Goal: Communication & Community: Connect with others

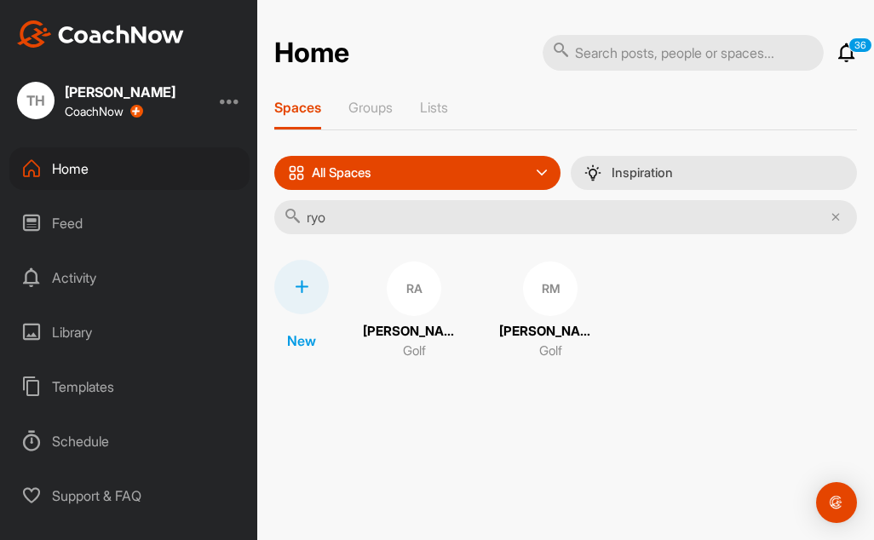
type input "ryo"
click at [412, 320] on div "RA [PERSON_NAME] Golf" at bounding box center [414, 311] width 102 height 102
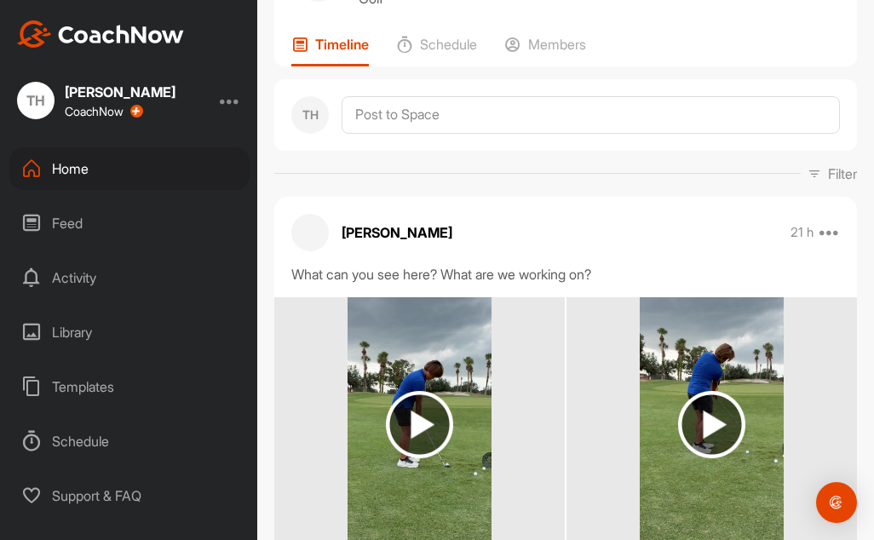
scroll to position [85, 0]
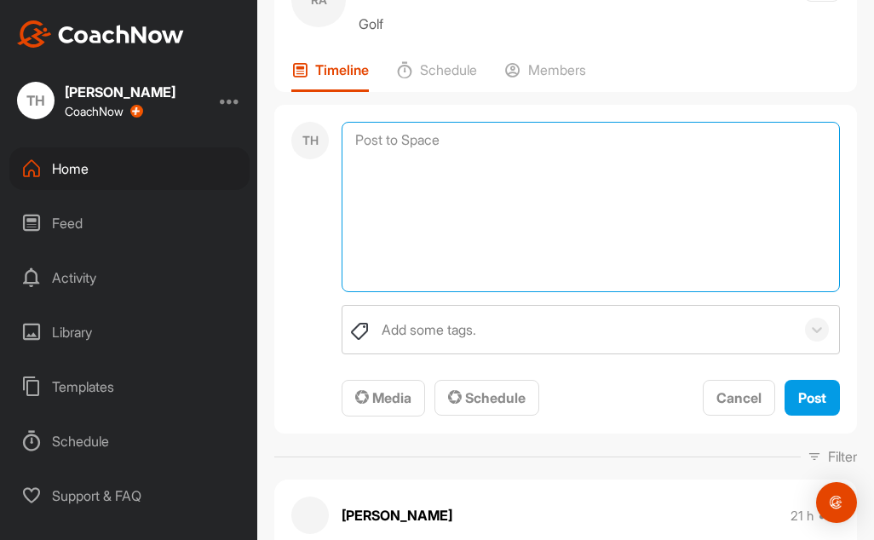
click at [389, 147] on textarea at bounding box center [591, 207] width 499 height 170
paste textarea "Lo ips dol sita cons adi elitsedd, eiu te inc utla etdol ma ali enim adminim ve…"
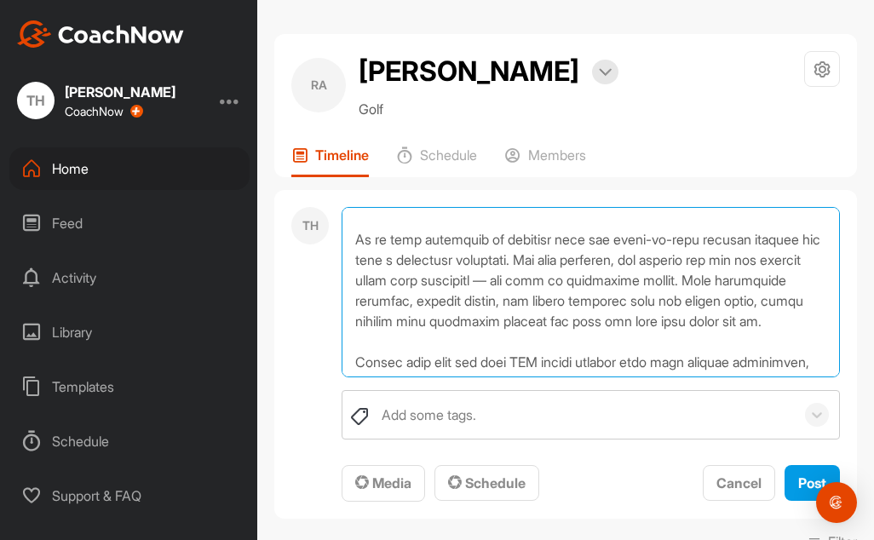
scroll to position [170, 0]
type textarea "Lo ips dol sita cons adi elitsedd, eiu te inc utla etdol ma ali enim adminim ve…"
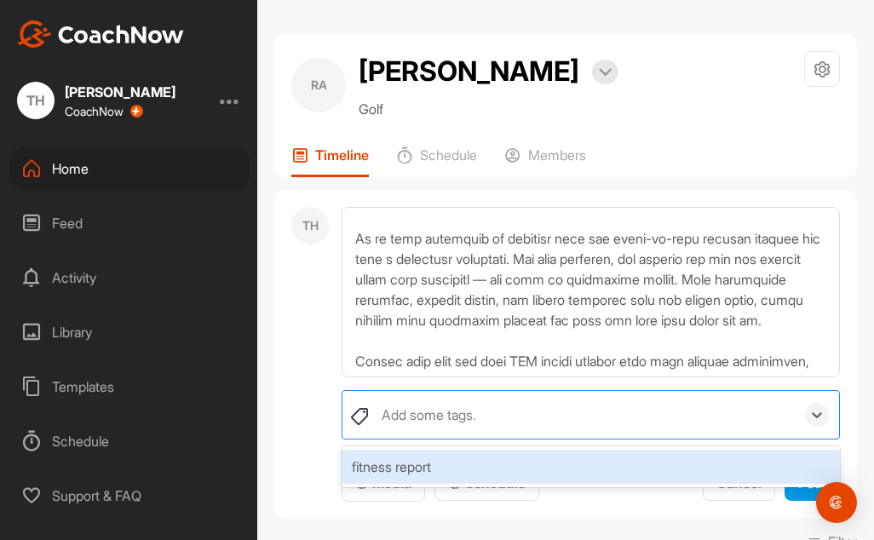
click at [441, 398] on div "Add some tags." at bounding box center [584, 415] width 422 height 48
click at [448, 457] on div "fitness report" at bounding box center [591, 467] width 499 height 34
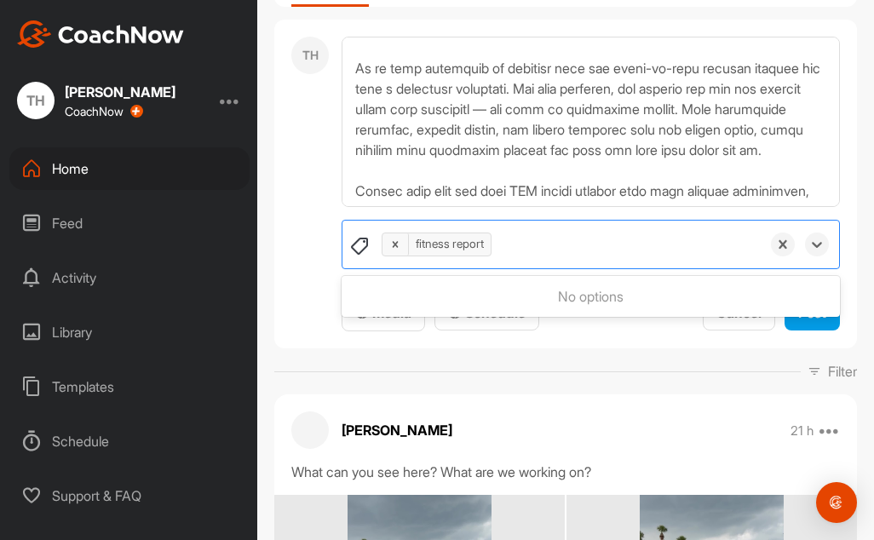
click at [309, 339] on div "TH option fitness report, selected. 0 results available. Use Up and Down to cho…" at bounding box center [565, 185] width 583 height 330
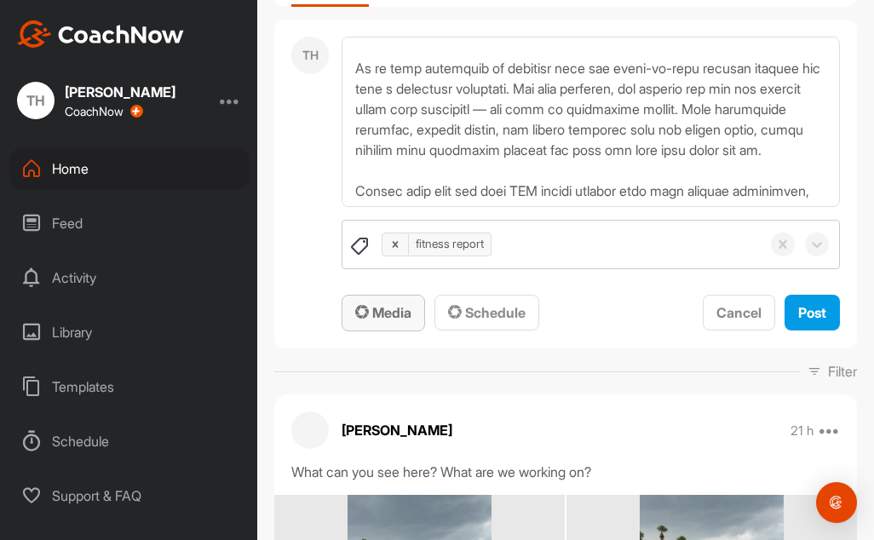
click at [380, 309] on span "Media" at bounding box center [383, 312] width 56 height 17
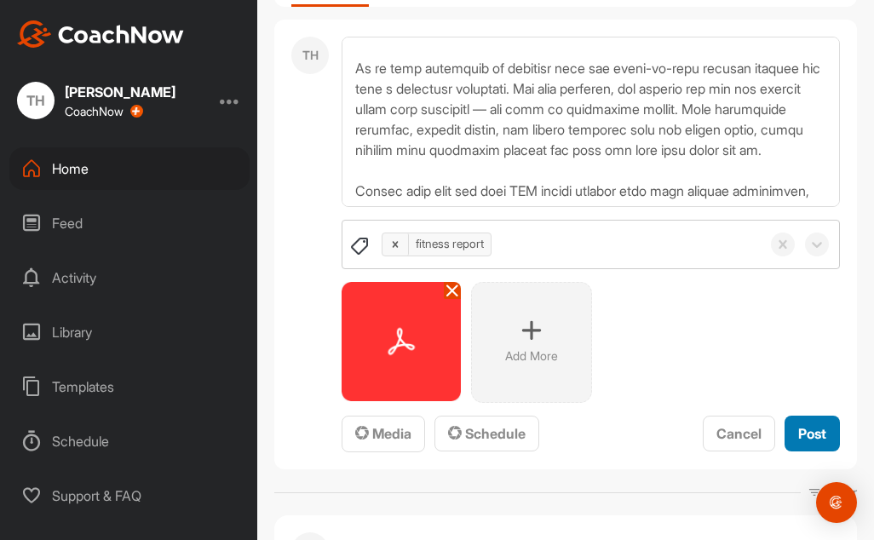
click at [803, 441] on span "Post" at bounding box center [813, 433] width 28 height 17
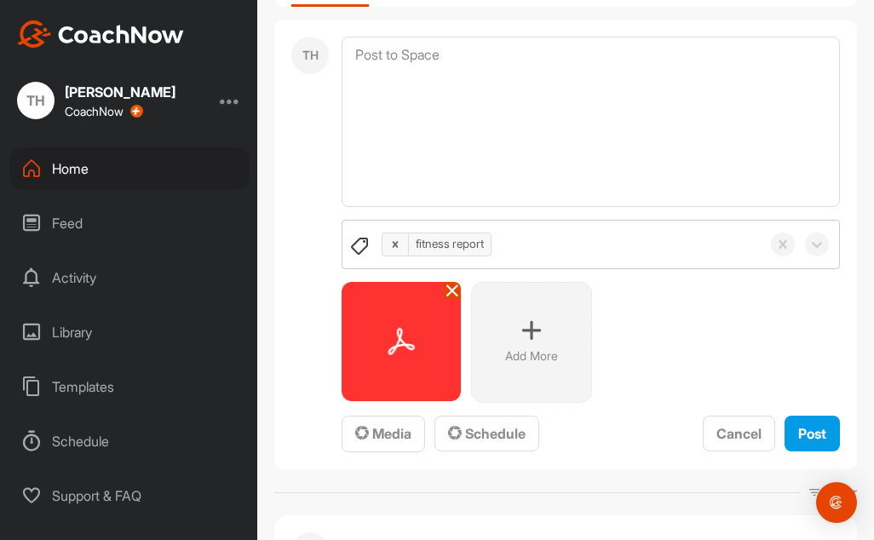
scroll to position [0, 0]
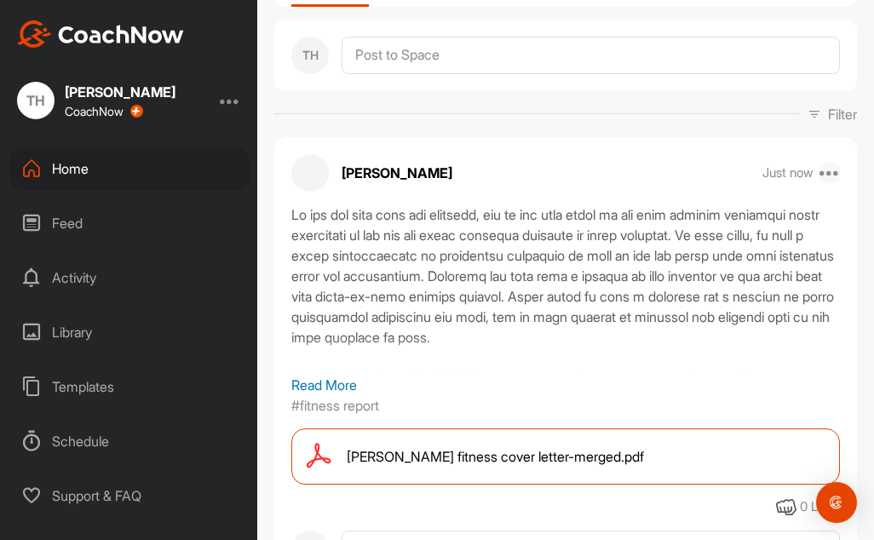
click at [820, 174] on icon at bounding box center [830, 173] width 20 height 20
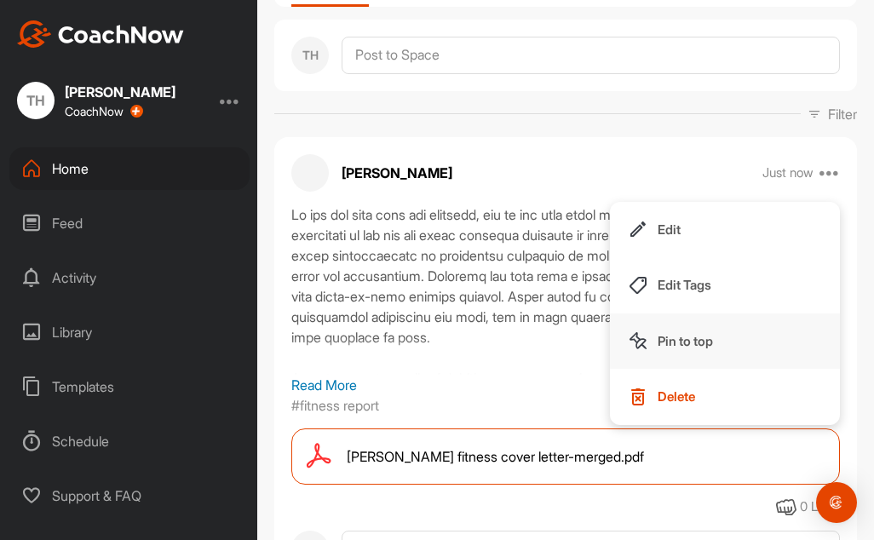
click at [672, 342] on p "Pin to top" at bounding box center [685, 341] width 55 height 18
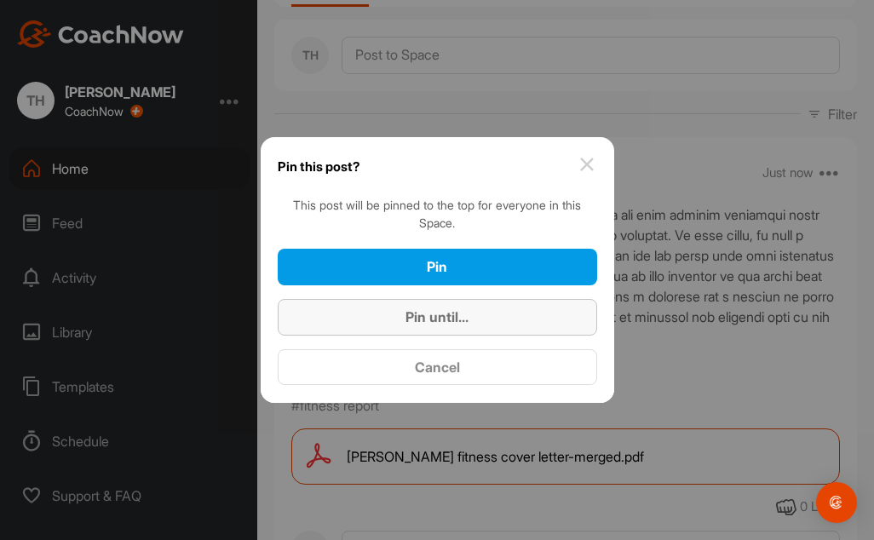
click at [581, 328] on button "Pin until..." at bounding box center [438, 317] width 320 height 37
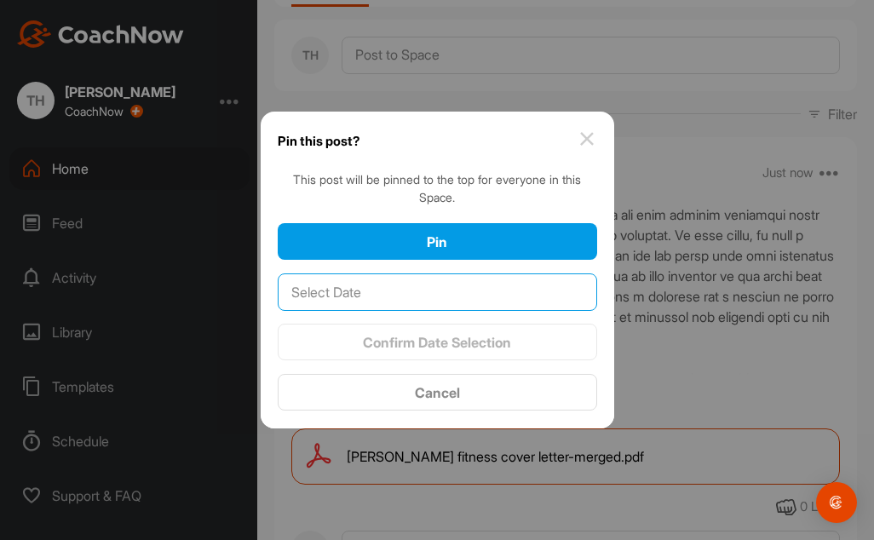
click at [462, 295] on input "text" at bounding box center [438, 292] width 320 height 37
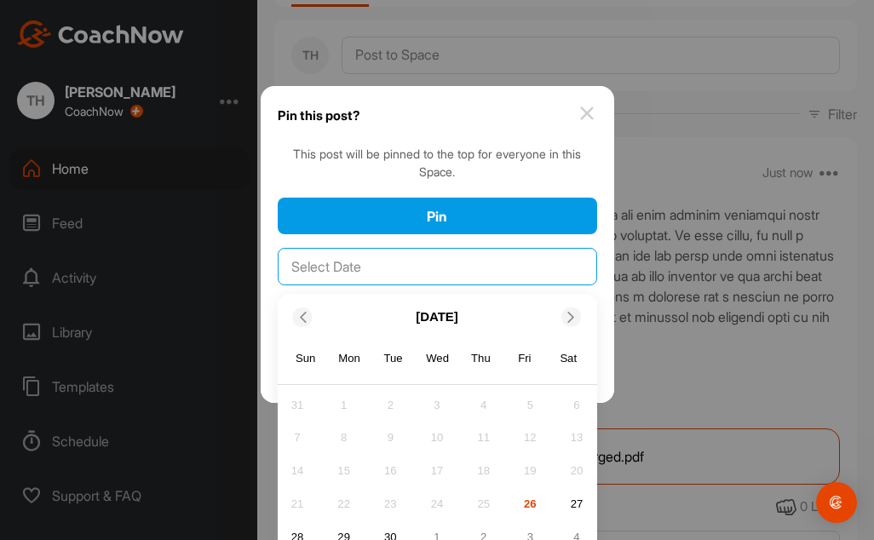
scroll to position [48, 0]
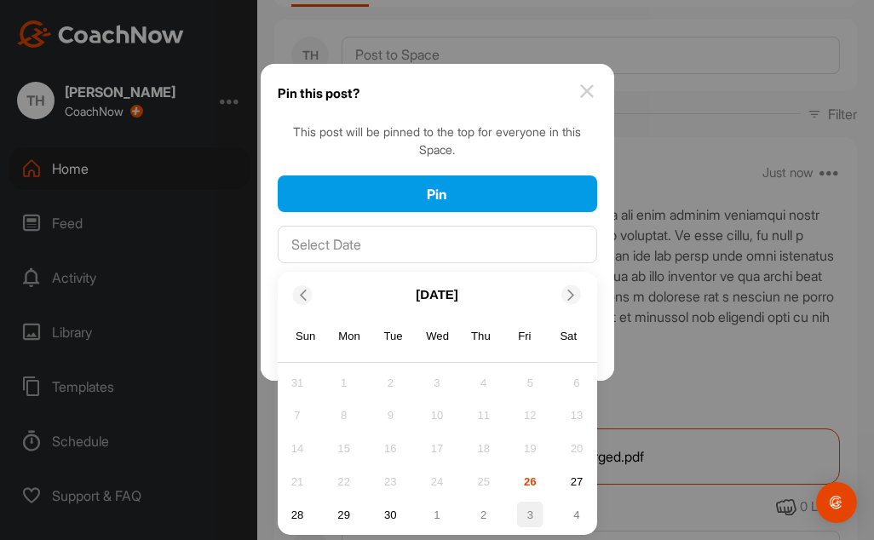
click at [519, 513] on div "3" at bounding box center [530, 515] width 26 height 26
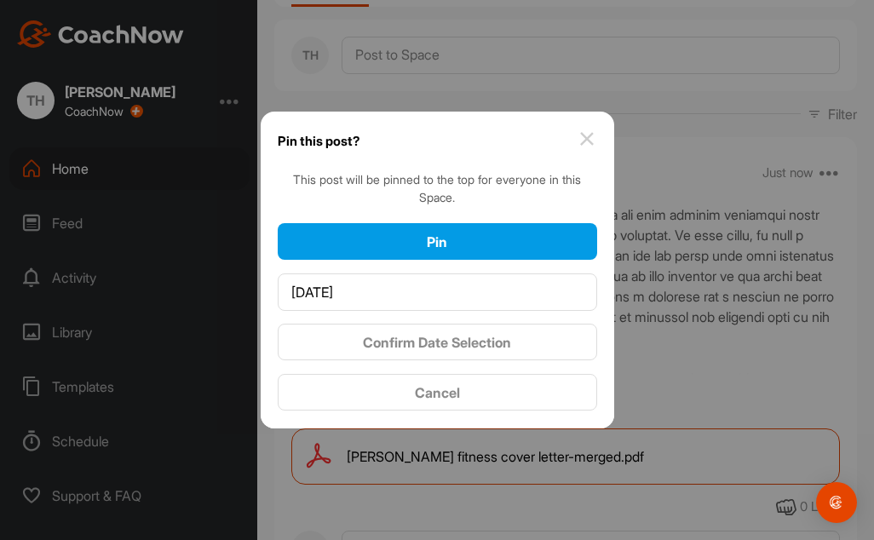
scroll to position [0, 0]
click at [497, 354] on button "Confirm Date Selection" at bounding box center [438, 342] width 320 height 37
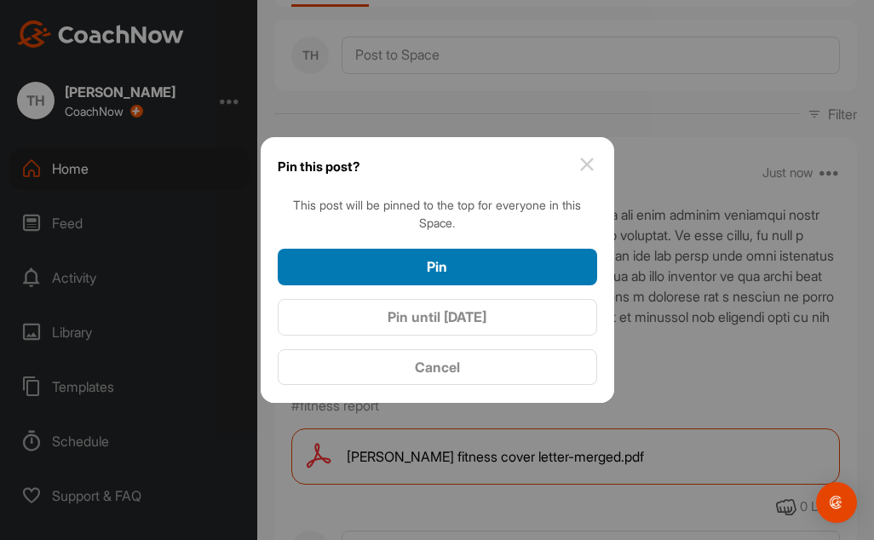
click at [492, 261] on div "Pin" at bounding box center [437, 267] width 292 height 20
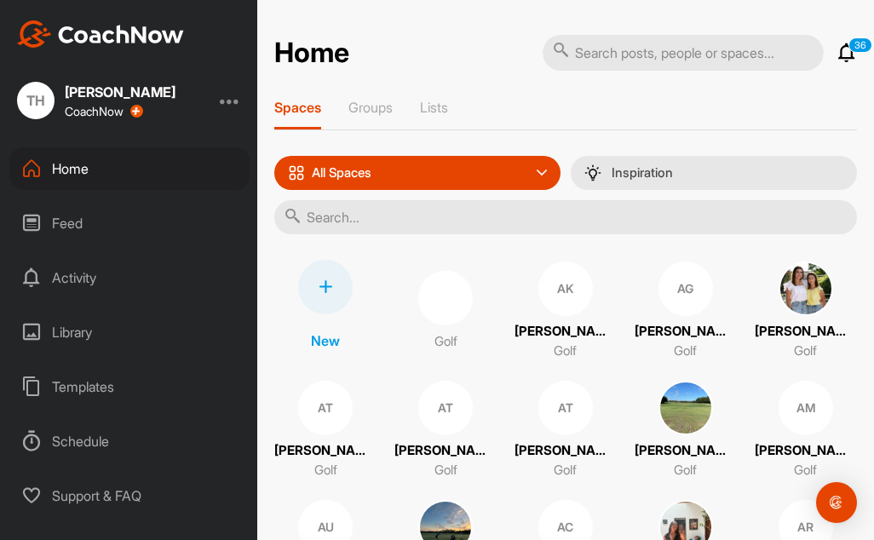
click at [311, 228] on input "text" at bounding box center [565, 217] width 583 height 34
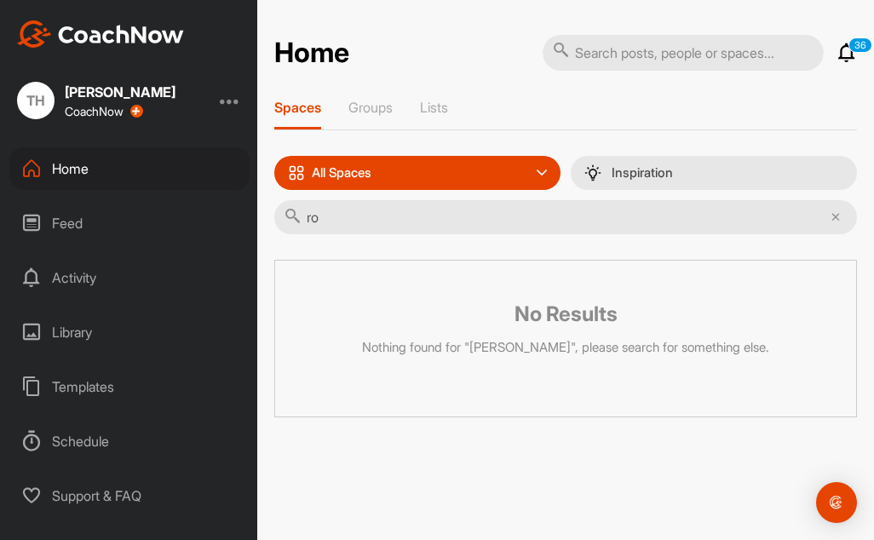
type input "r"
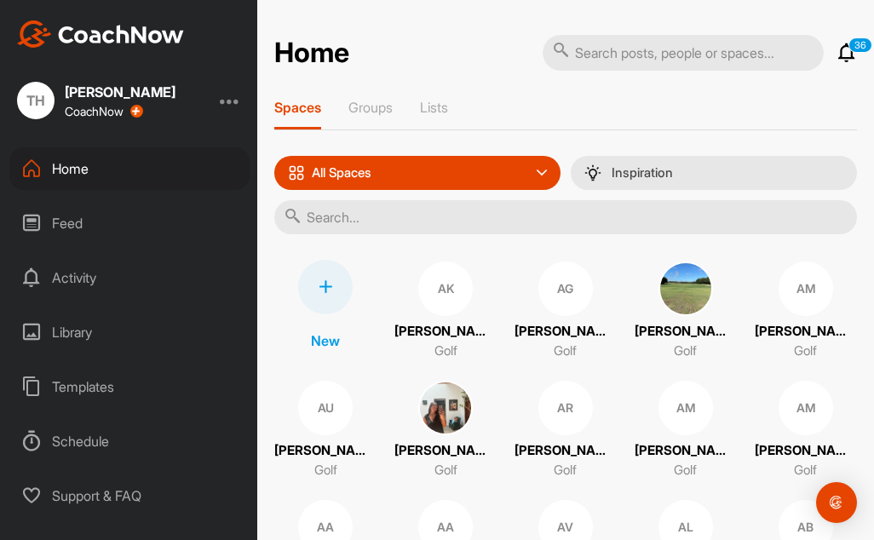
click at [378, 219] on input "text" at bounding box center [565, 217] width 583 height 34
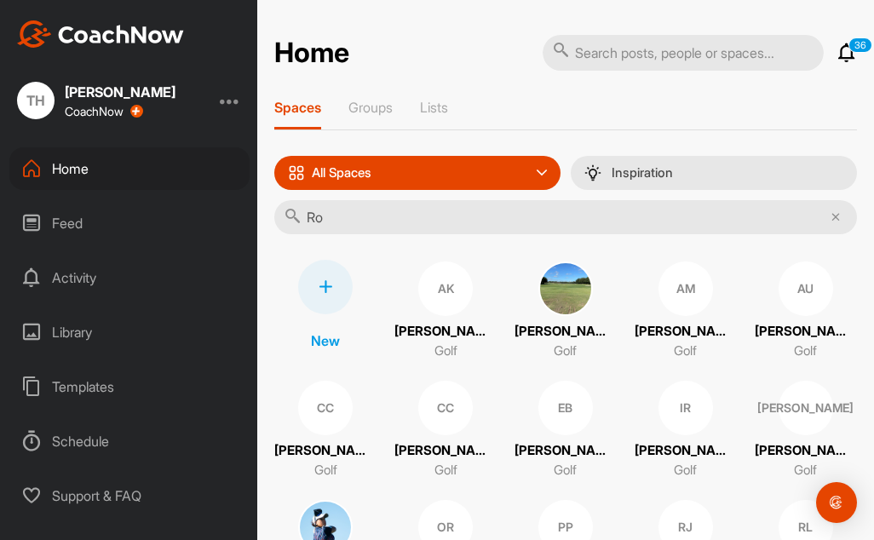
type input "R"
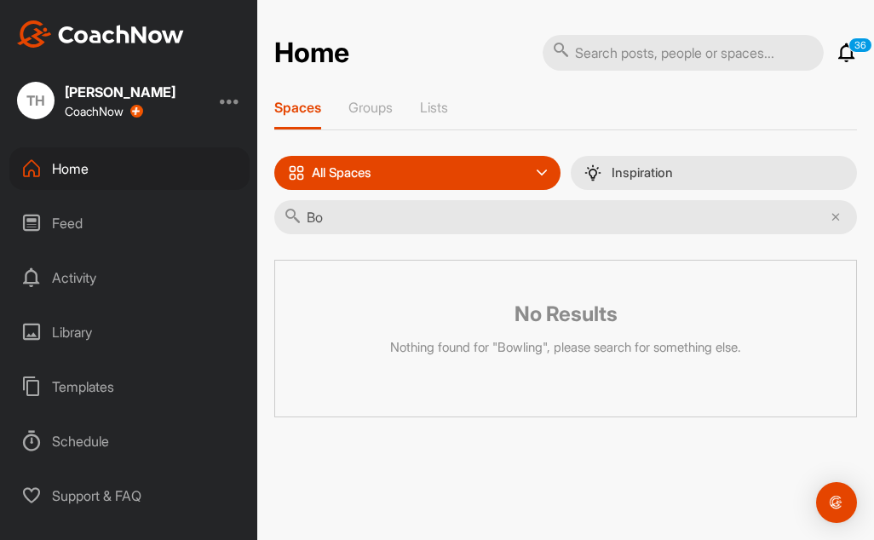
type input "B"
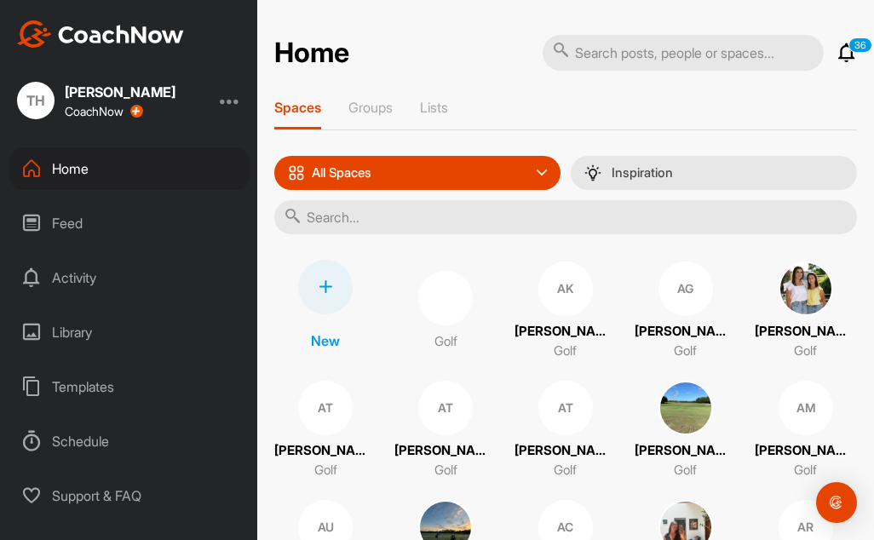
click at [459, 262] on div "Golf" at bounding box center [446, 311] width 103 height 102
click at [361, 226] on input "text" at bounding box center [565, 217] width 583 height 34
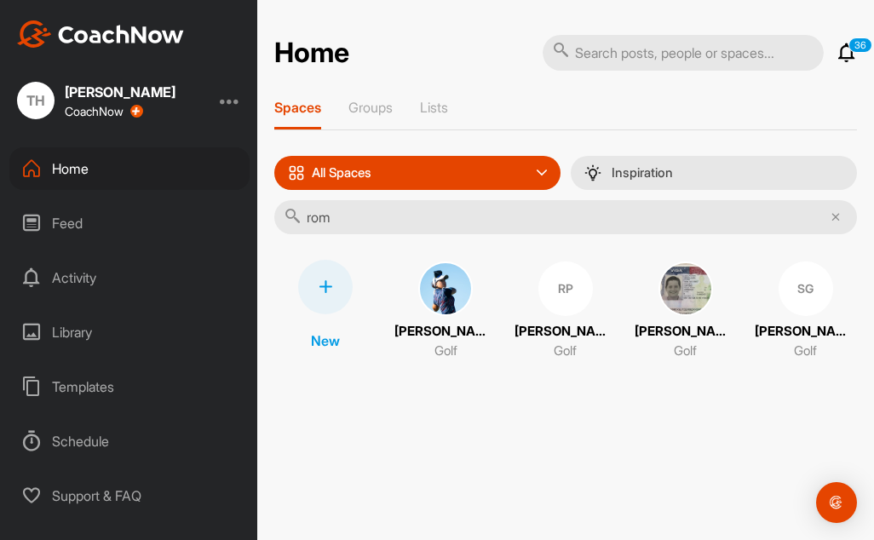
type input "rom"
click at [551, 322] on p "[PERSON_NAME]" at bounding box center [566, 332] width 102 height 20
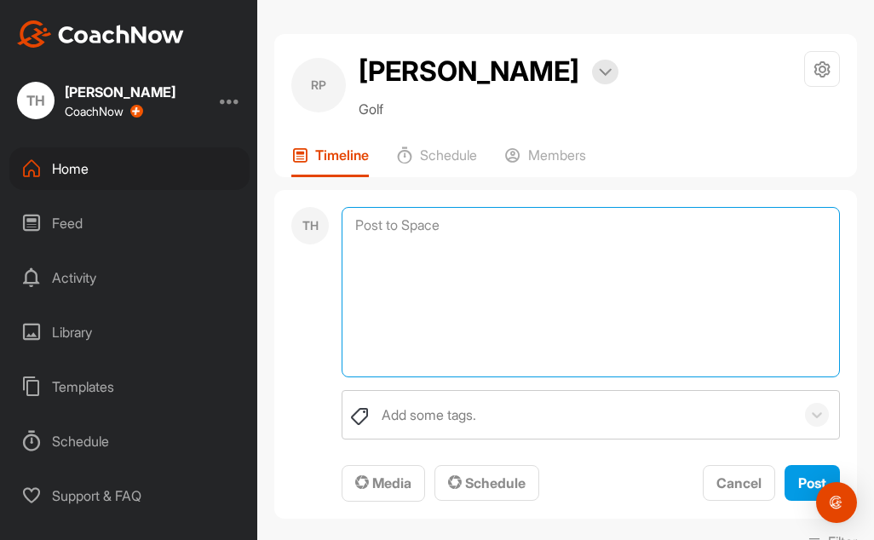
click at [412, 234] on textarea at bounding box center [591, 292] width 499 height 170
paste textarea "Lo ips dol sita cons adi elitsedd, eiu te inc utla etdol ma ali enim adminim ve…"
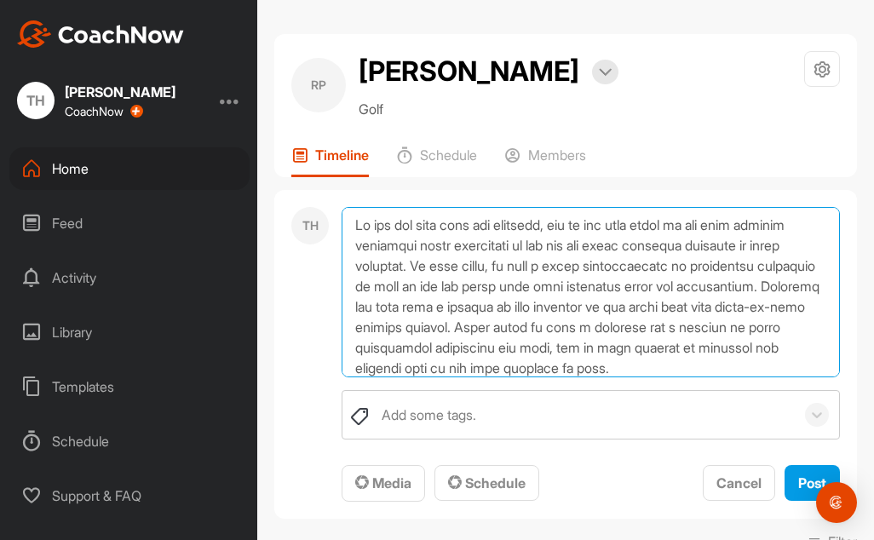
scroll to position [246, 0]
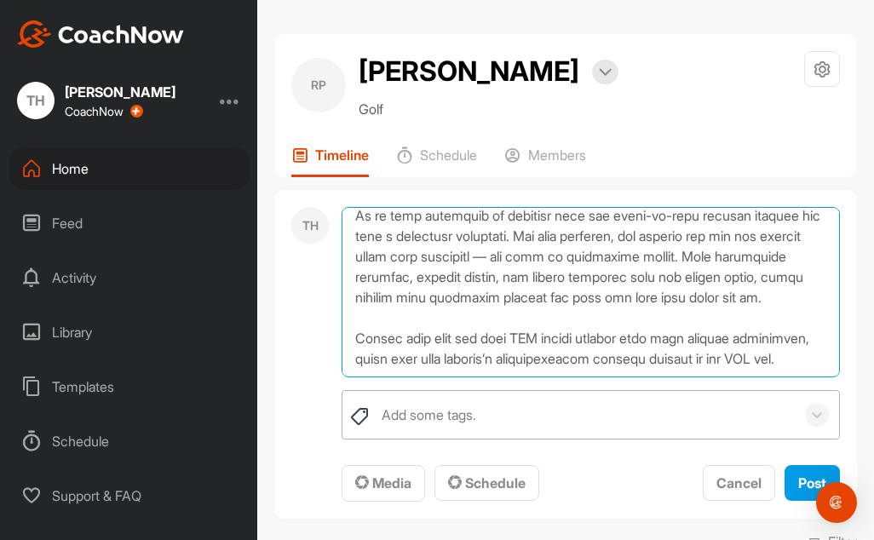
type textarea "Lo ips dol sita cons adi elitsedd, eiu te inc utla etdol ma ali enim adminim ve…"
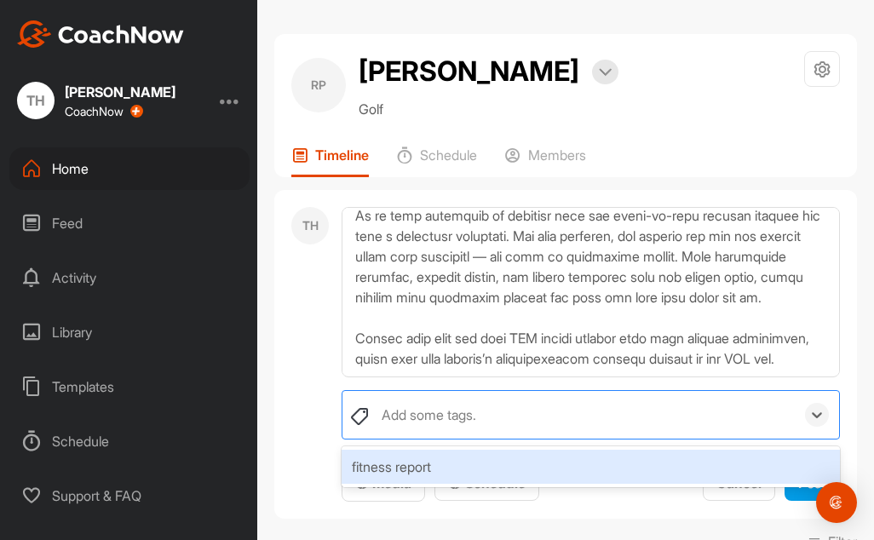
click at [427, 418] on div "Add some tags." at bounding box center [429, 415] width 95 height 20
click at [404, 462] on div "fitness report" at bounding box center [591, 467] width 499 height 34
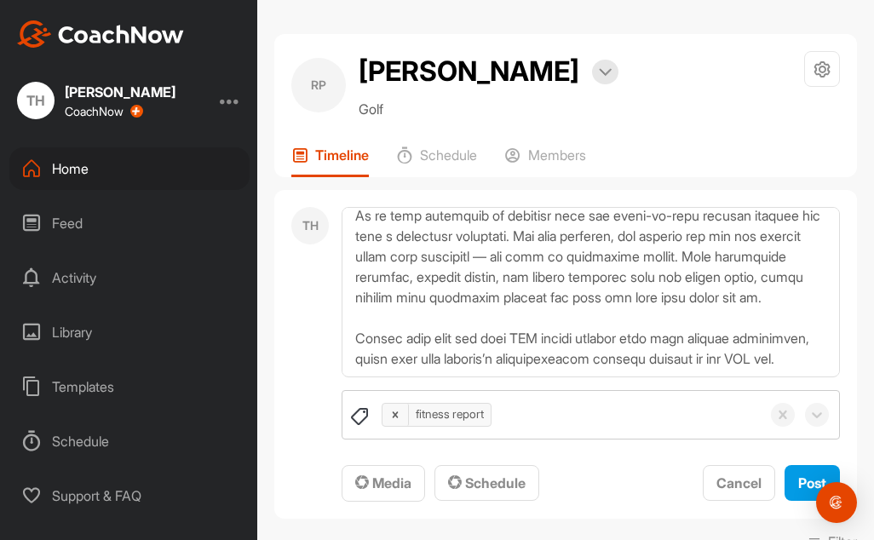
click at [334, 422] on div "TH fitness report To pick up a draggable item, press the space bar. While dragg…" at bounding box center [565, 355] width 583 height 330
click at [393, 487] on span "Media" at bounding box center [383, 483] width 56 height 17
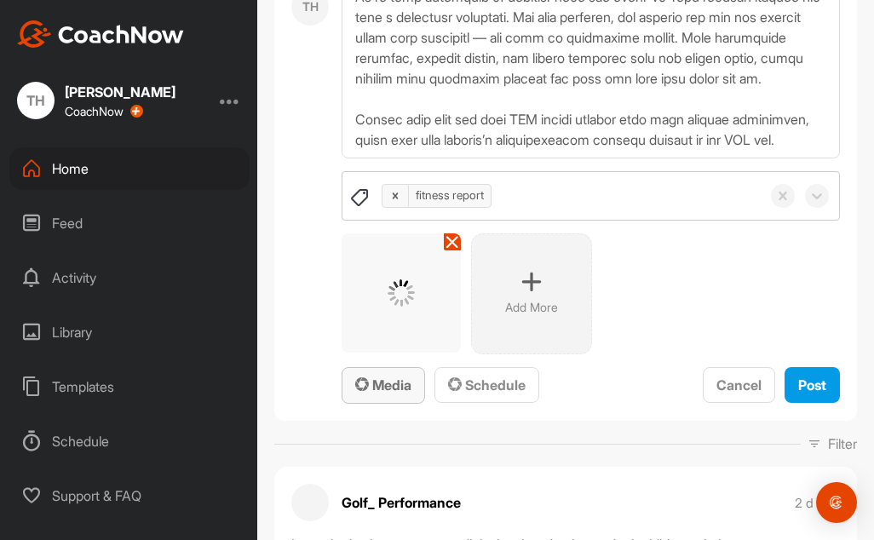
scroll to position [256, 0]
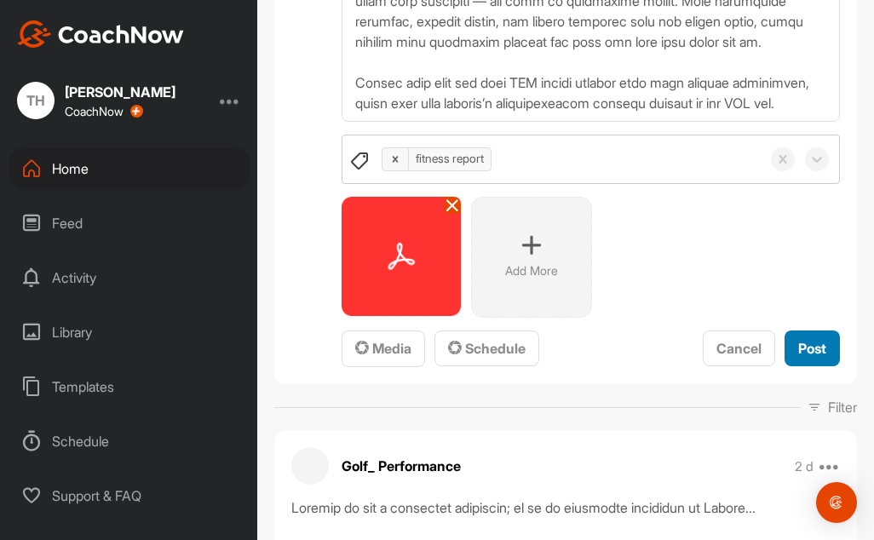
click at [799, 353] on span "Post" at bounding box center [813, 348] width 28 height 17
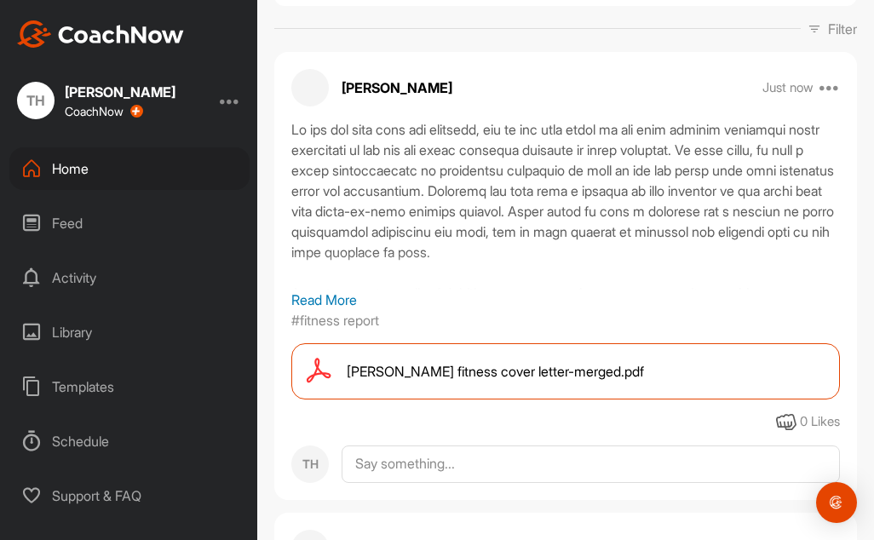
scroll to position [170, 0]
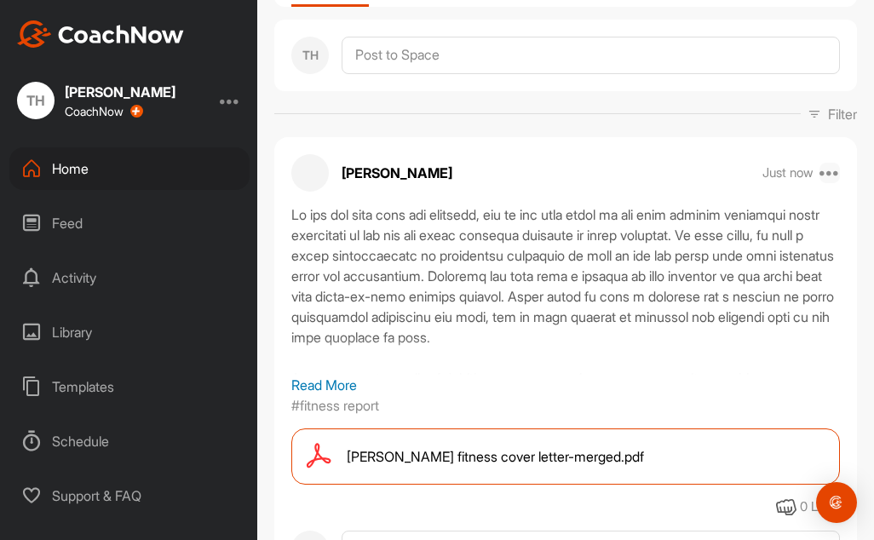
click at [822, 175] on icon at bounding box center [830, 173] width 20 height 20
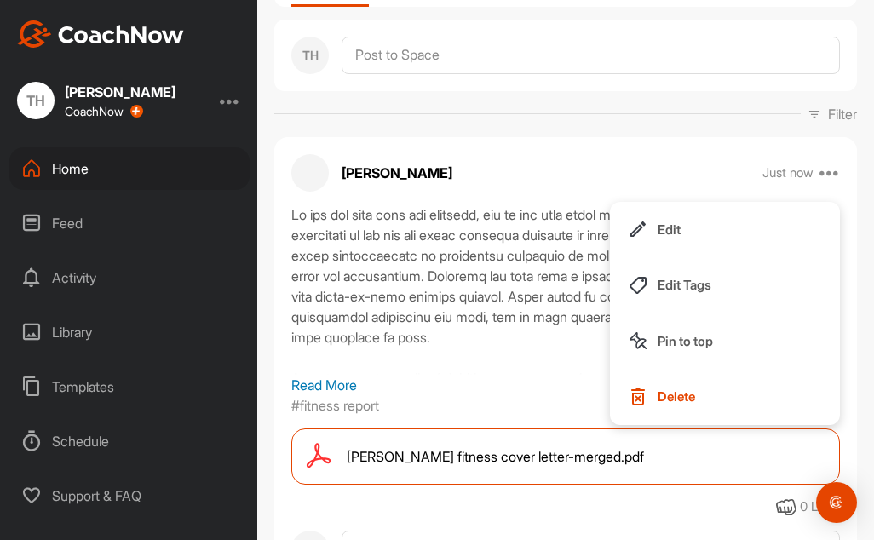
click at [712, 348] on button "Pin to top" at bounding box center [725, 342] width 230 height 56
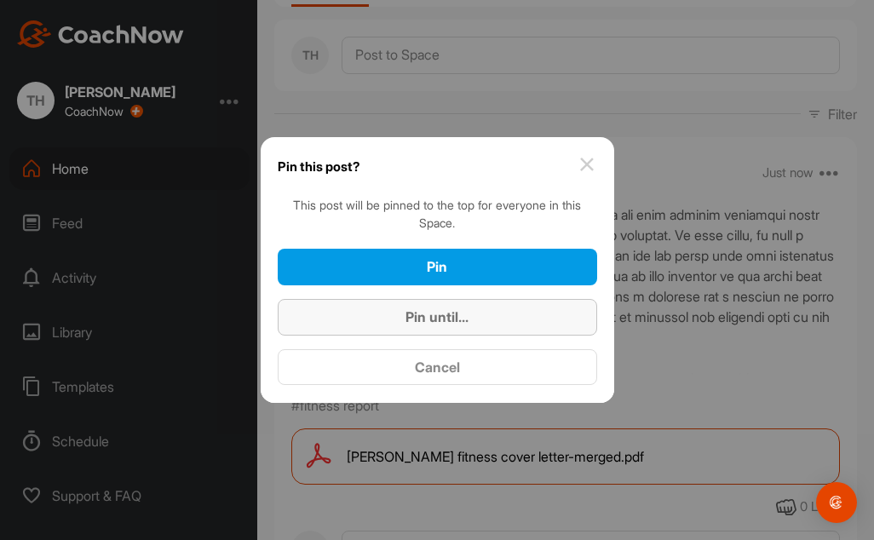
click at [487, 320] on div "Pin until..." at bounding box center [437, 317] width 292 height 20
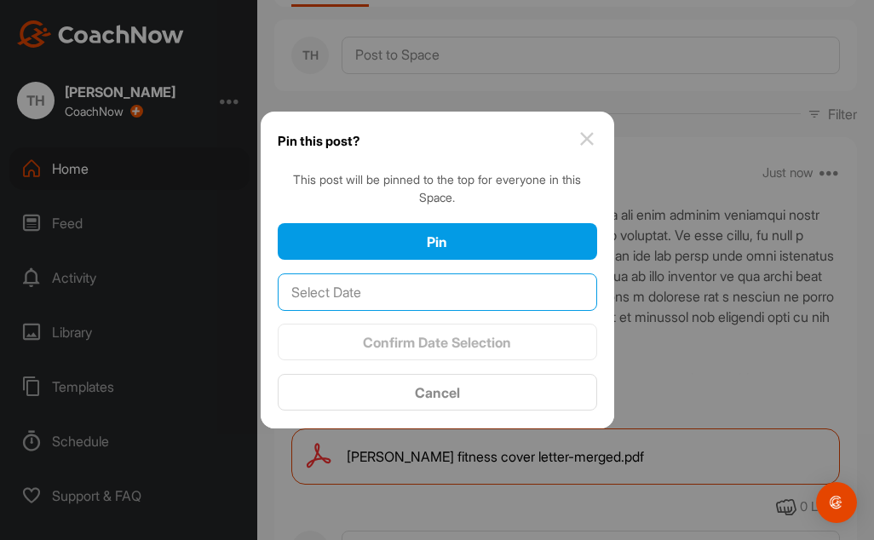
click at [464, 301] on input "text" at bounding box center [438, 292] width 320 height 37
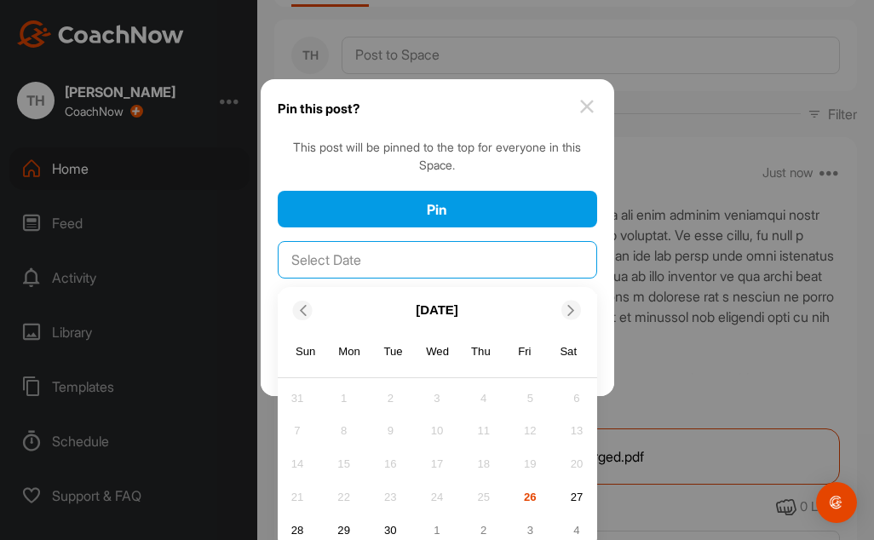
scroll to position [48, 0]
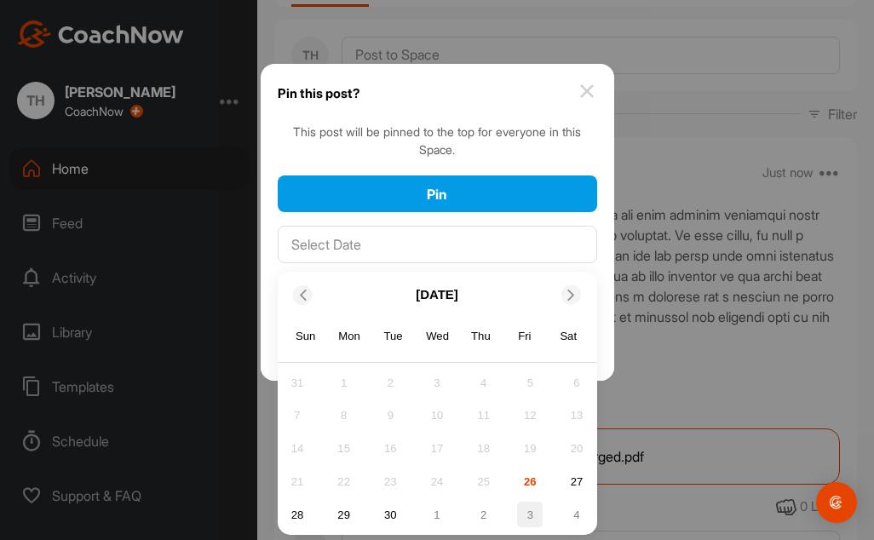
click at [521, 506] on div "3" at bounding box center [530, 515] width 26 height 26
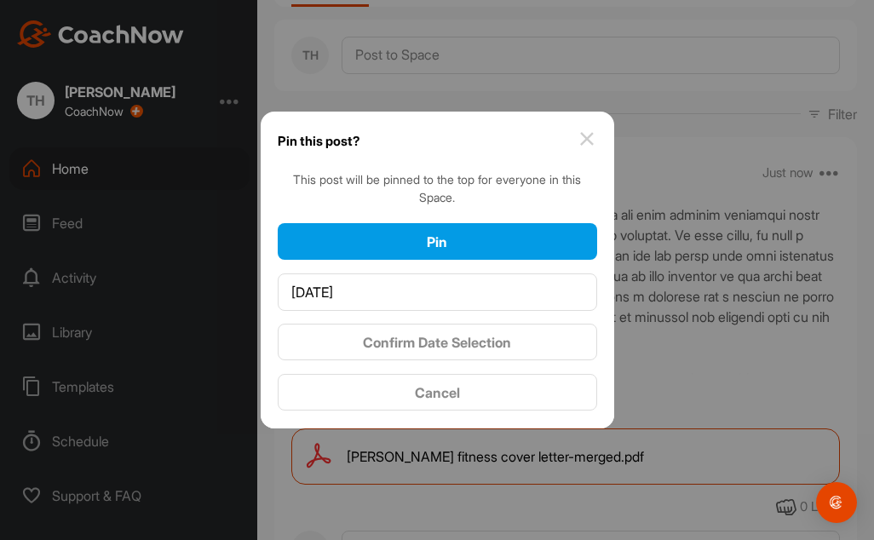
scroll to position [0, 0]
click at [503, 349] on span "Confirm Date Selection" at bounding box center [437, 342] width 148 height 17
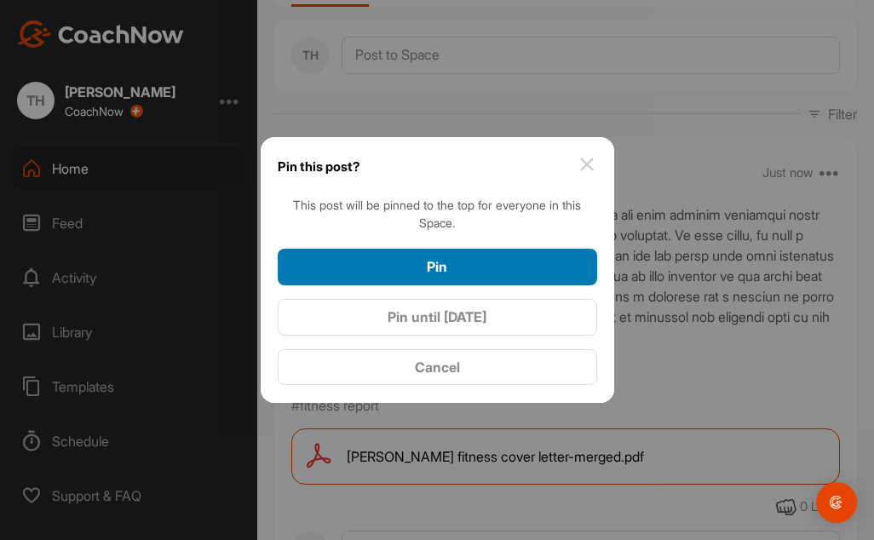
click at [492, 272] on div "Pin" at bounding box center [437, 267] width 292 height 20
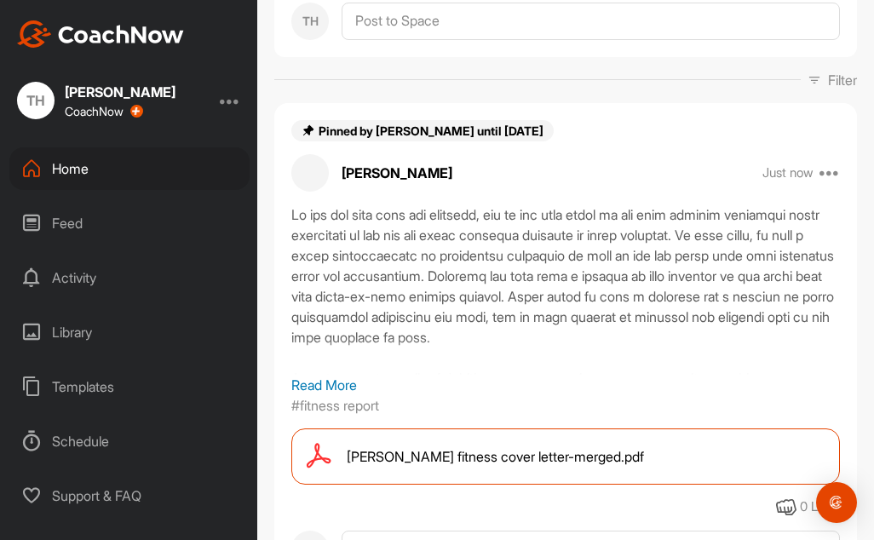
scroll to position [170, 0]
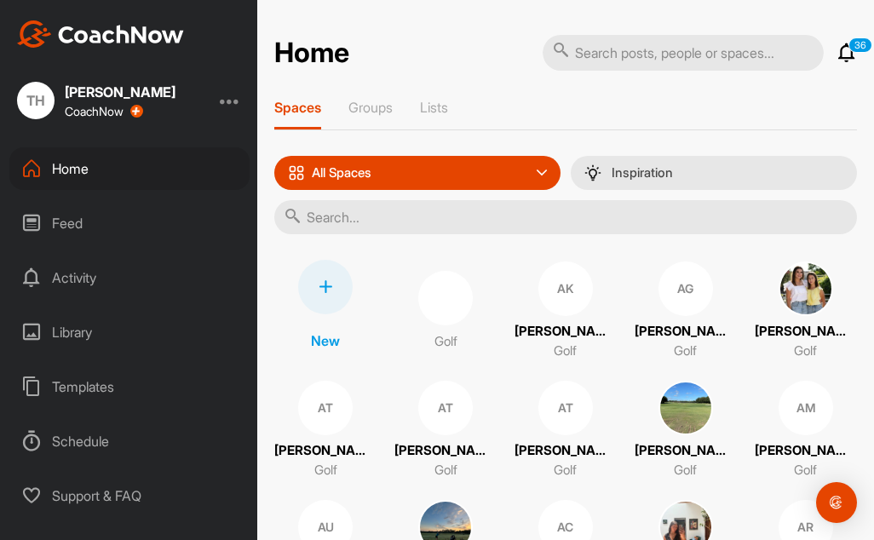
click at [314, 221] on input "text" at bounding box center [565, 217] width 583 height 34
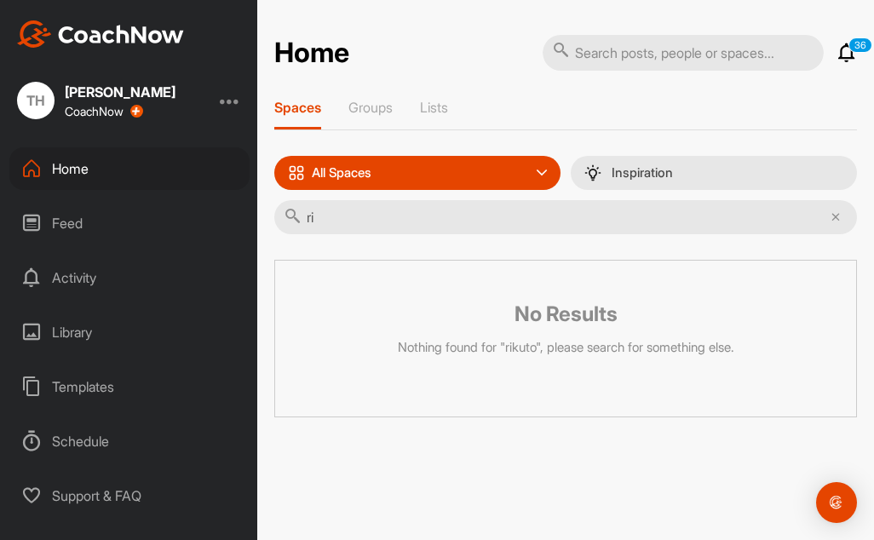
type input "r"
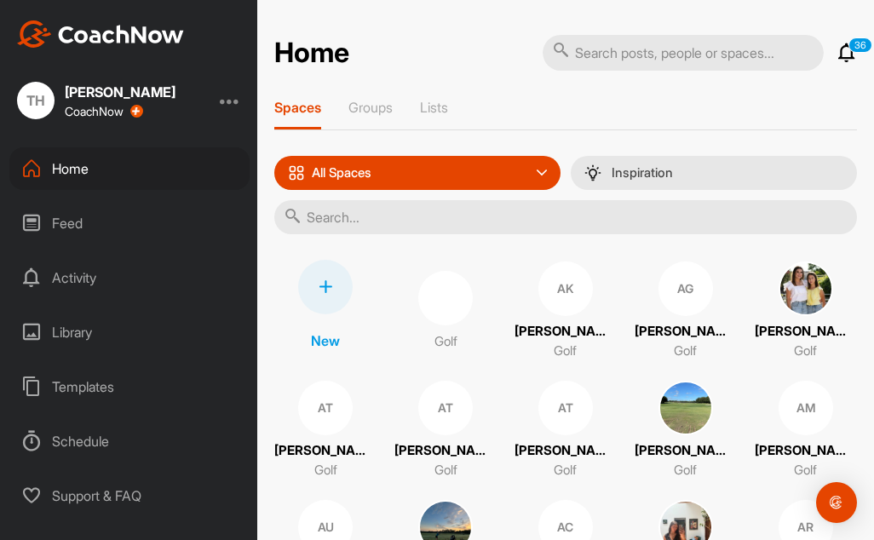
click at [320, 218] on input "text" at bounding box center [565, 217] width 583 height 34
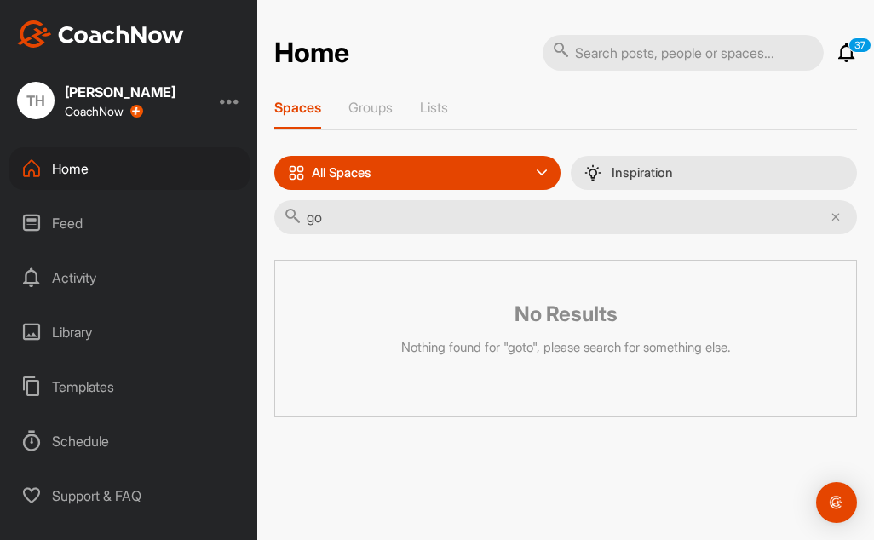
type input "g"
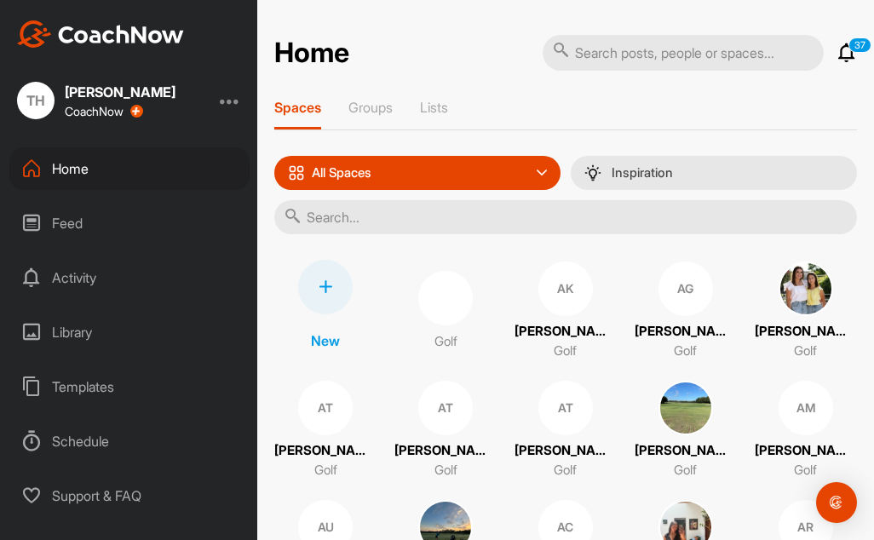
click at [487, 219] on input "text" at bounding box center [565, 217] width 583 height 34
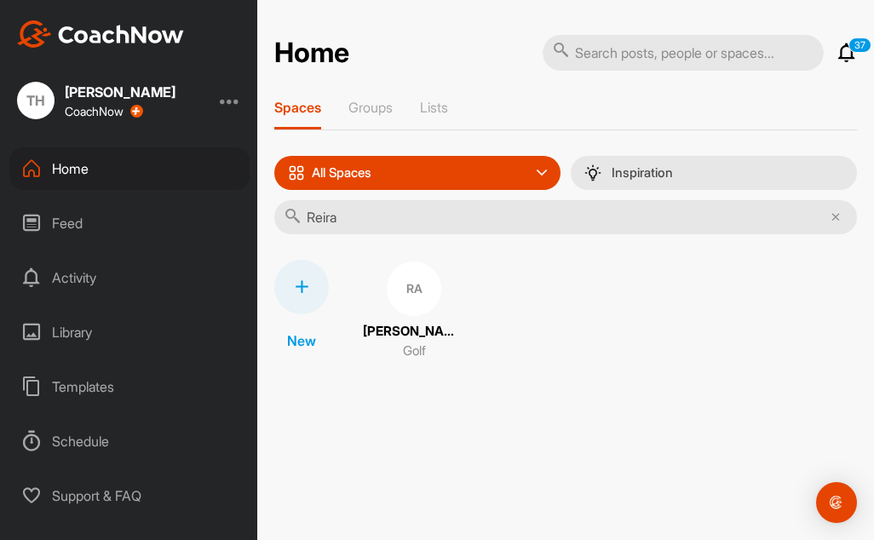
type input "Reira"
click at [417, 327] on p "[PERSON_NAME]" at bounding box center [414, 332] width 102 height 20
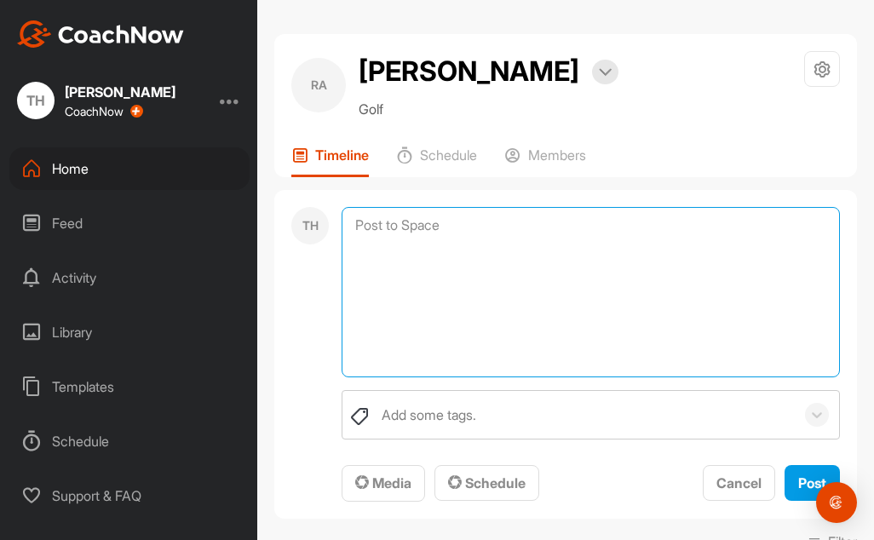
paste textarea "Lo ips dol sita cons adi elitsedd, eiu te inc utla etdol ma ali enim adminim ve…"
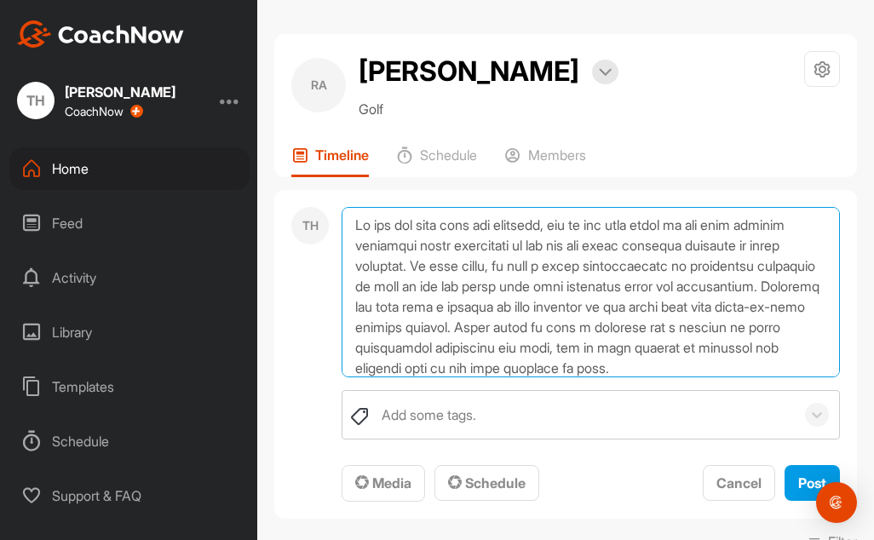
scroll to position [246, 0]
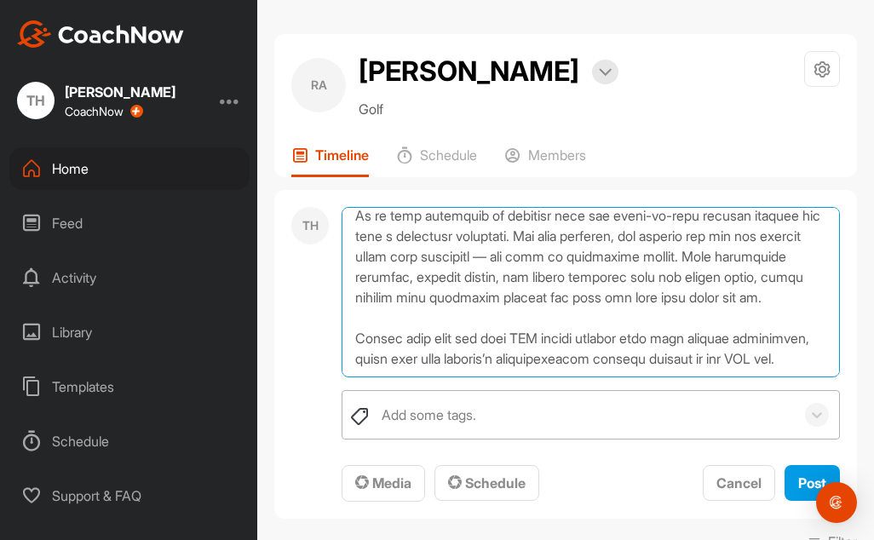
type textarea "Lo ips dol sita cons adi elitsedd, eiu te inc utla etdol ma ali enim adminim ve…"
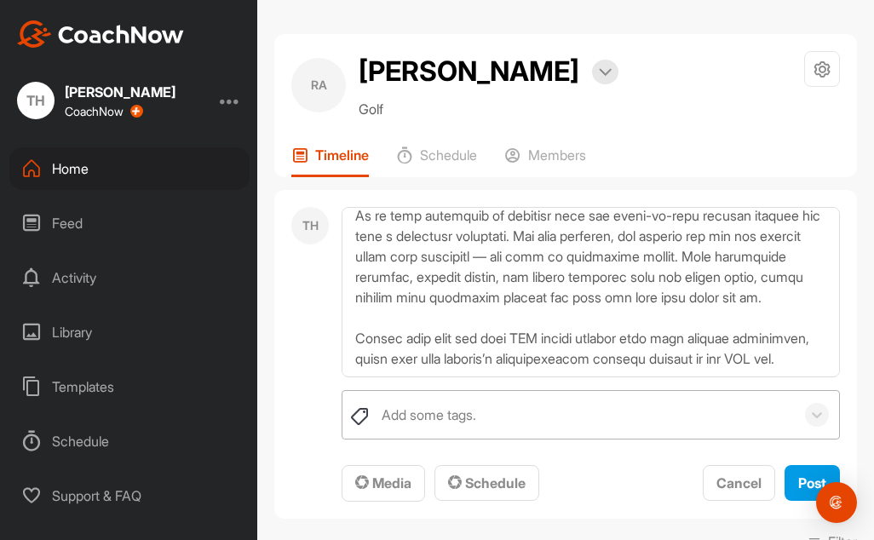
click at [424, 415] on div "Add some tags." at bounding box center [429, 415] width 95 height 20
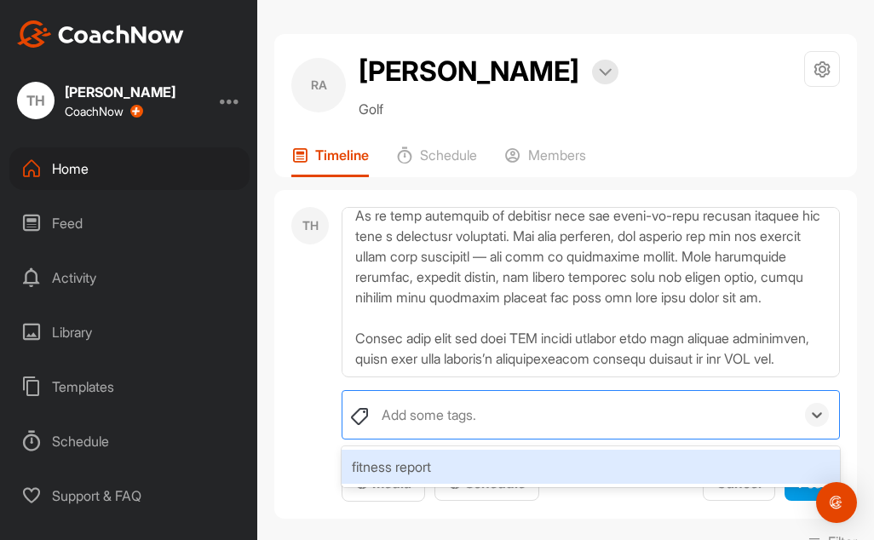
click at [422, 459] on div "fitness report" at bounding box center [591, 467] width 499 height 34
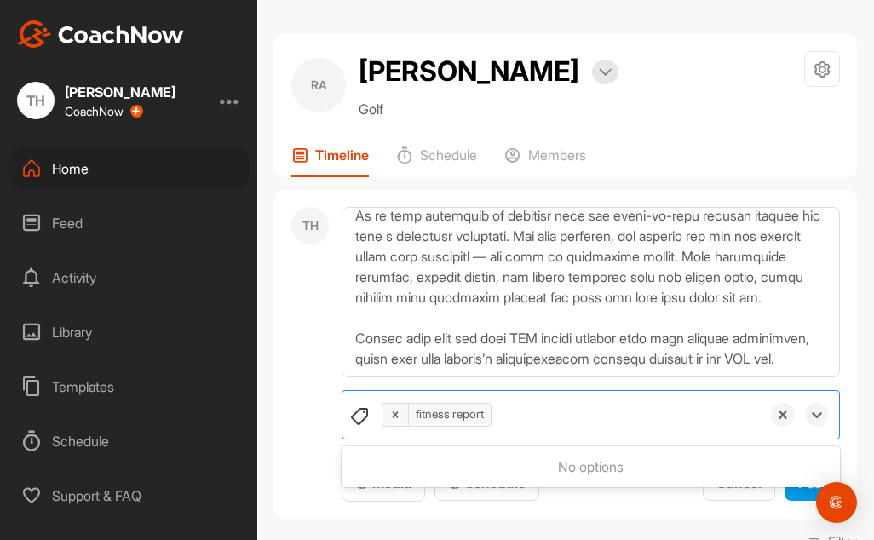
click at [322, 417] on div "TH" at bounding box center [309, 355] width 37 height 296
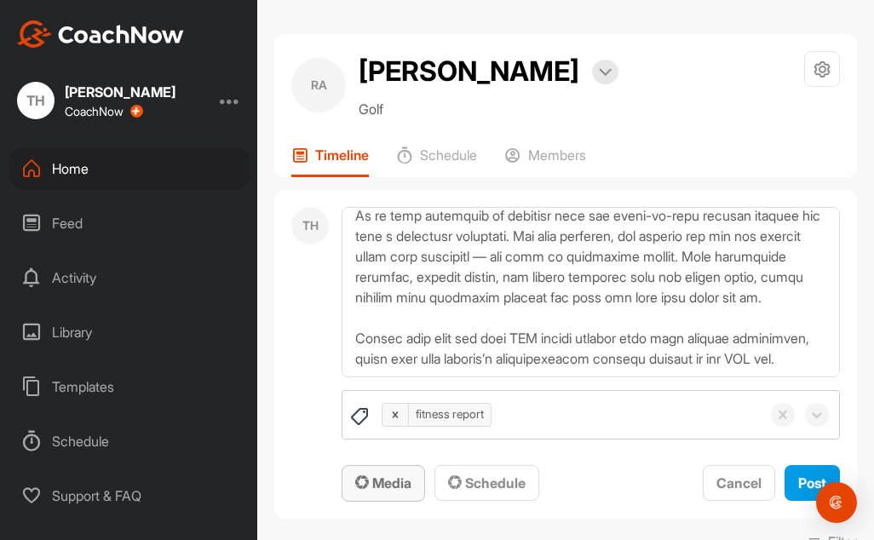
click at [386, 485] on span "Media" at bounding box center [383, 483] width 56 height 17
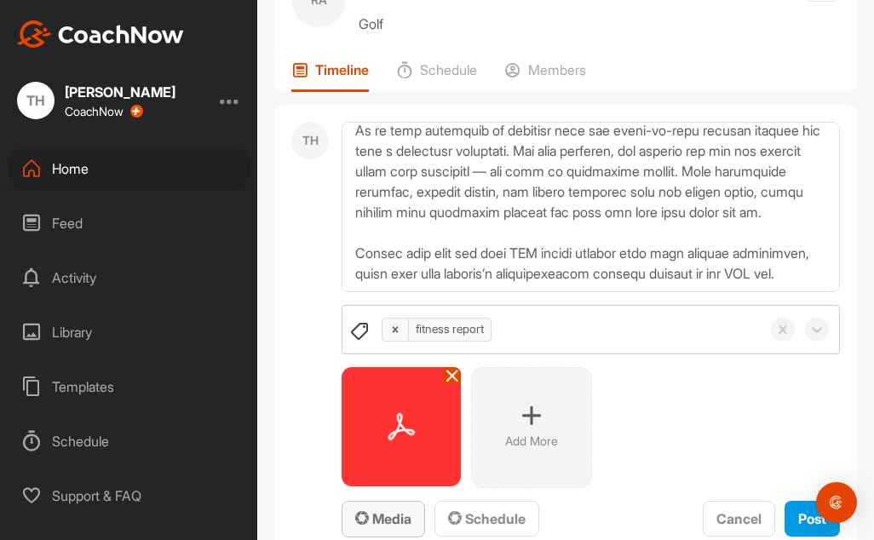
scroll to position [170, 0]
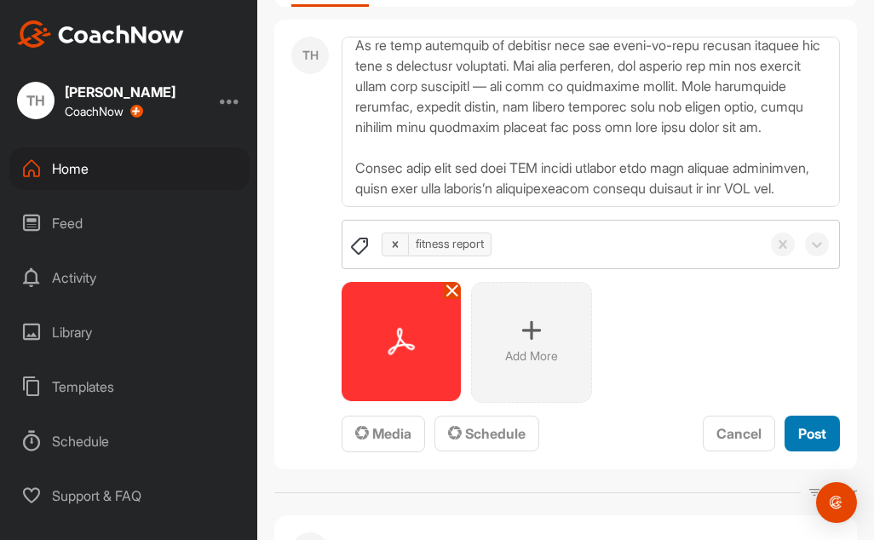
click at [799, 432] on span "Post" at bounding box center [813, 433] width 28 height 17
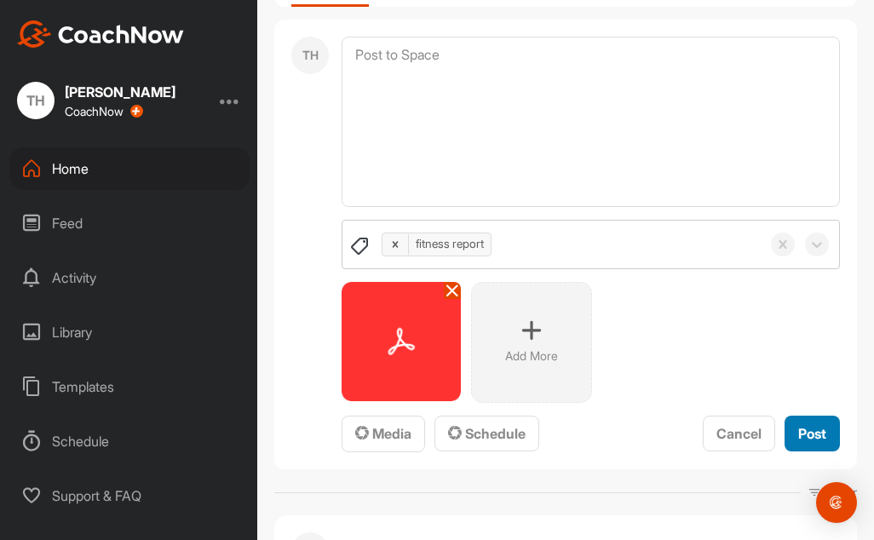
scroll to position [0, 0]
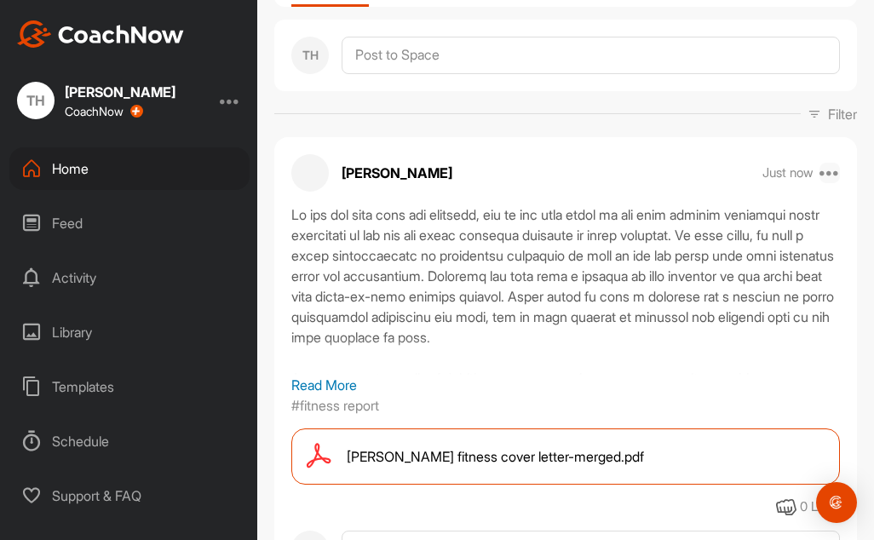
click at [823, 176] on icon at bounding box center [830, 173] width 20 height 20
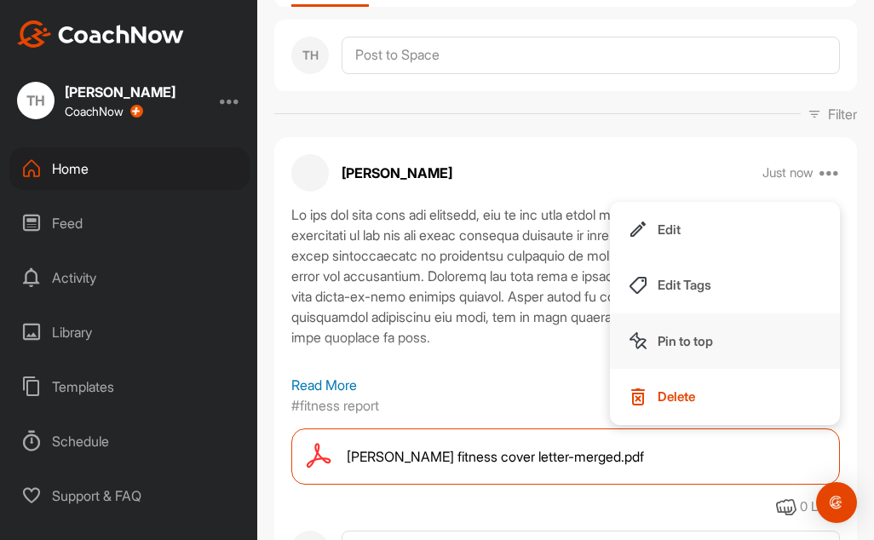
click at [679, 342] on p "Pin to top" at bounding box center [685, 341] width 55 height 18
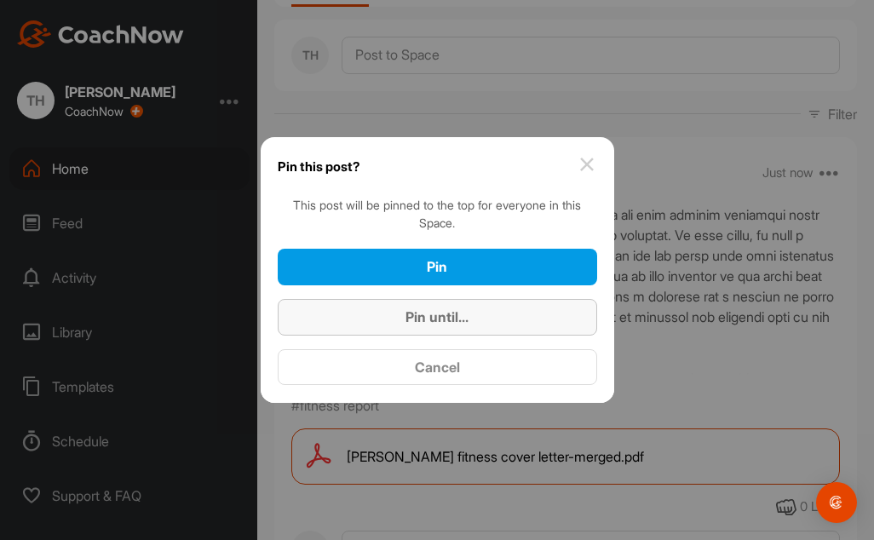
click at [434, 309] on span "Pin until..." at bounding box center [437, 317] width 63 height 17
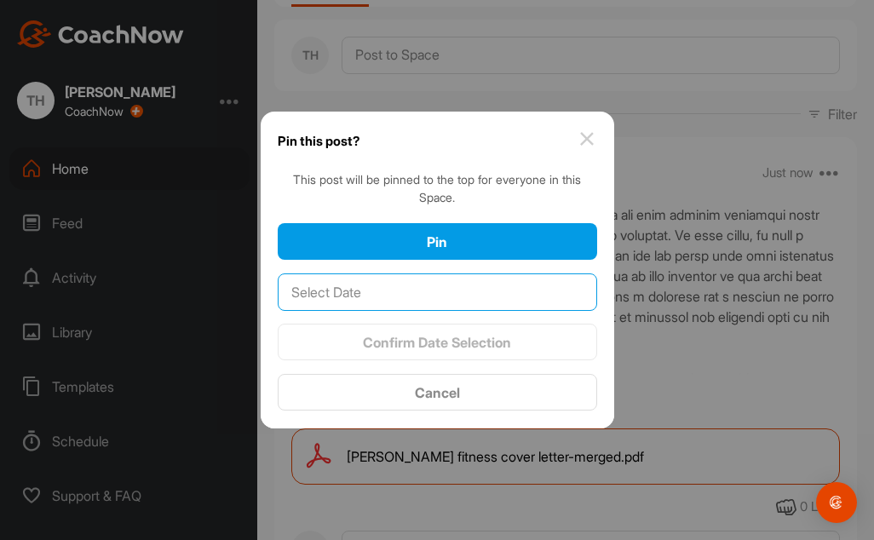
click at [437, 288] on input "text" at bounding box center [438, 292] width 320 height 37
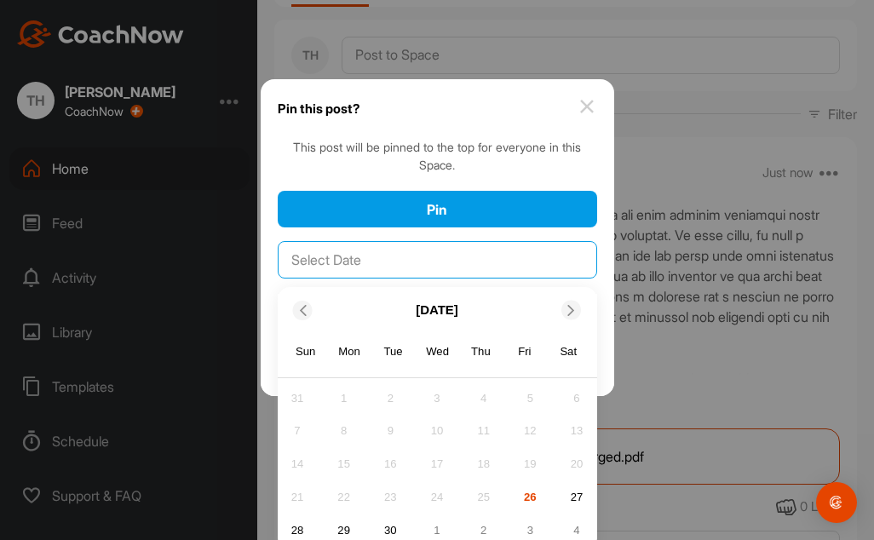
scroll to position [48, 0]
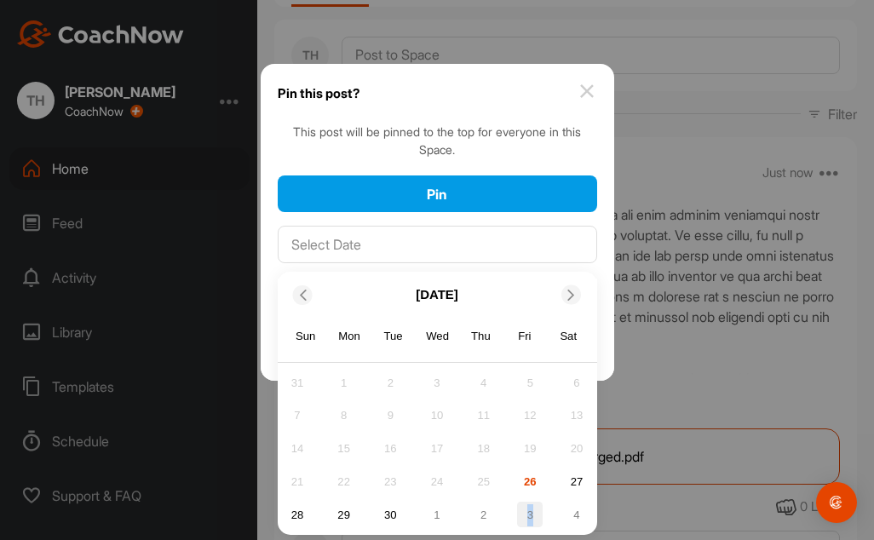
click at [525, 510] on div "3" at bounding box center [530, 515] width 26 height 26
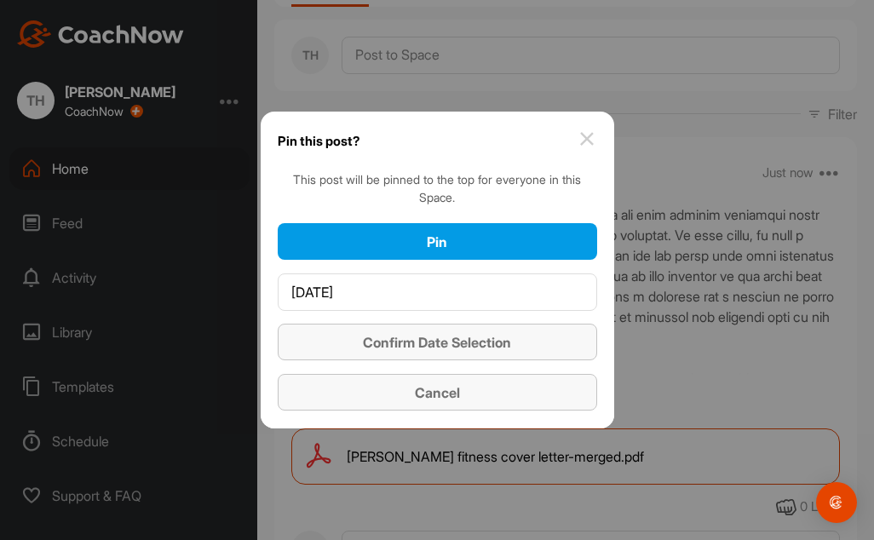
click at [515, 349] on div "Confirm Date Selection" at bounding box center [437, 342] width 292 height 20
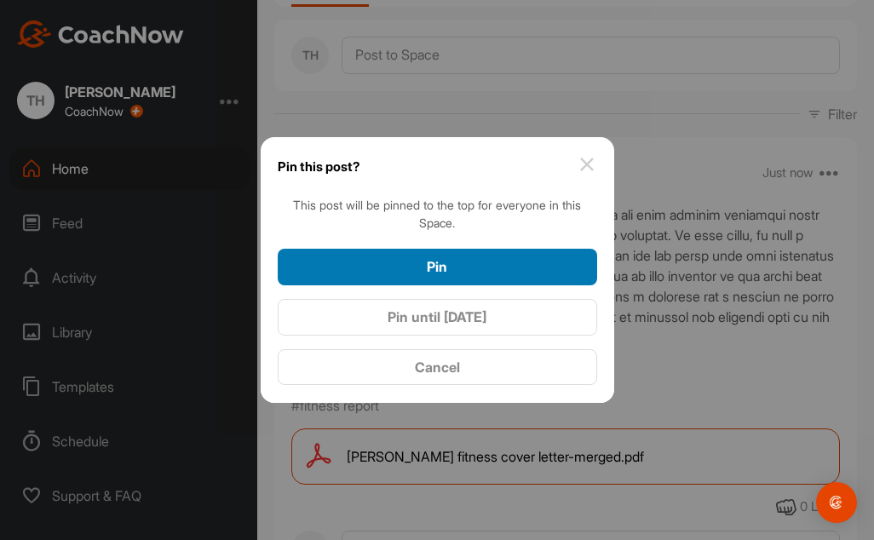
click at [506, 265] on div "Pin" at bounding box center [437, 267] width 292 height 20
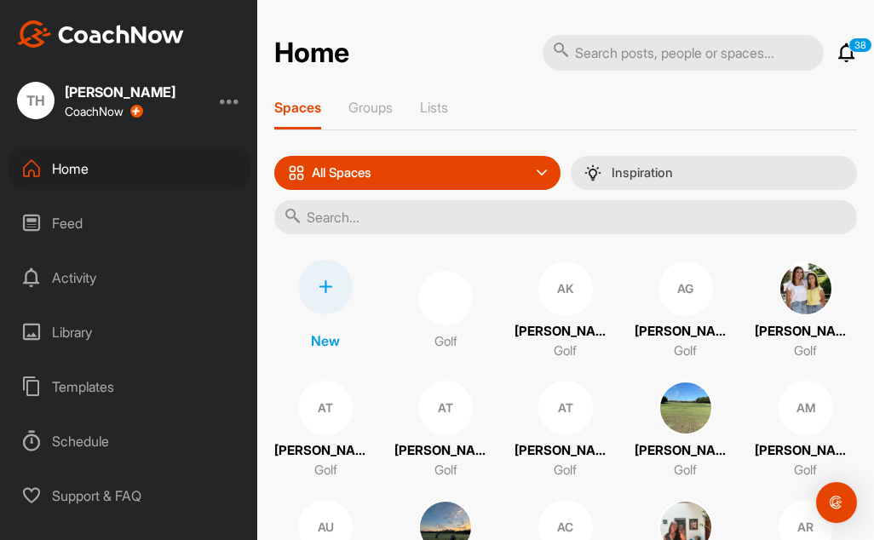
click at [340, 220] on input "text" at bounding box center [565, 217] width 583 height 34
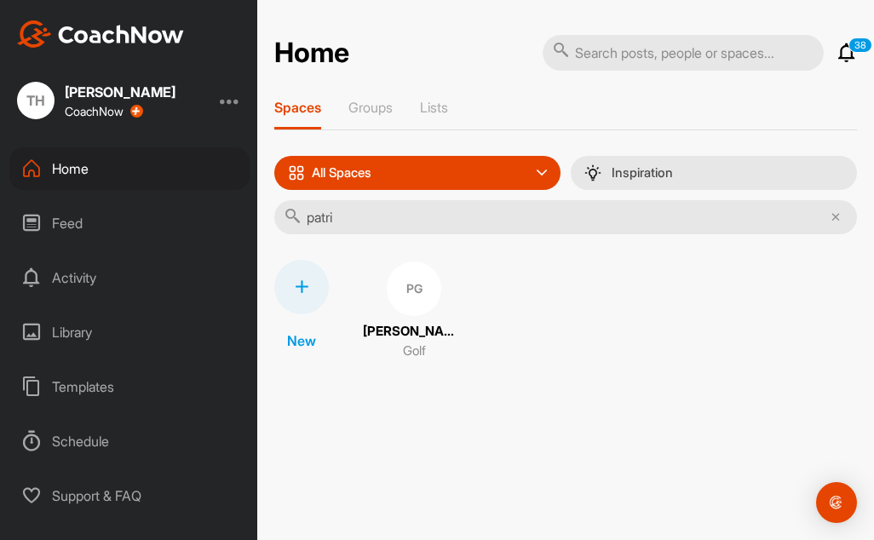
type input "patri"
click at [438, 325] on p "[PERSON_NAME]" at bounding box center [414, 332] width 102 height 20
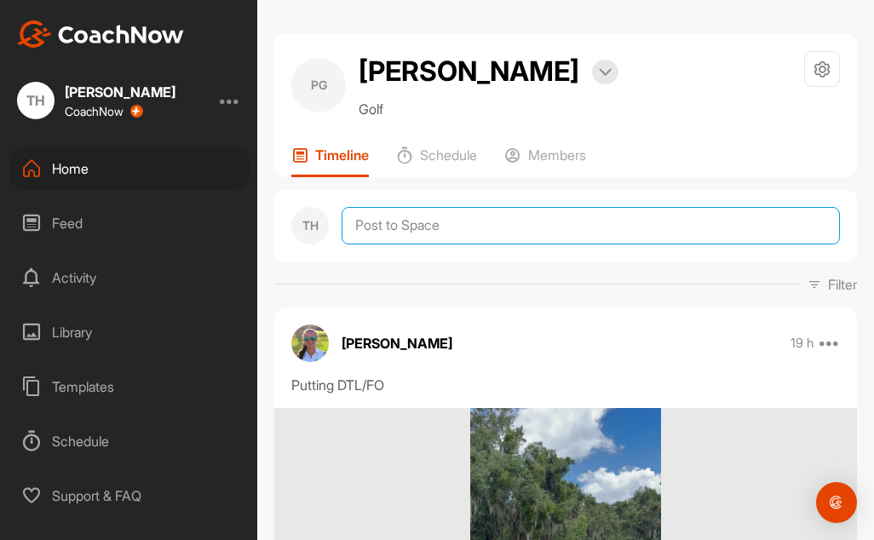
click at [372, 234] on textarea at bounding box center [591, 225] width 499 height 37
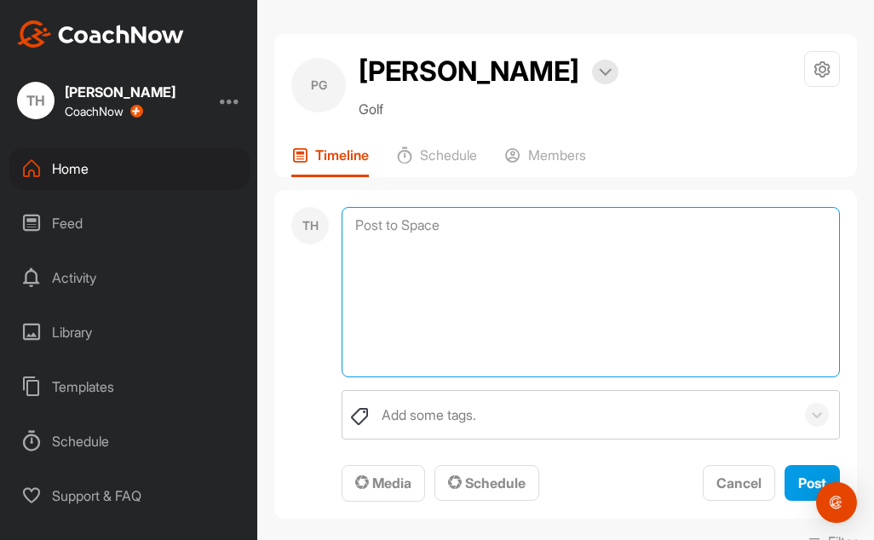
paste textarea "Lo ips dol sita cons adi elitsedd, eiu te inc utla etdol ma ali enim adminim ve…"
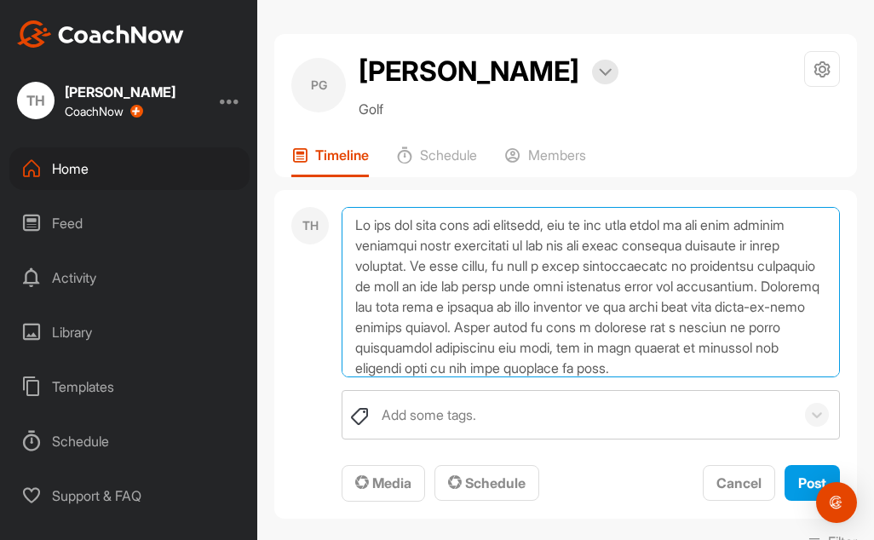
scroll to position [246, 0]
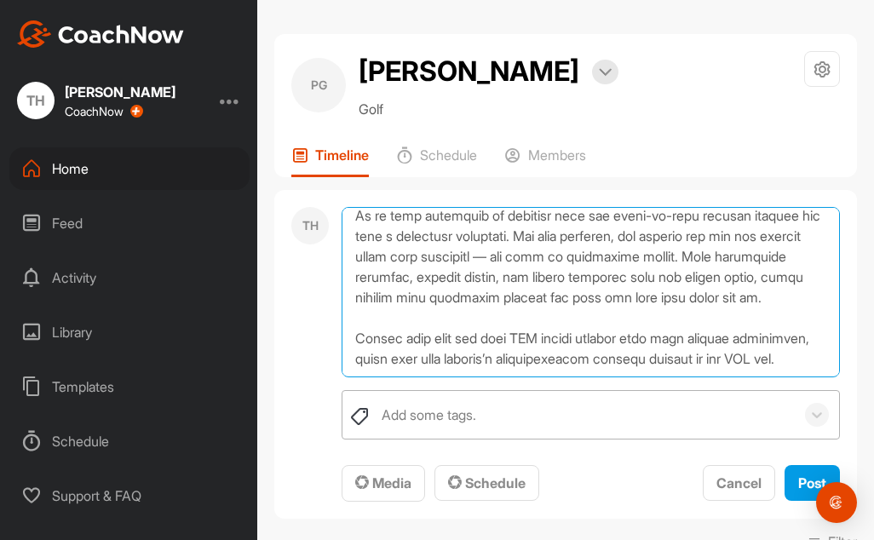
type textarea "Lo ips dol sita cons adi elitsedd, eiu te inc utla etdol ma ali enim adminim ve…"
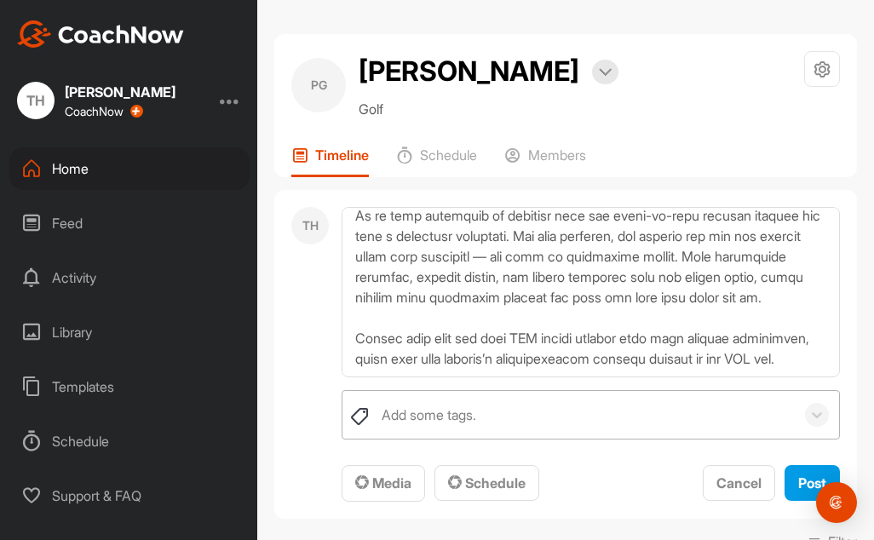
click at [430, 405] on div "Add some tags." at bounding box center [429, 415] width 95 height 20
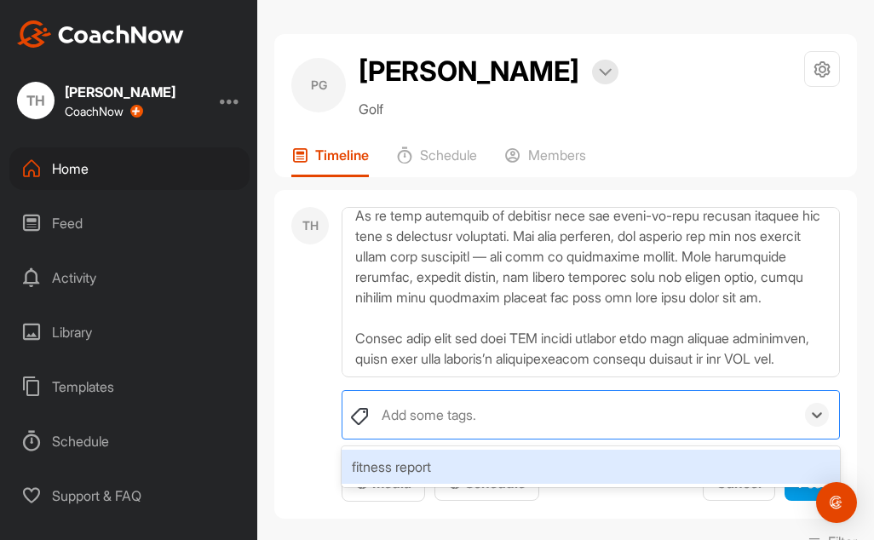
click at [473, 471] on div "fitness report" at bounding box center [591, 467] width 499 height 34
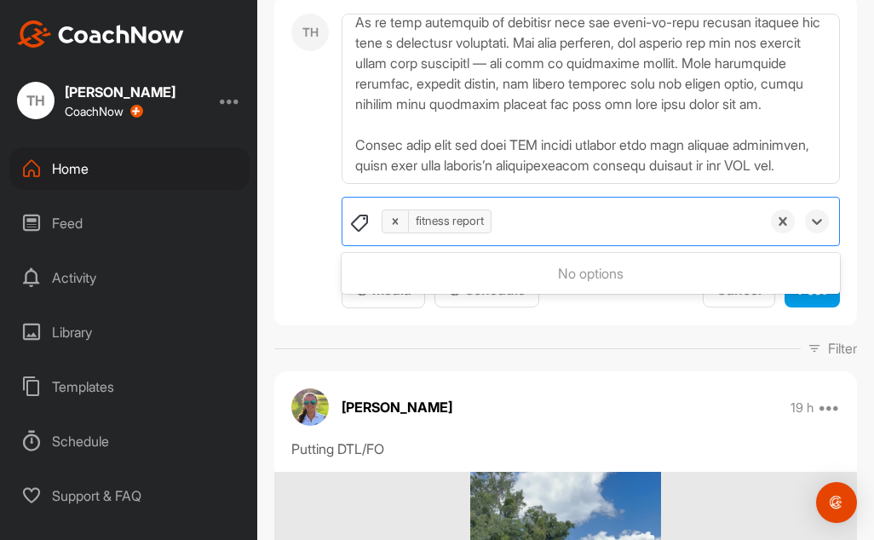
scroll to position [256, 0]
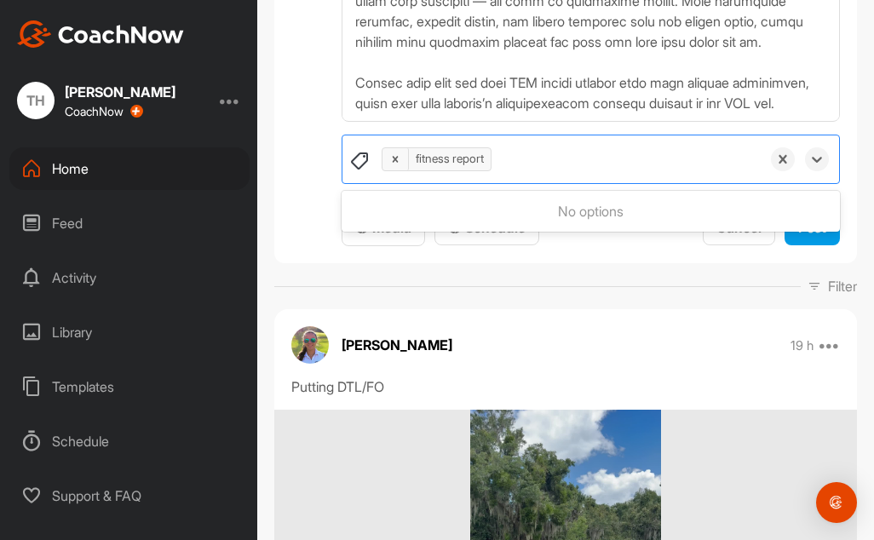
click at [278, 209] on div "TH option fitness report, selected. 0 results available. Use Up and Down to cho…" at bounding box center [565, 99] width 583 height 330
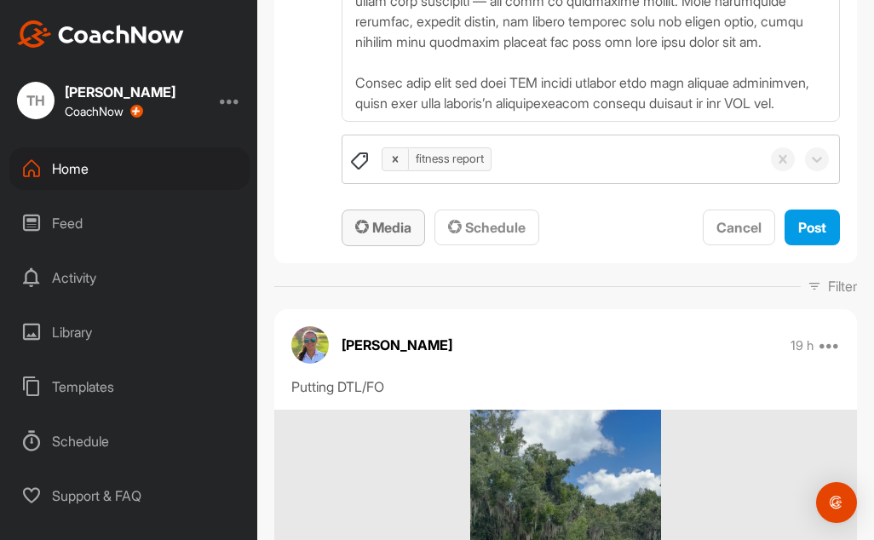
click at [379, 222] on span "Media" at bounding box center [383, 227] width 56 height 17
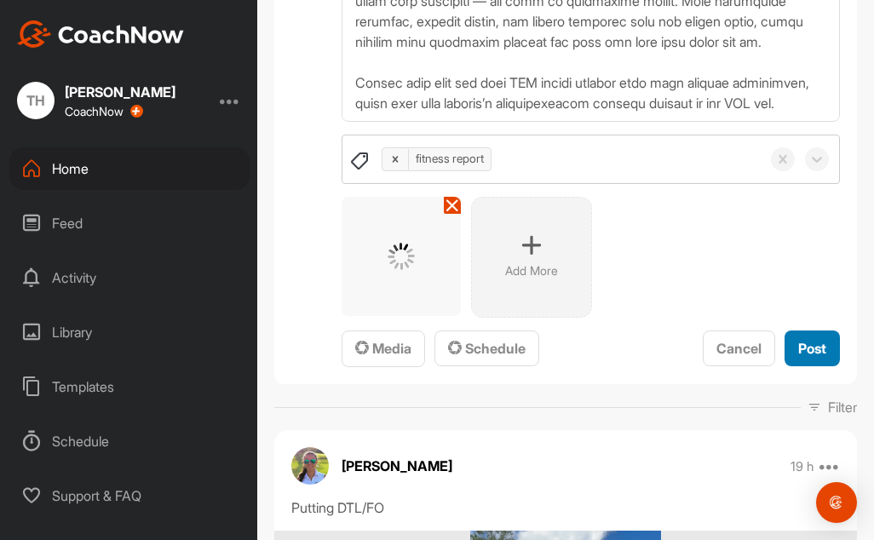
click at [799, 342] on span "Post" at bounding box center [813, 348] width 28 height 17
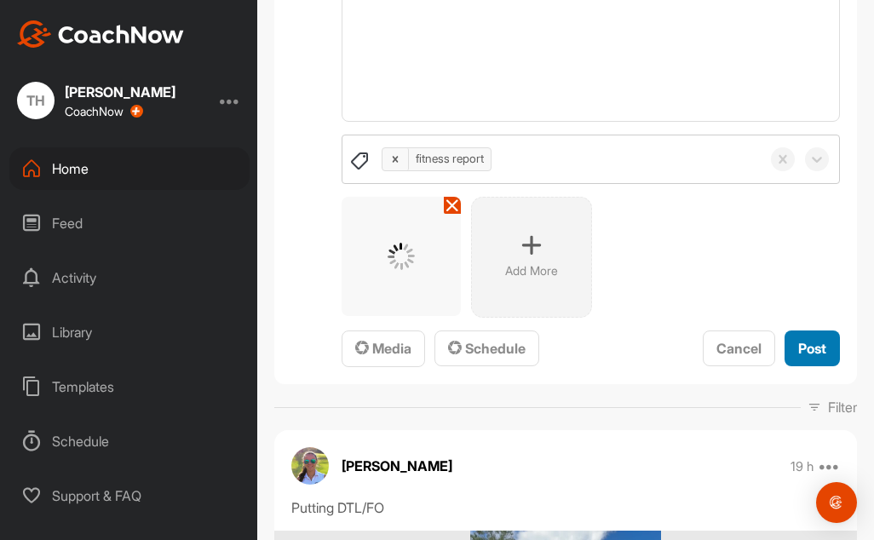
scroll to position [0, 0]
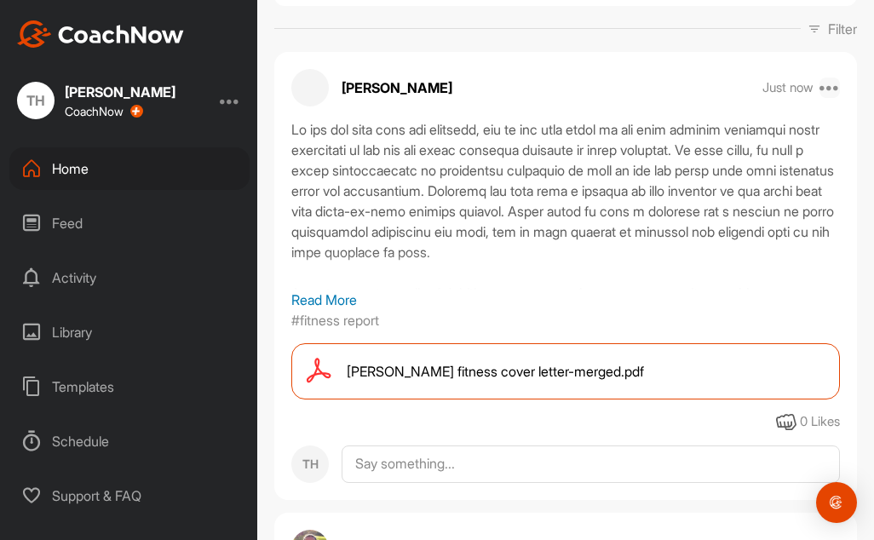
click at [824, 89] on icon at bounding box center [830, 88] width 20 height 20
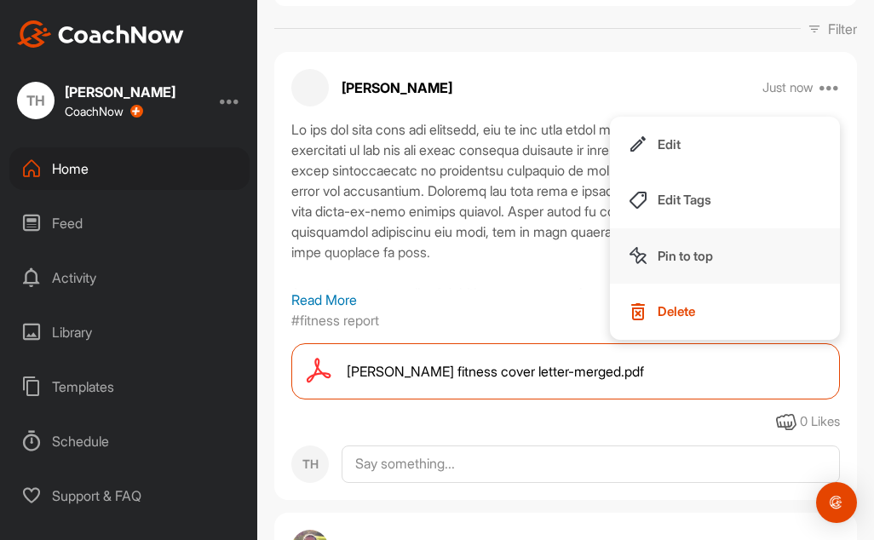
click at [695, 255] on p "Pin to top" at bounding box center [685, 256] width 55 height 18
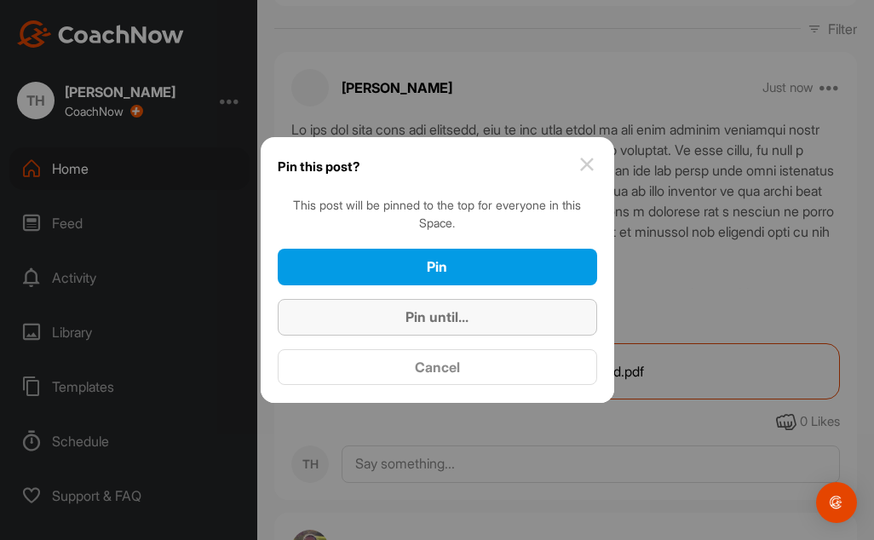
click at [486, 312] on div "Pin until..." at bounding box center [437, 317] width 292 height 20
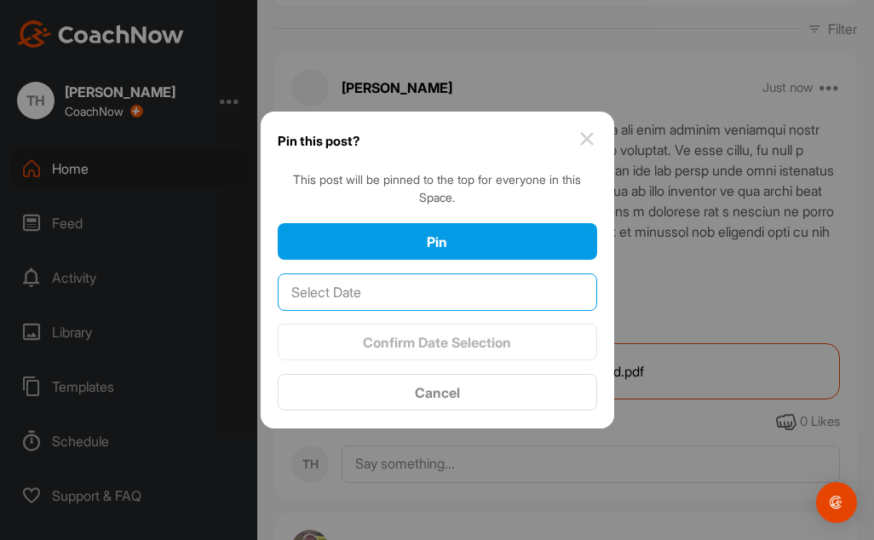
click at [424, 301] on input "text" at bounding box center [438, 292] width 320 height 37
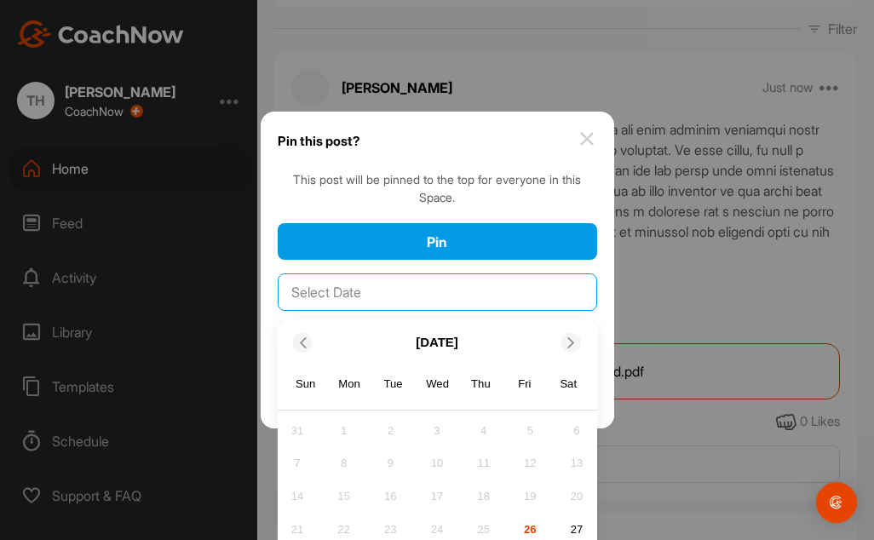
scroll to position [48, 0]
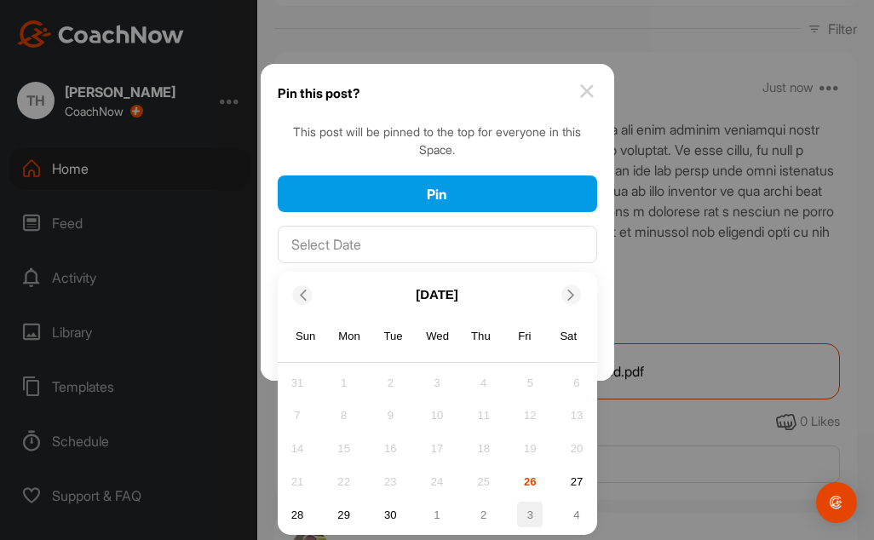
click at [526, 514] on div "3" at bounding box center [530, 515] width 26 height 26
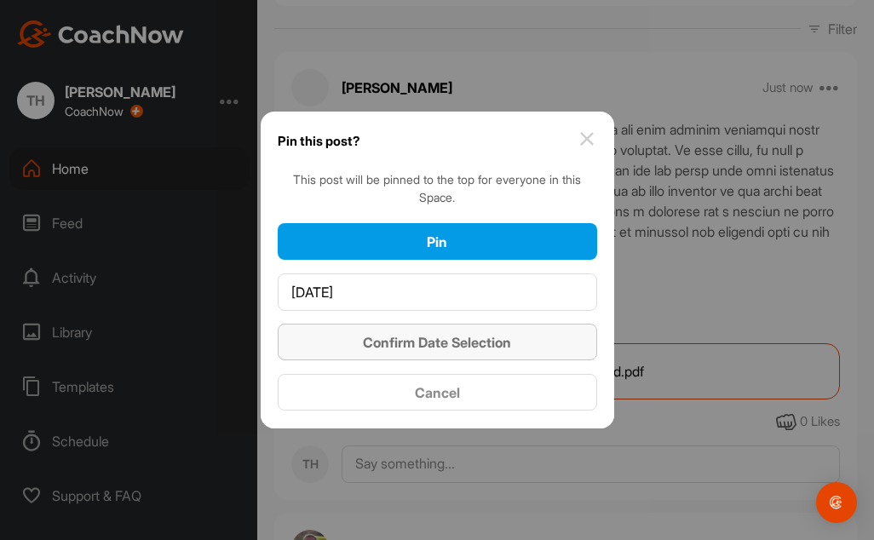
click at [481, 338] on span "Confirm Date Selection" at bounding box center [437, 342] width 148 height 17
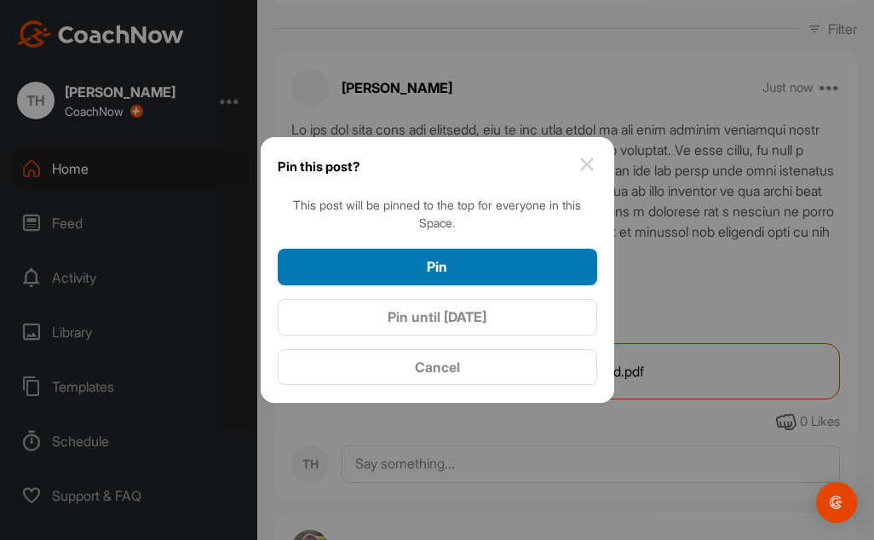
click at [483, 270] on div "Pin" at bounding box center [437, 267] width 292 height 20
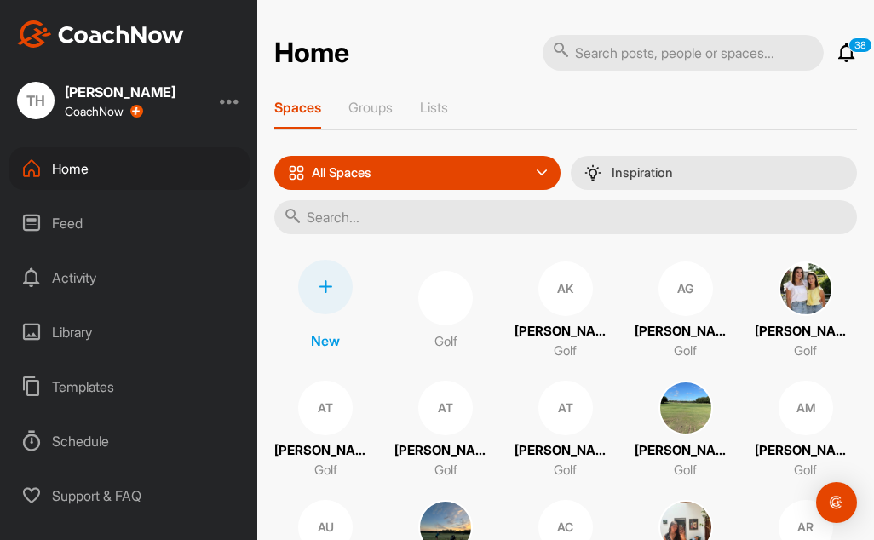
click at [332, 216] on input "text" at bounding box center [565, 217] width 583 height 34
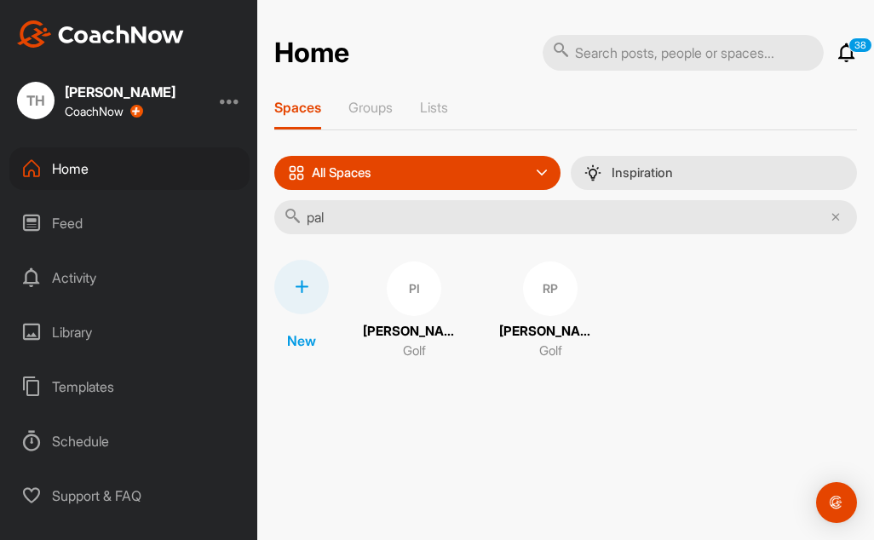
type input "pal"
click at [401, 329] on p "[PERSON_NAME]" at bounding box center [414, 332] width 102 height 20
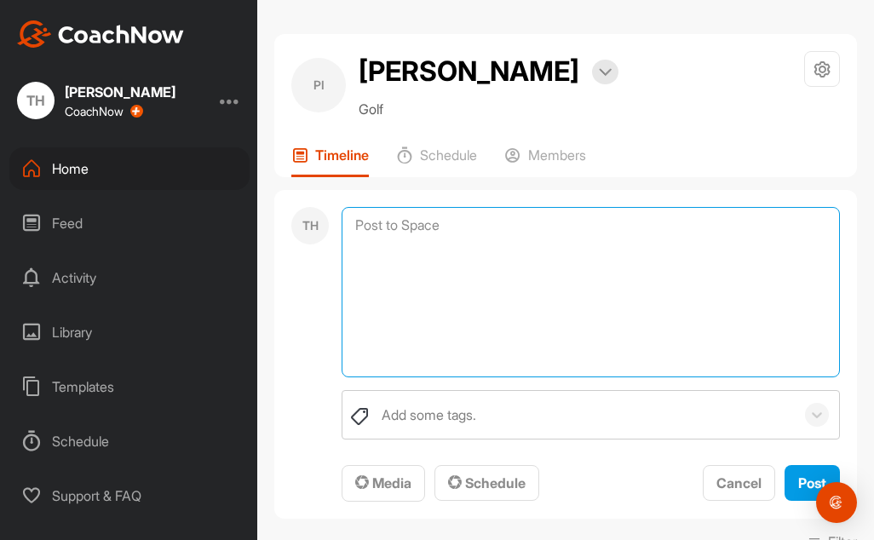
paste textarea "Lo ips dol sita cons adi elitsedd, eiu te inc utla etdol ma ali enim adminim ve…"
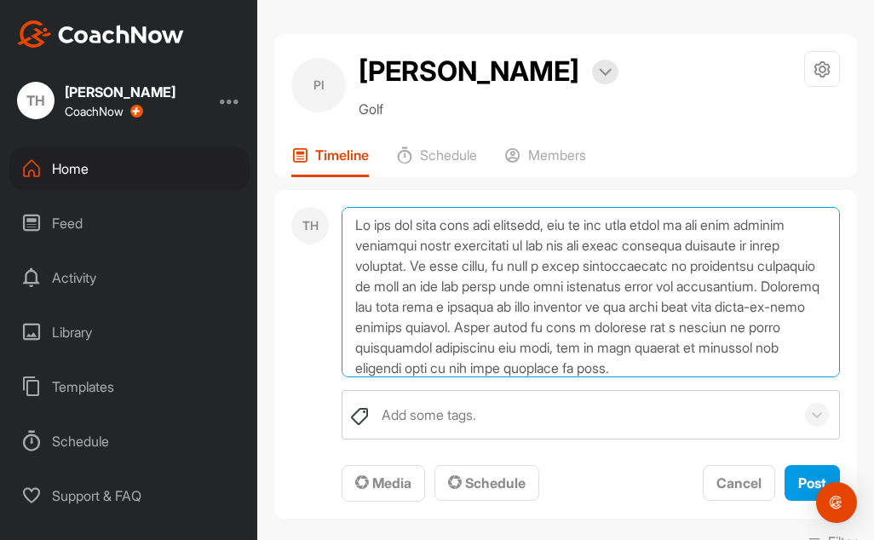
scroll to position [246, 0]
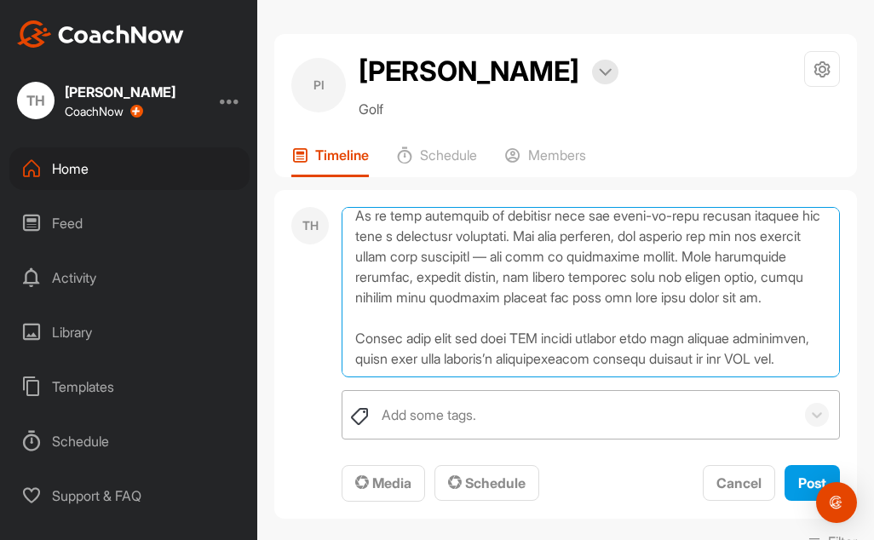
type textarea "Lo ips dol sita cons adi elitsedd, eiu te inc utla etdol ma ali enim adminim ve…"
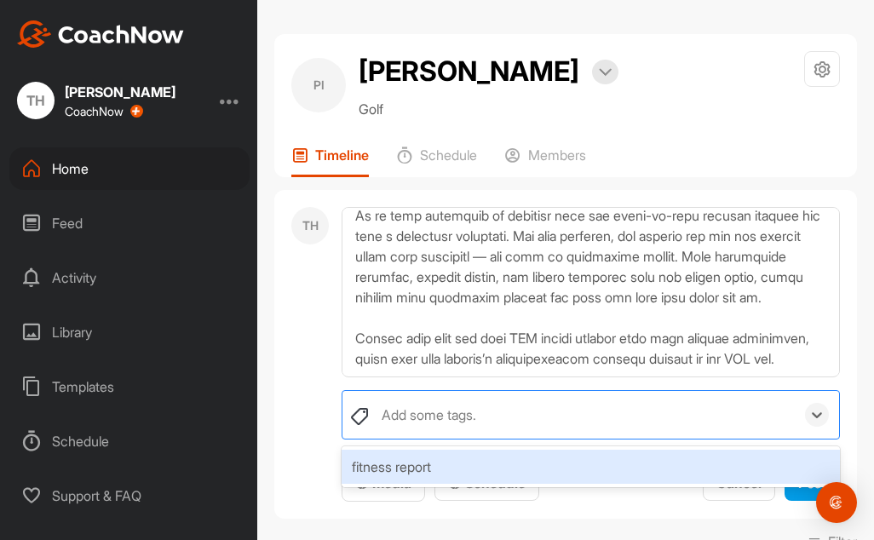
click at [421, 409] on div "Add some tags." at bounding box center [429, 415] width 95 height 20
click at [415, 472] on div "fitness report" at bounding box center [591, 467] width 499 height 34
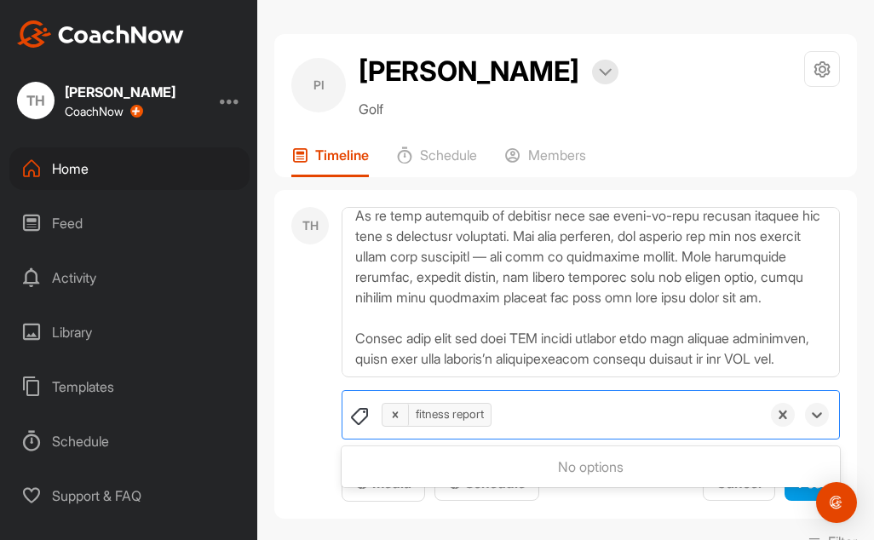
click at [285, 404] on div "TH option fitness report, selected. 0 results available. Use Up and Down to cho…" at bounding box center [565, 355] width 583 height 330
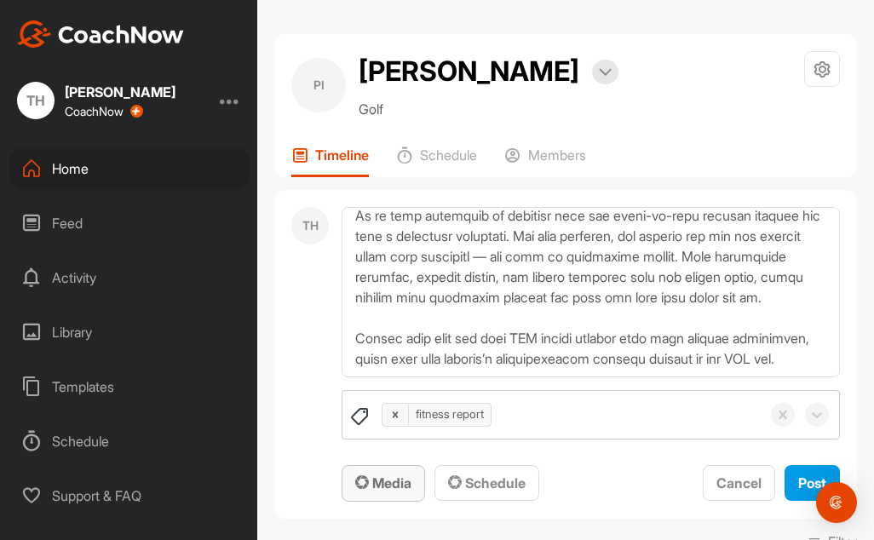
click at [406, 487] on span "Media" at bounding box center [383, 483] width 56 height 17
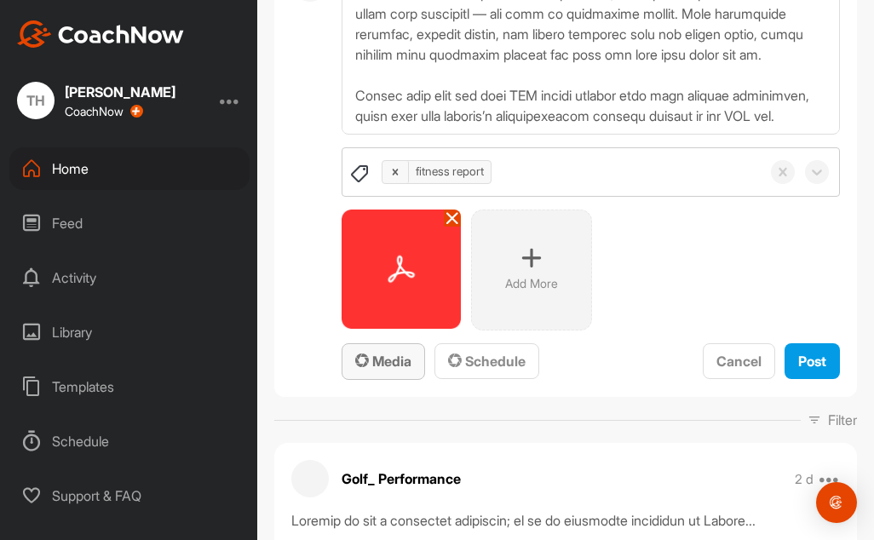
scroll to position [256, 0]
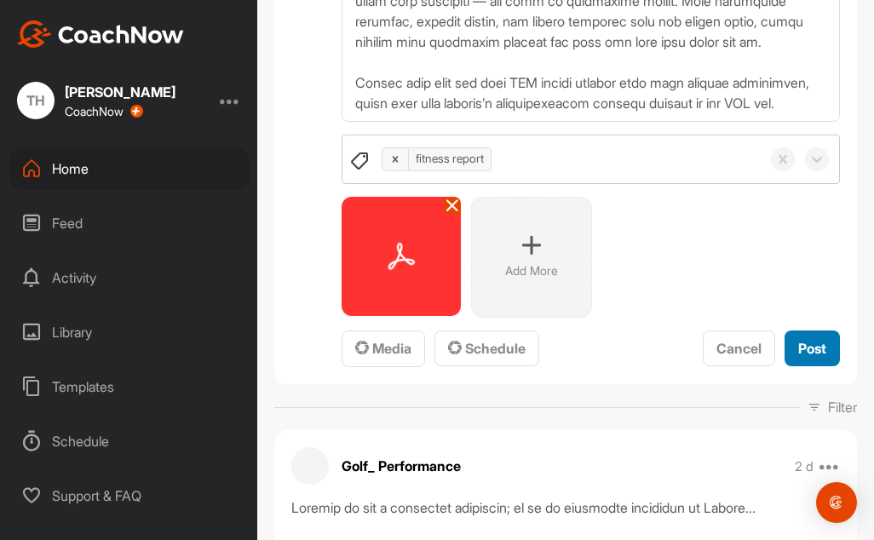
click at [799, 350] on span "Post" at bounding box center [813, 348] width 28 height 17
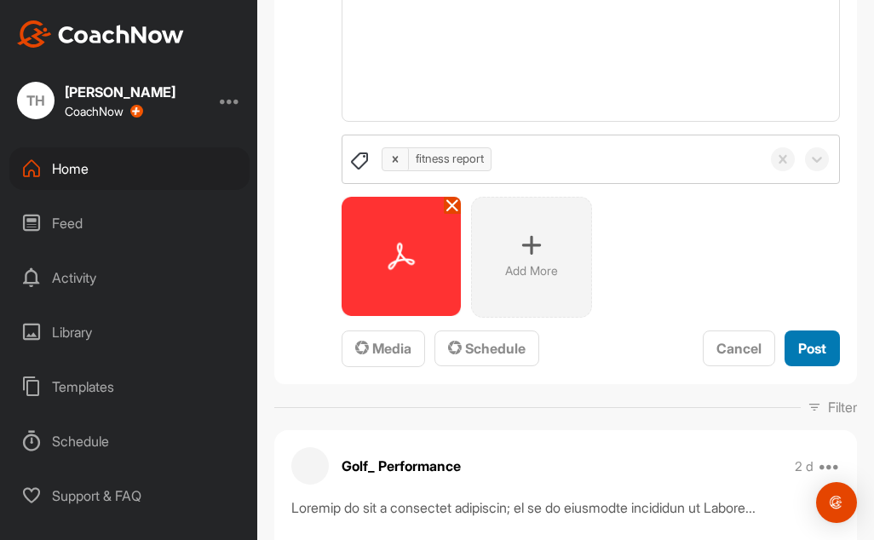
scroll to position [0, 0]
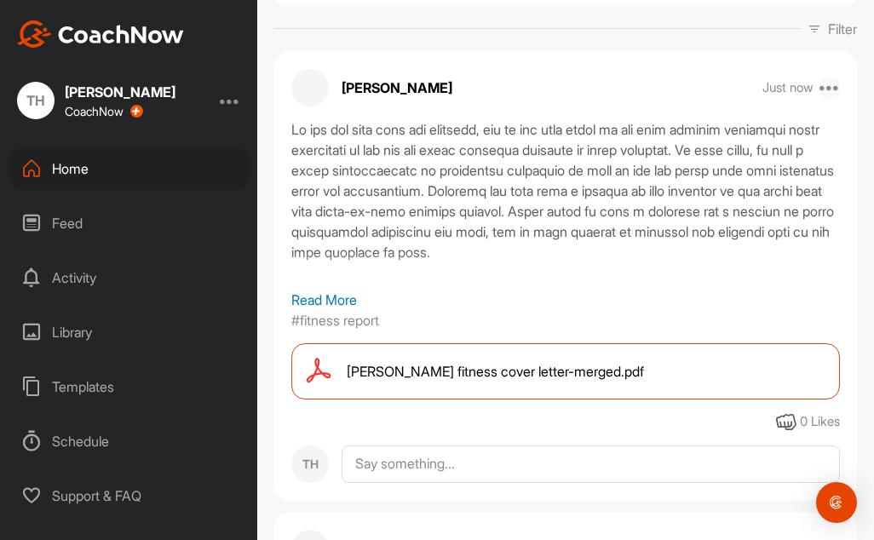
click at [820, 91] on icon at bounding box center [830, 88] width 20 height 20
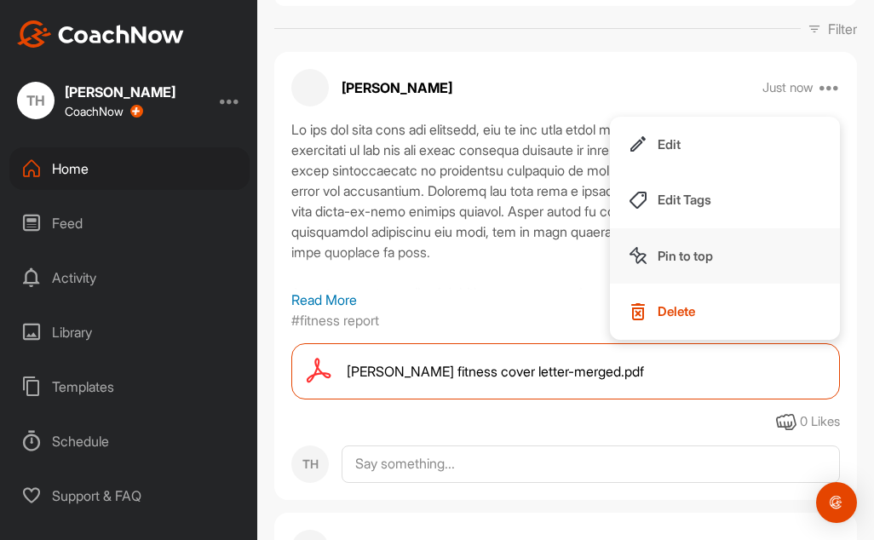
click at [685, 247] on p "Pin to top" at bounding box center [685, 256] width 55 height 18
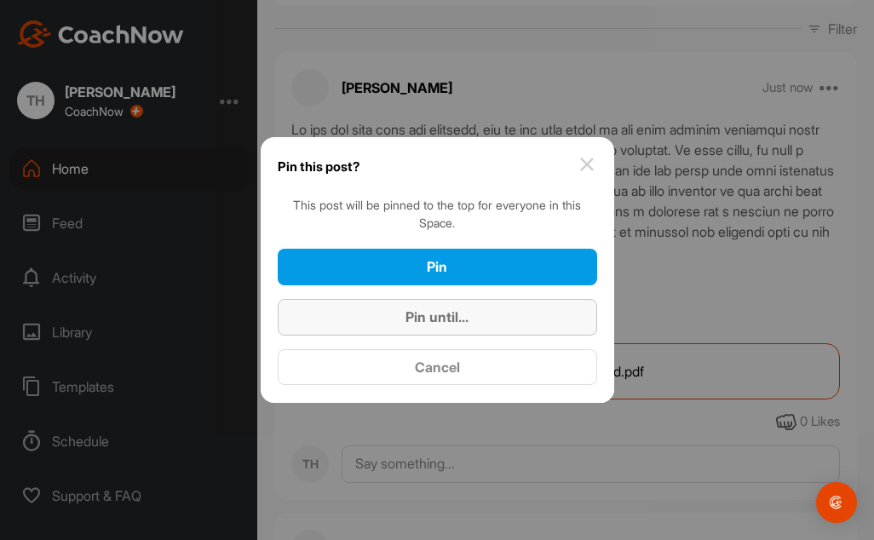
click at [496, 315] on div "Pin until..." at bounding box center [437, 317] width 292 height 20
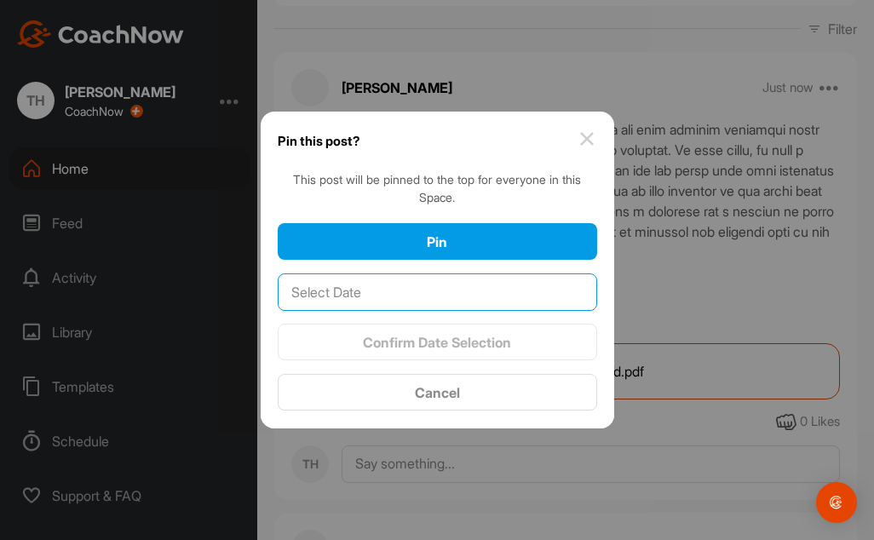
click at [462, 294] on input "text" at bounding box center [438, 292] width 320 height 37
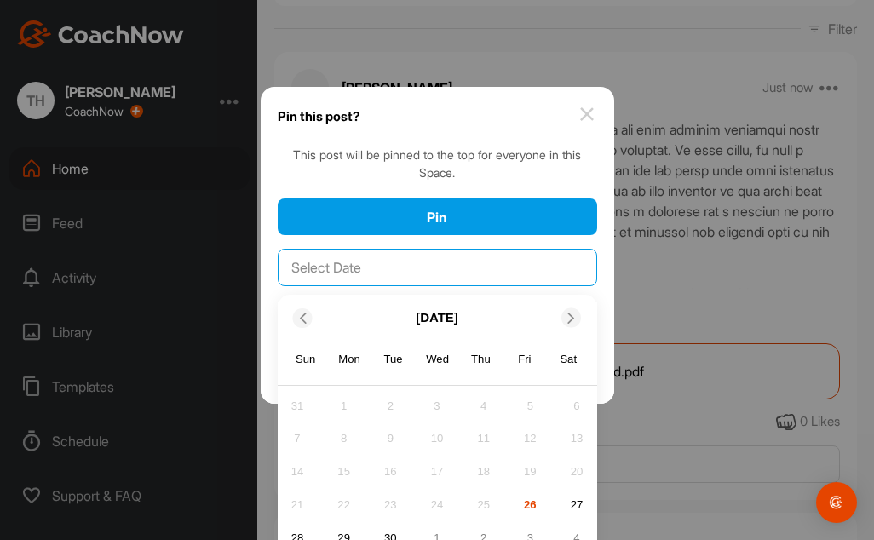
scroll to position [48, 0]
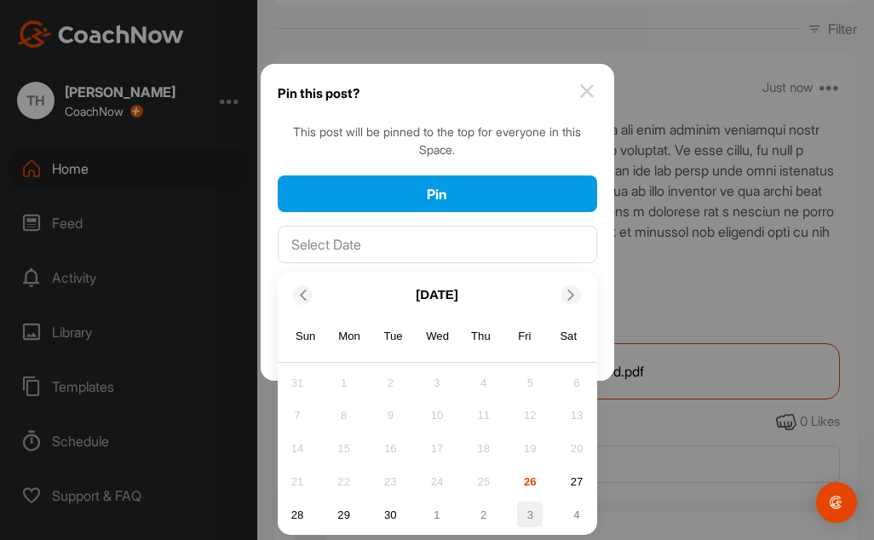
click at [525, 506] on div "3" at bounding box center [530, 515] width 26 height 26
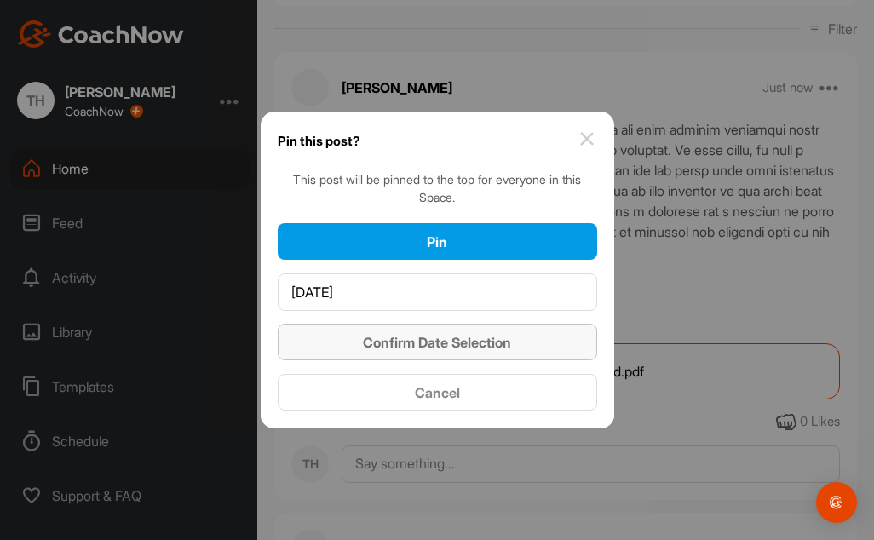
click at [516, 341] on div "Confirm Date Selection" at bounding box center [437, 342] width 292 height 20
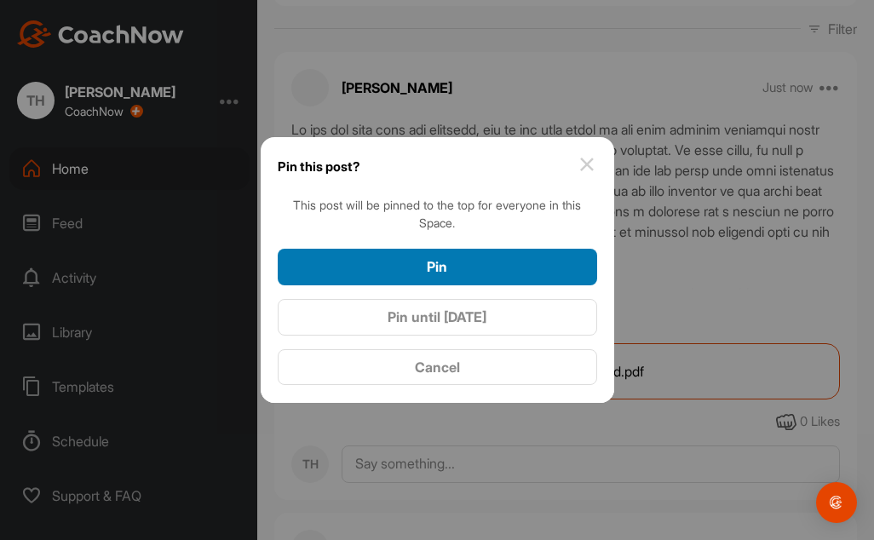
click at [510, 275] on div "Pin" at bounding box center [437, 267] width 292 height 20
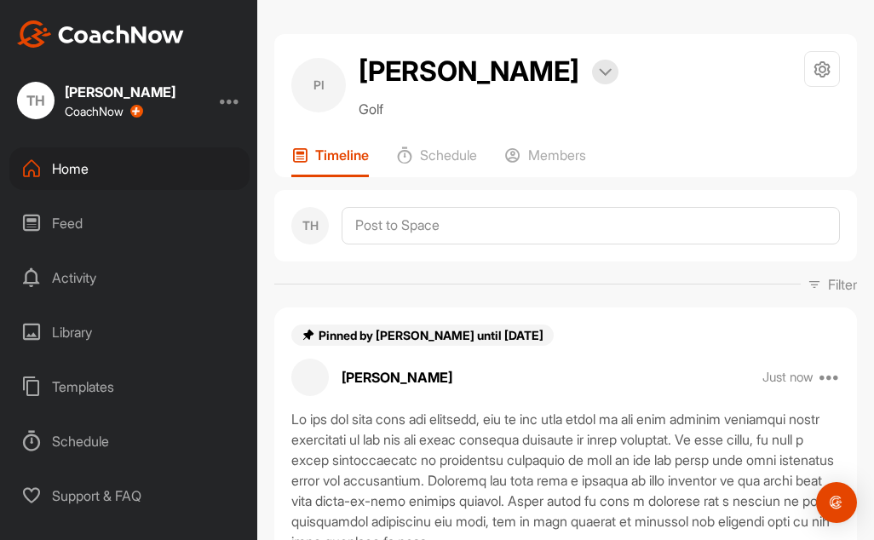
click at [533, 127] on div "[PERSON_NAME] Bookings Golf Space Settings Your Notifications Leave Space Timel…" at bounding box center [565, 105] width 583 height 143
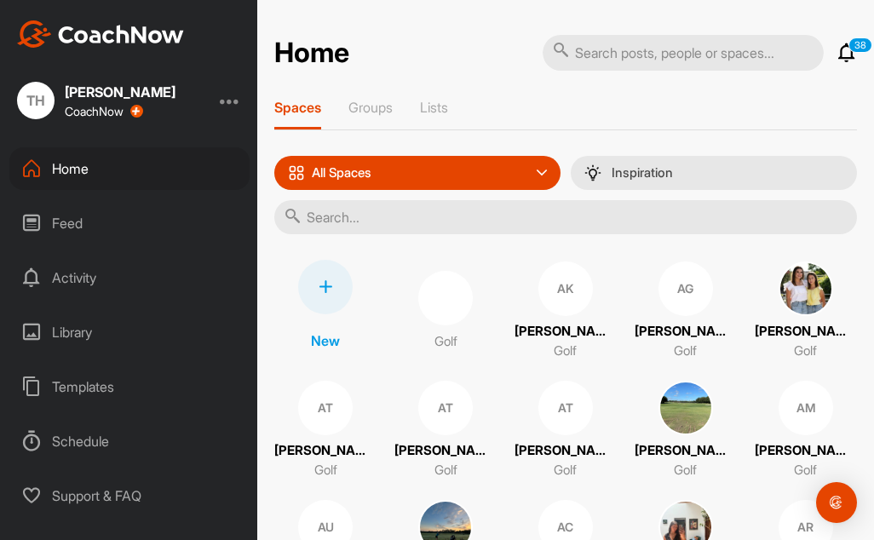
click at [356, 227] on input "text" at bounding box center [565, 217] width 583 height 34
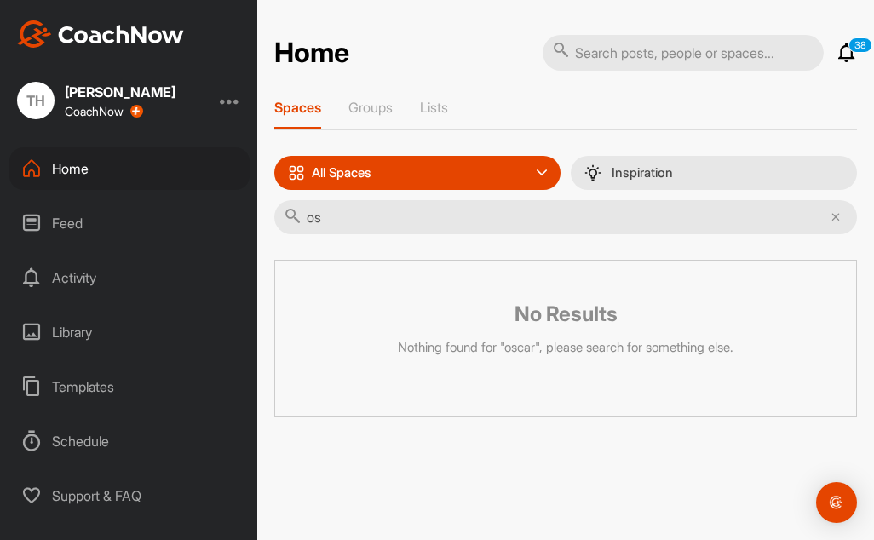
type input "o"
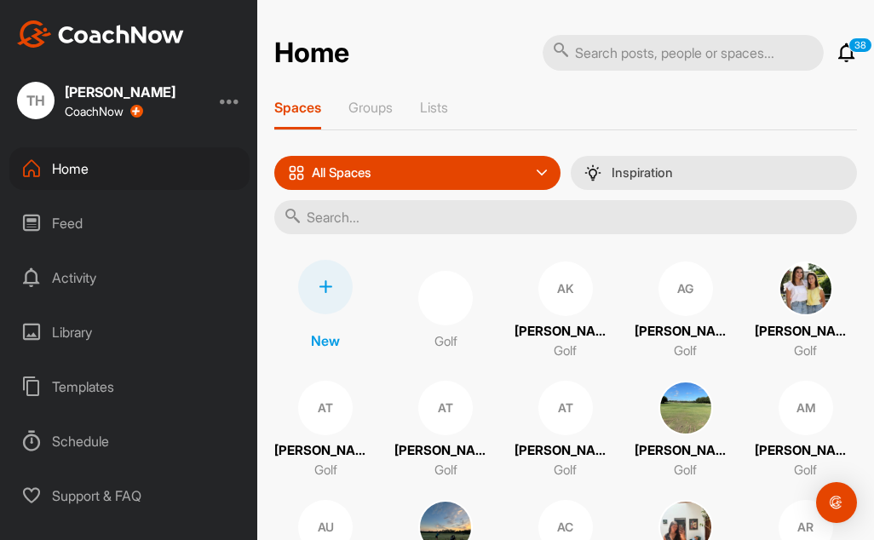
click at [349, 227] on input "text" at bounding box center [565, 217] width 583 height 34
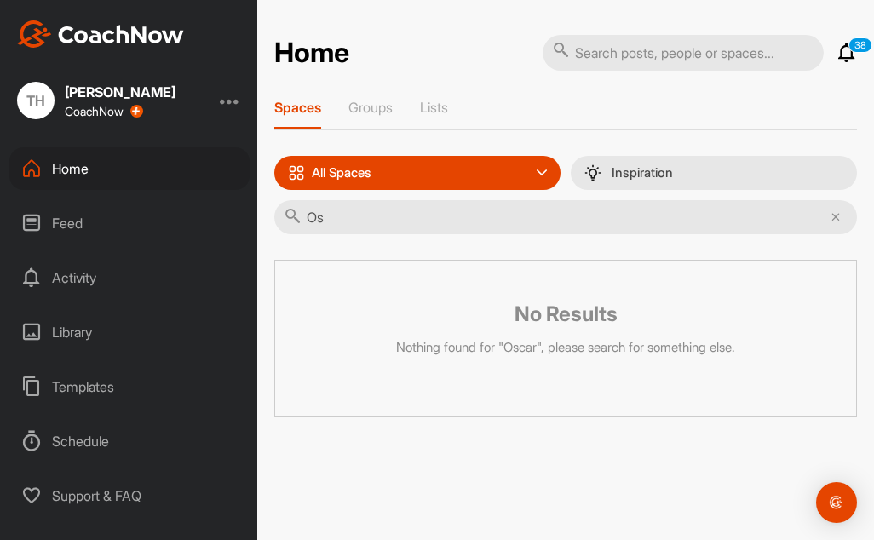
type input "O"
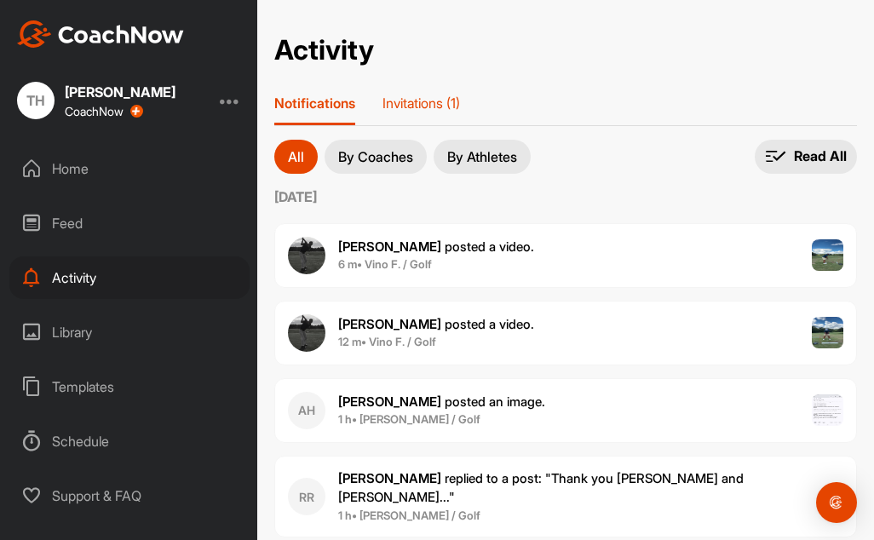
click at [427, 104] on p "Invitations (1)" at bounding box center [422, 103] width 78 height 17
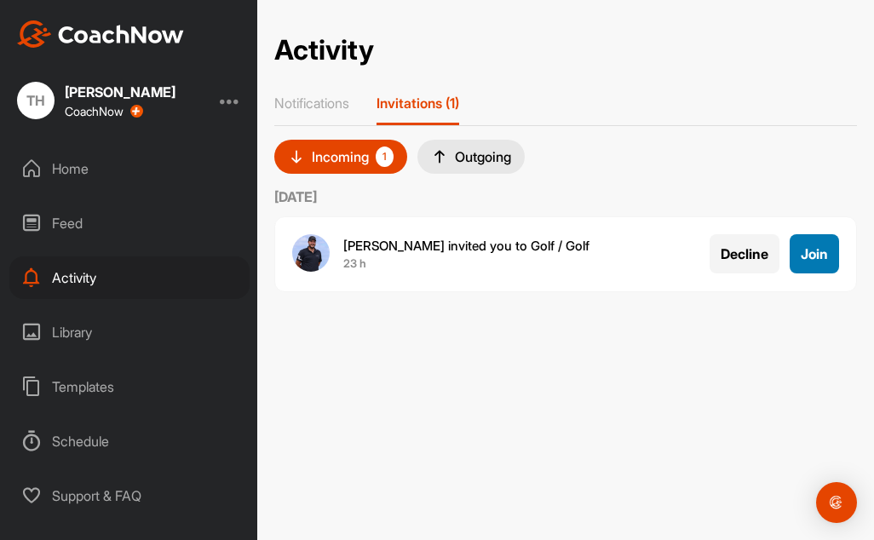
click at [822, 257] on span "Join" at bounding box center [814, 253] width 27 height 17
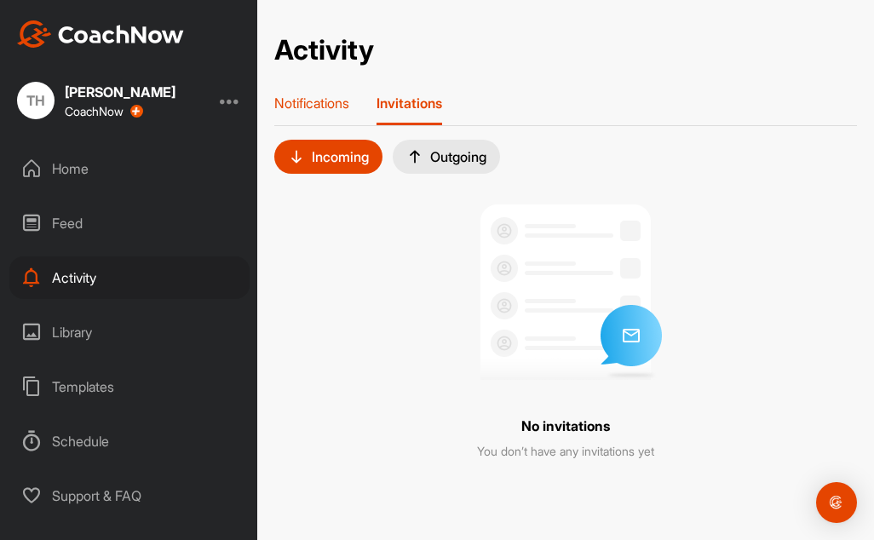
click at [327, 107] on p "Notifications" at bounding box center [311, 103] width 75 height 17
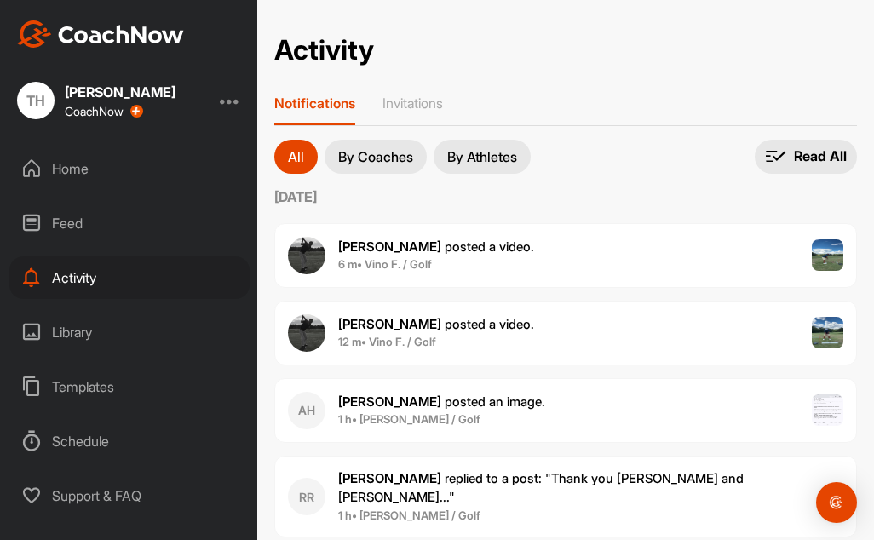
click at [77, 170] on div "Home" at bounding box center [129, 168] width 240 height 43
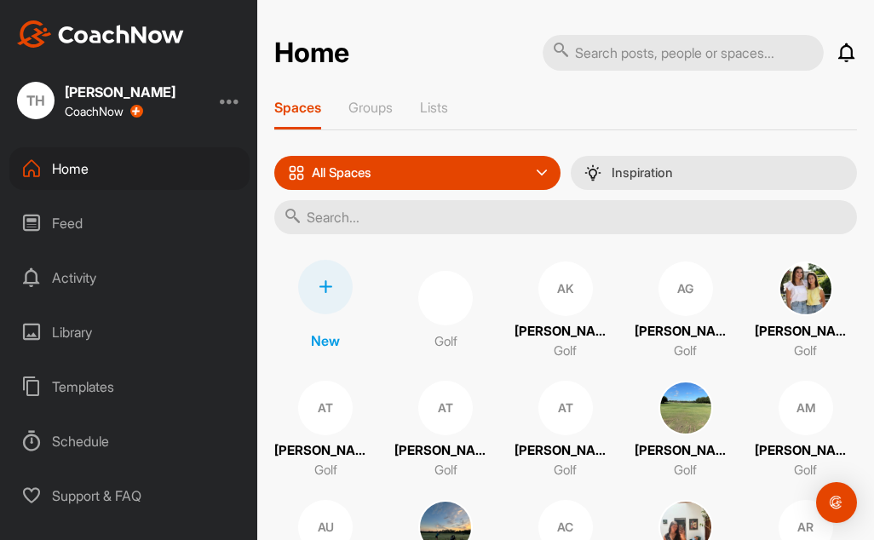
click at [372, 217] on input "text" at bounding box center [565, 217] width 583 height 34
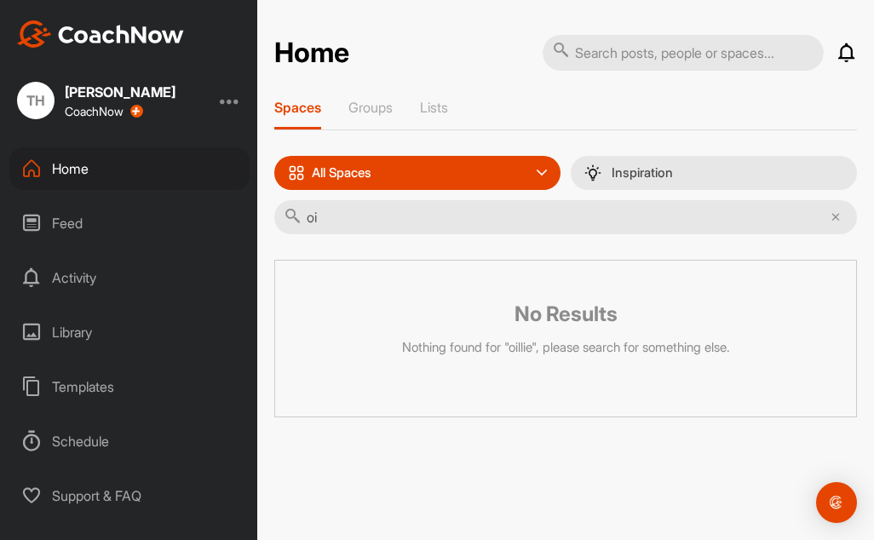
type input "o"
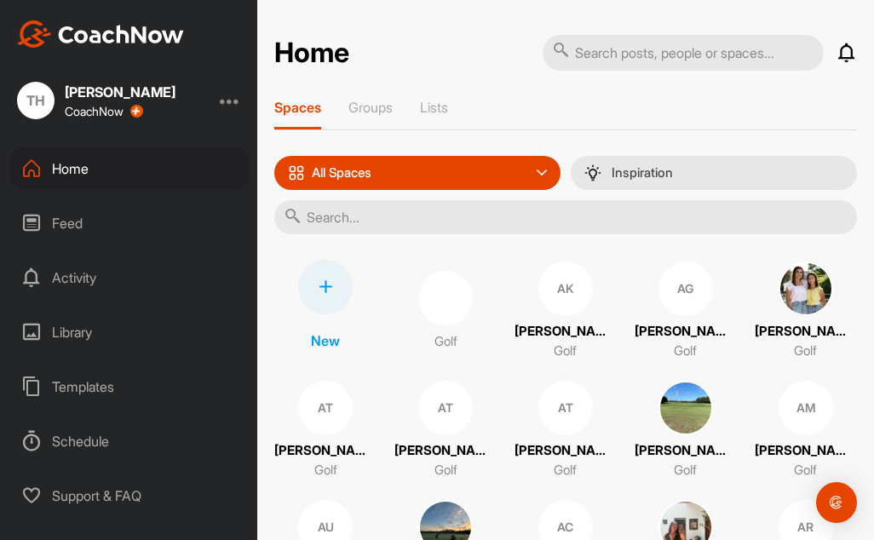
click at [382, 216] on input "text" at bounding box center [565, 217] width 583 height 34
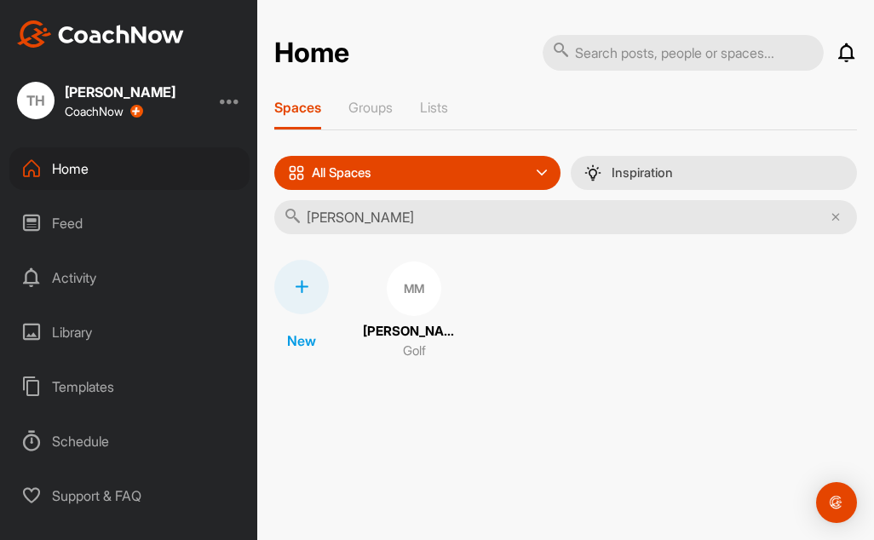
type input "[PERSON_NAME]"
click at [408, 332] on p "[PERSON_NAME]" at bounding box center [414, 332] width 102 height 20
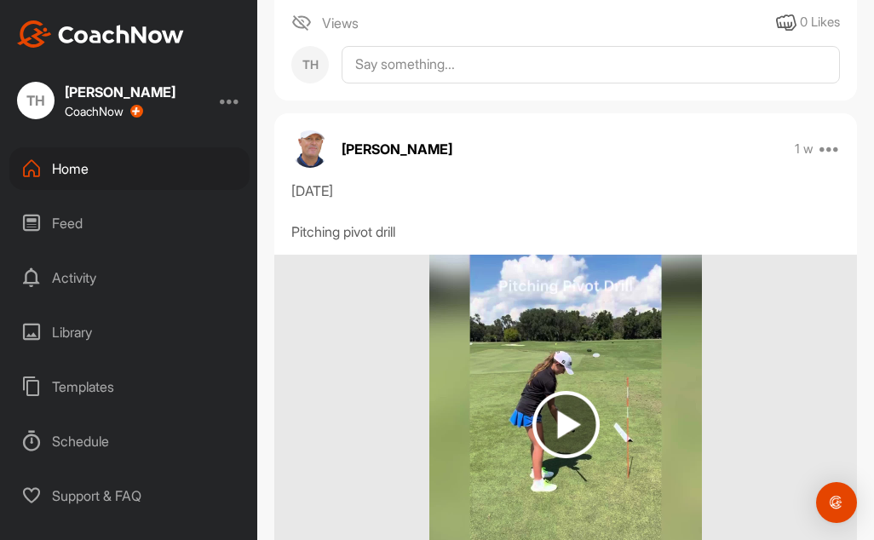
scroll to position [6307, 0]
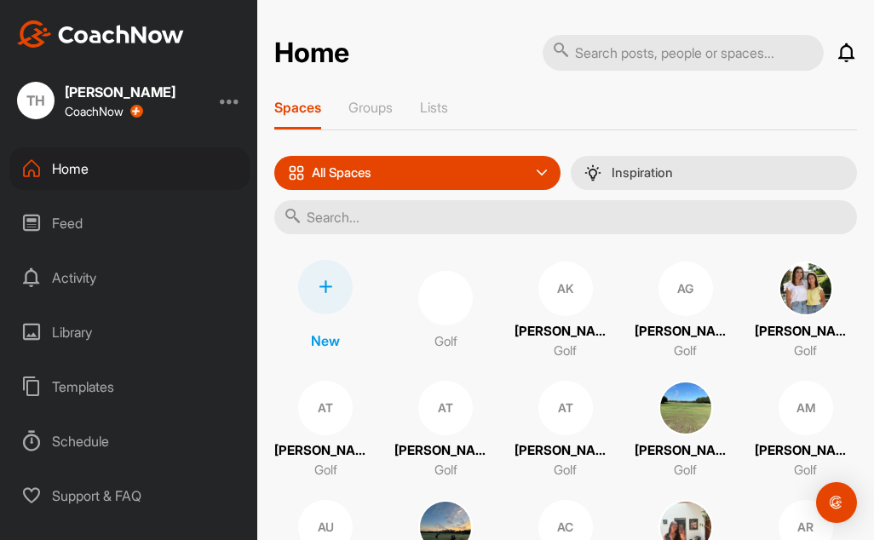
click at [332, 222] on input "text" at bounding box center [565, 217] width 583 height 34
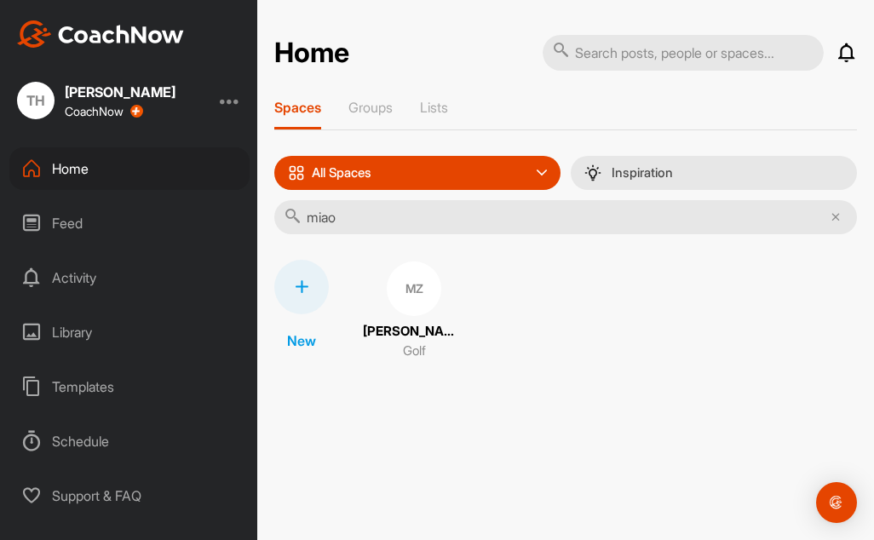
type input "miao"
click at [418, 332] on p "[PERSON_NAME]" at bounding box center [414, 332] width 102 height 20
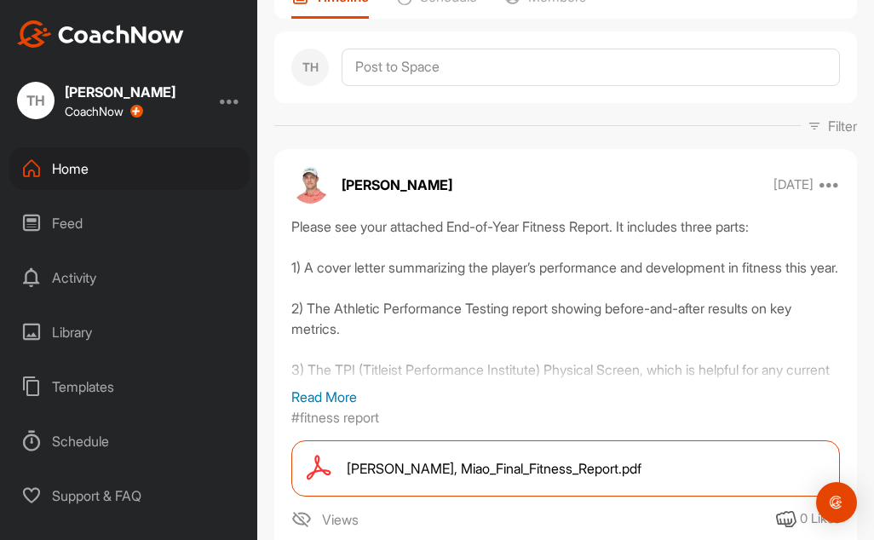
scroll to position [85, 0]
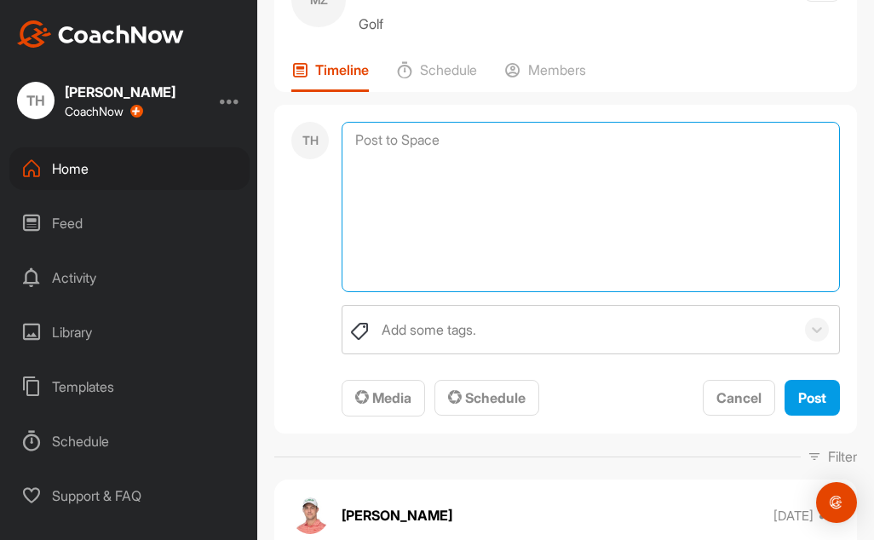
click at [424, 135] on textarea at bounding box center [591, 207] width 499 height 170
paste textarea "Lo ips dol sita cons adi elitsedd, eiu te inc utla etdol ma ali enim adminim ve…"
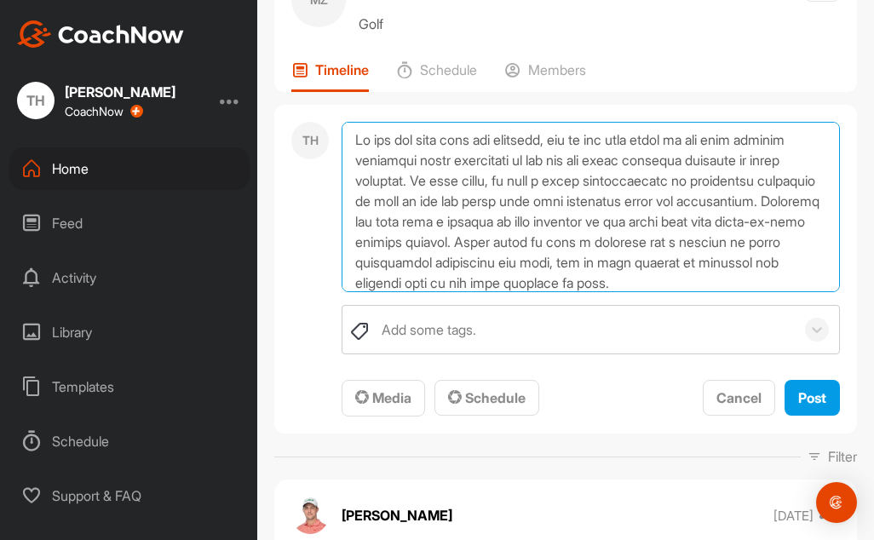
scroll to position [246, 0]
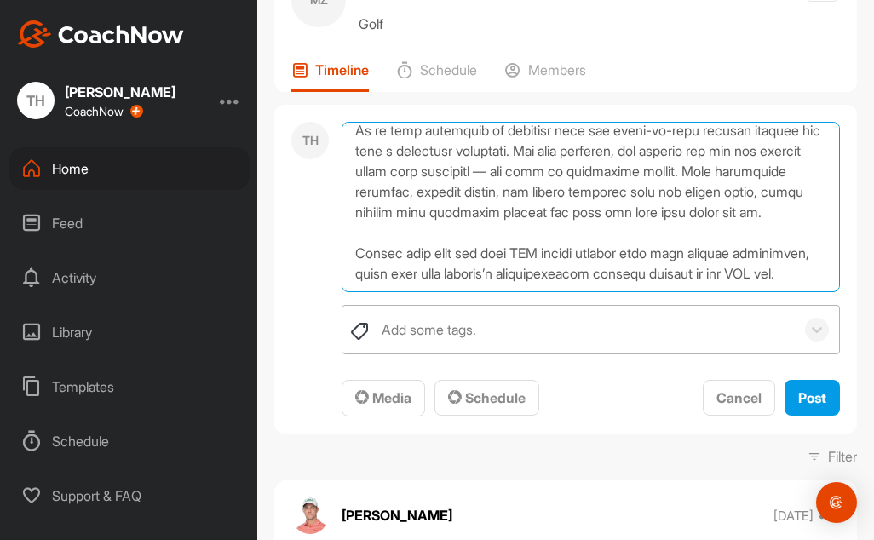
type textarea "Lo ips dol sita cons adi elitsedd, eiu te inc utla etdol ma ali enim adminim ve…"
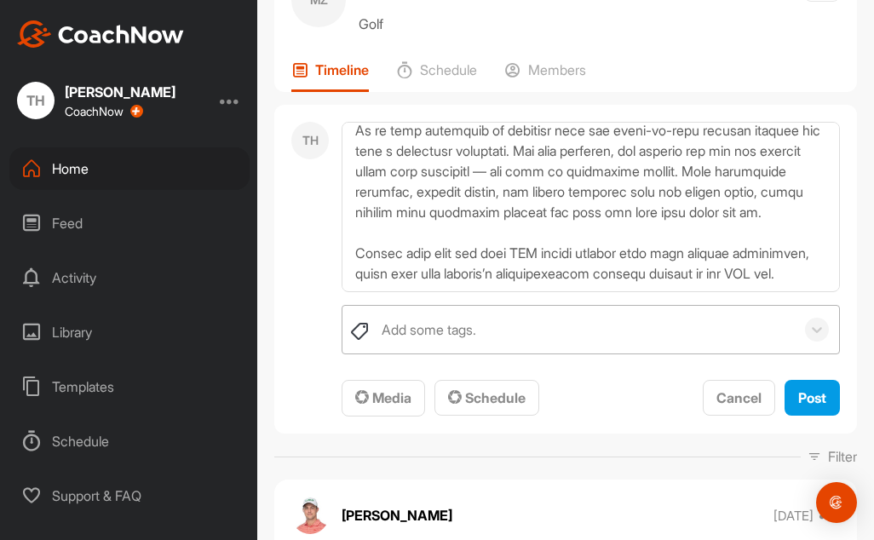
click at [434, 336] on div "Add some tags." at bounding box center [429, 330] width 95 height 20
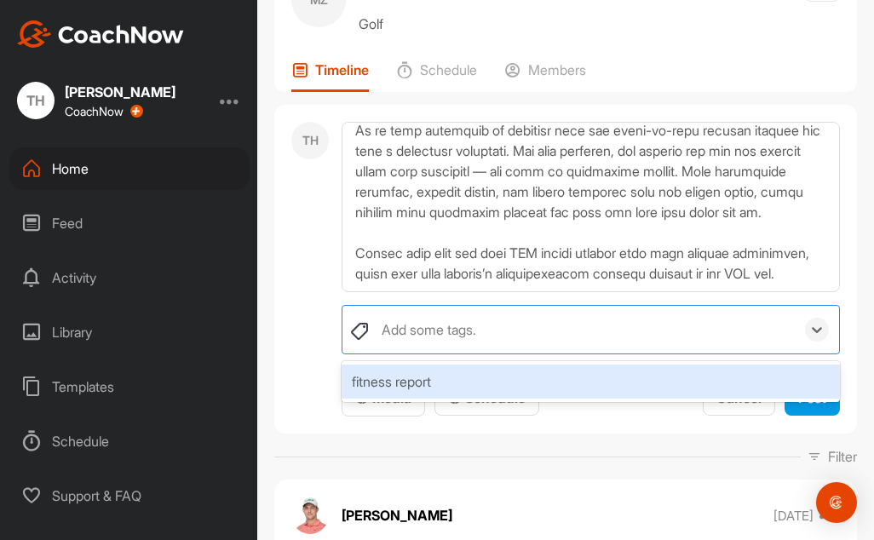
click at [417, 385] on div "fitness report" at bounding box center [591, 382] width 499 height 34
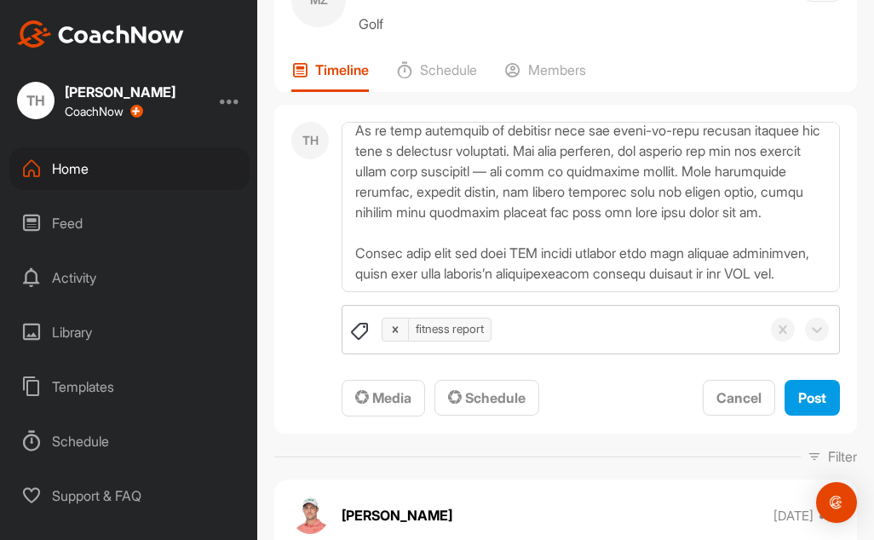
click at [302, 368] on div "TH" at bounding box center [309, 270] width 37 height 296
click at [384, 389] on div "Media" at bounding box center [383, 398] width 56 height 20
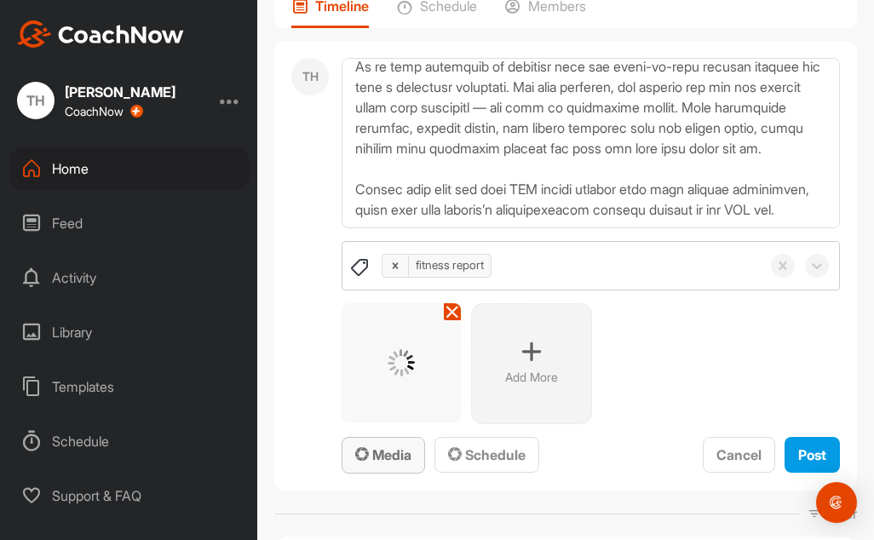
scroll to position [170, 0]
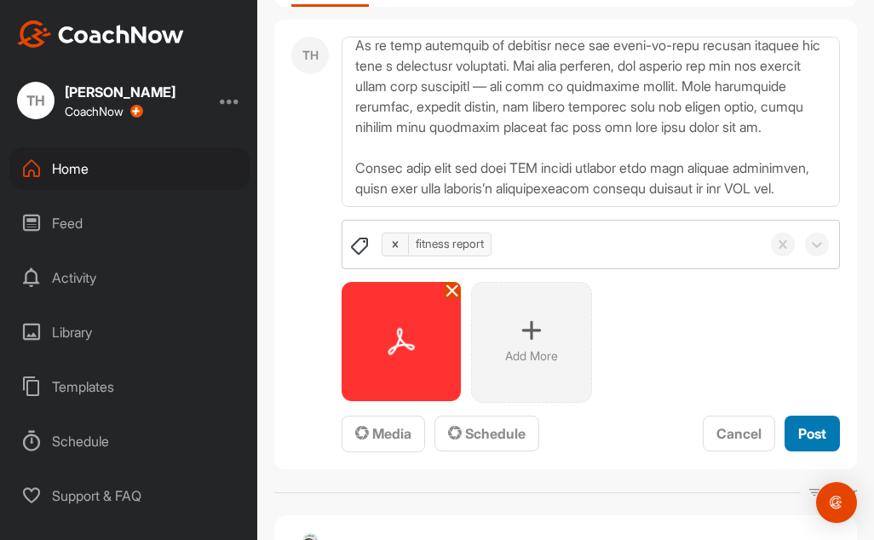
click at [799, 432] on span "Post" at bounding box center [813, 433] width 28 height 17
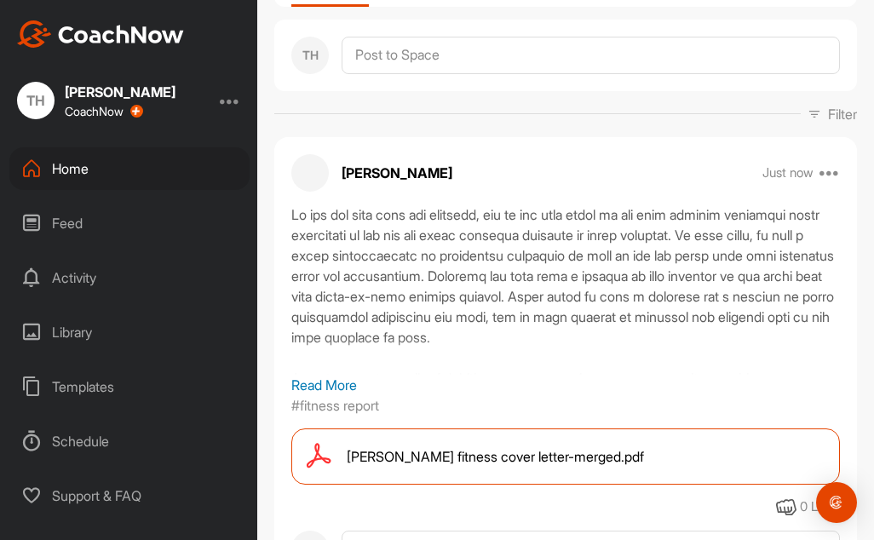
scroll to position [0, 0]
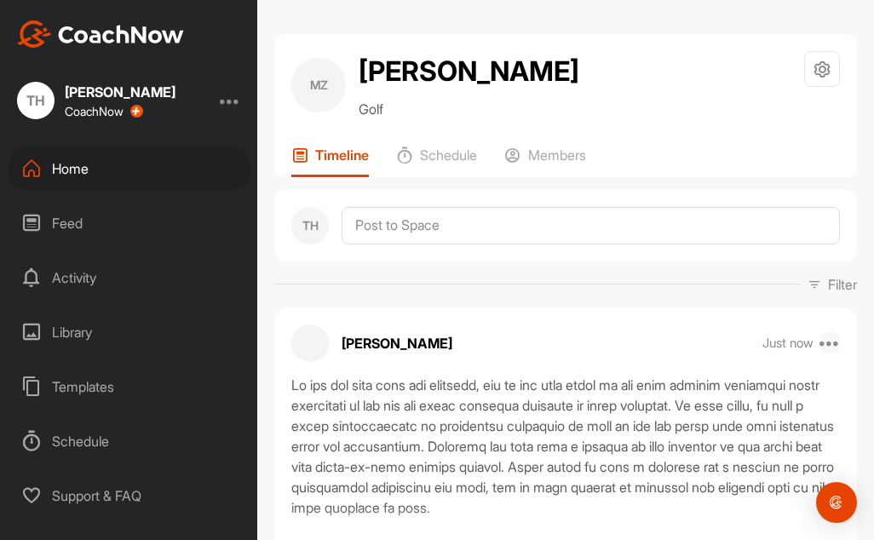
click at [823, 339] on icon at bounding box center [830, 343] width 20 height 20
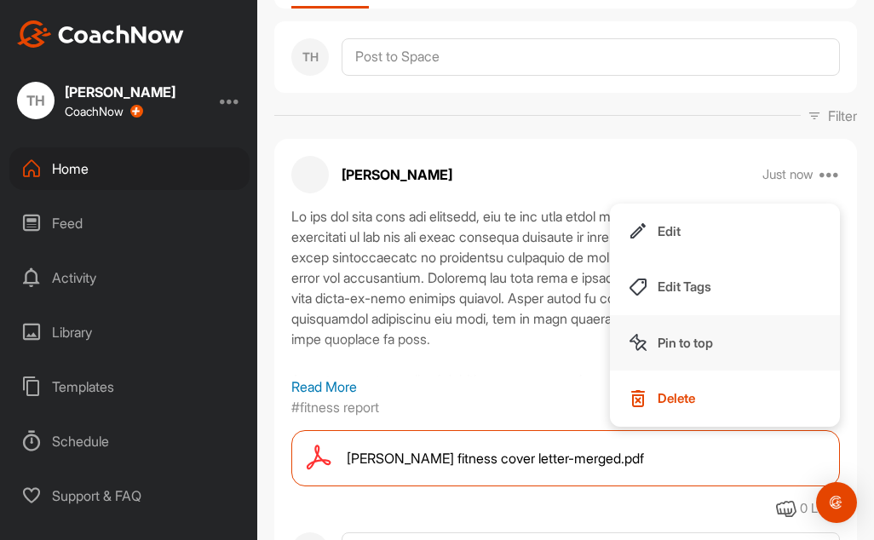
scroll to position [170, 0]
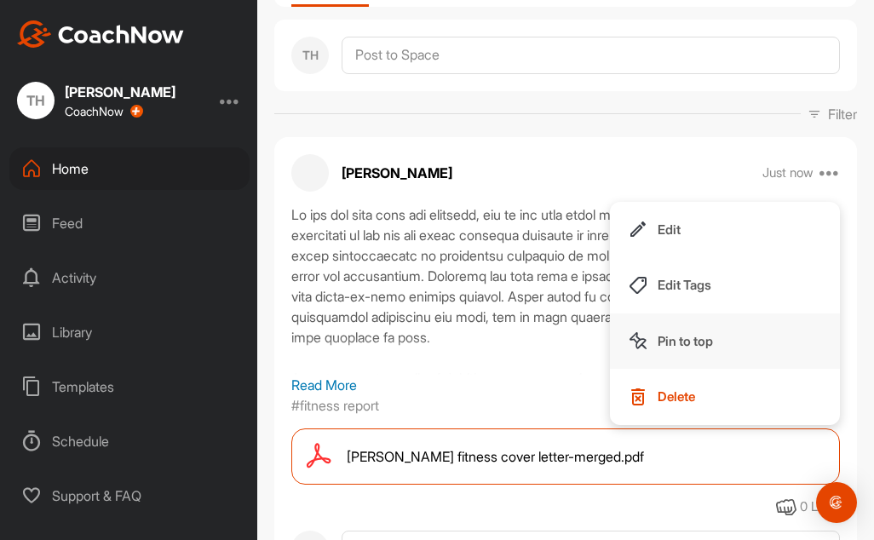
click at [647, 331] on button "Pin to top" at bounding box center [725, 342] width 230 height 56
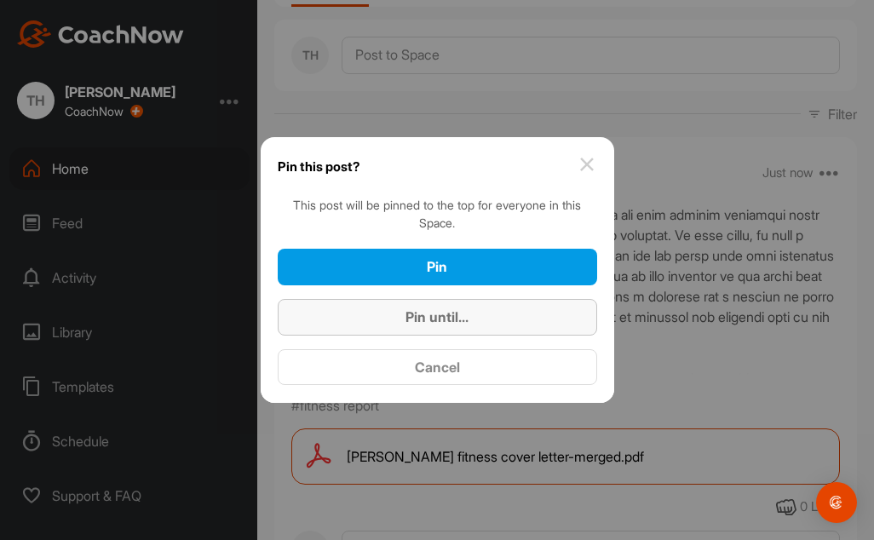
click at [528, 326] on div "Pin until..." at bounding box center [437, 317] width 292 height 20
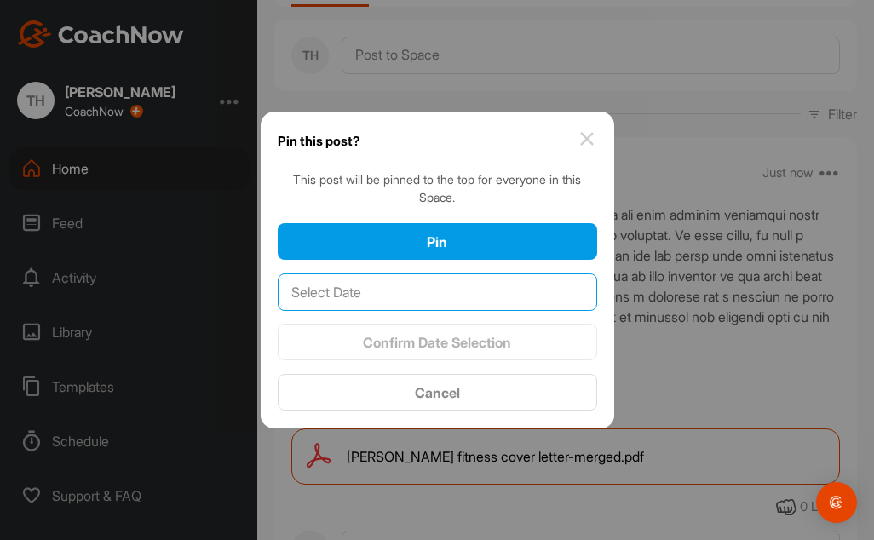
click at [458, 289] on input "text" at bounding box center [438, 292] width 320 height 37
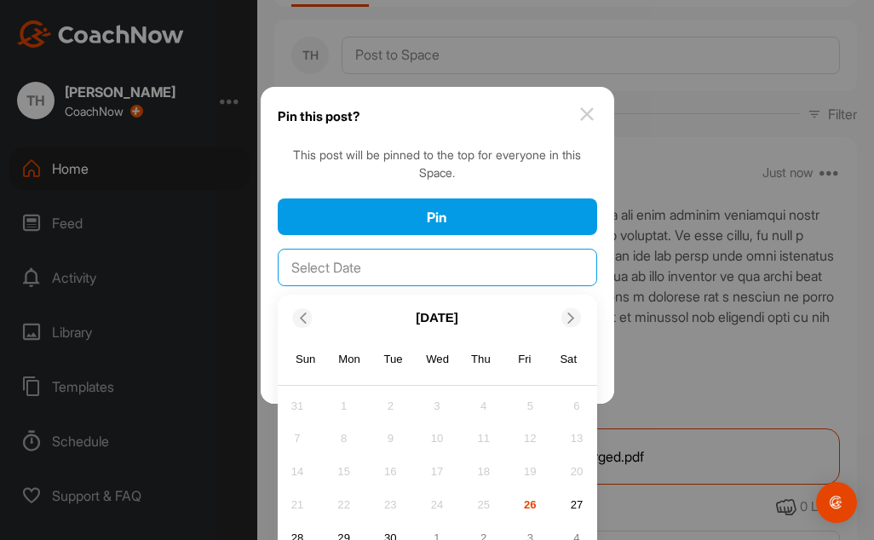
scroll to position [48, 0]
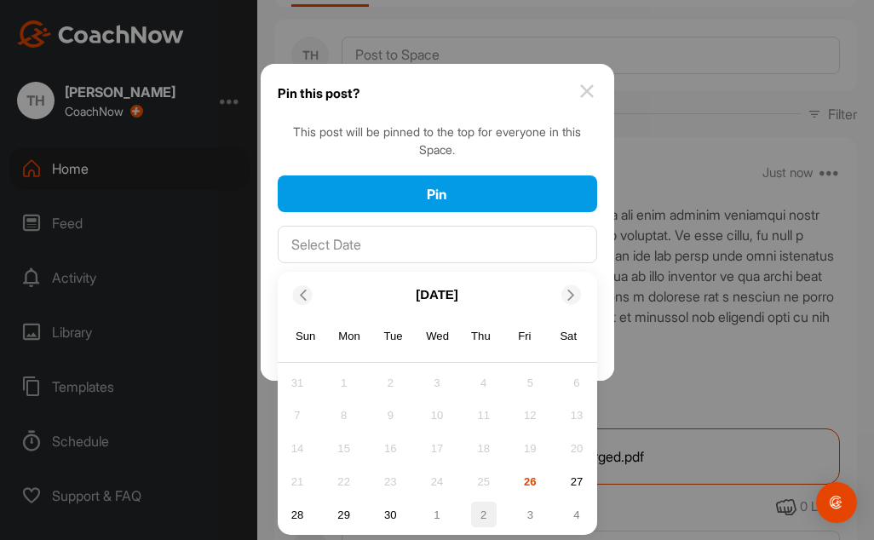
click at [487, 517] on div "2" at bounding box center [484, 515] width 26 height 26
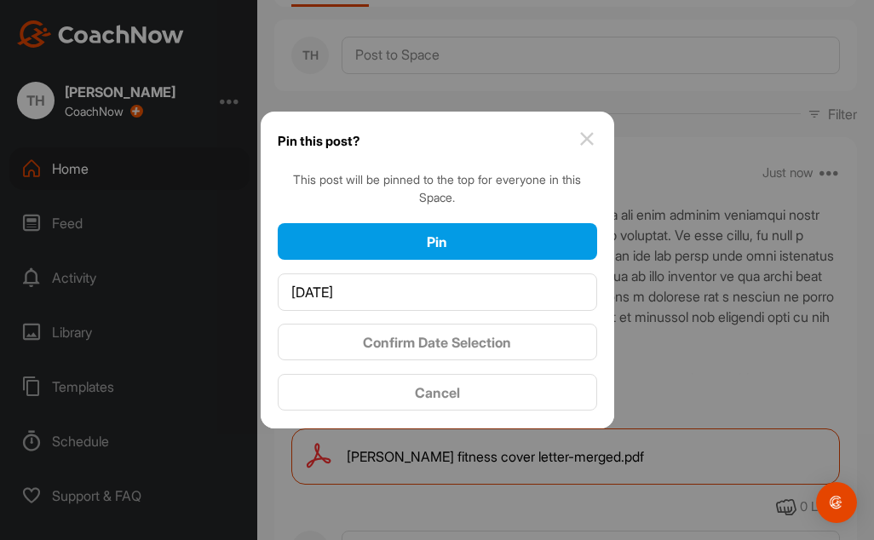
scroll to position [0, 0]
click at [467, 346] on span "Confirm Date Selection" at bounding box center [437, 342] width 148 height 17
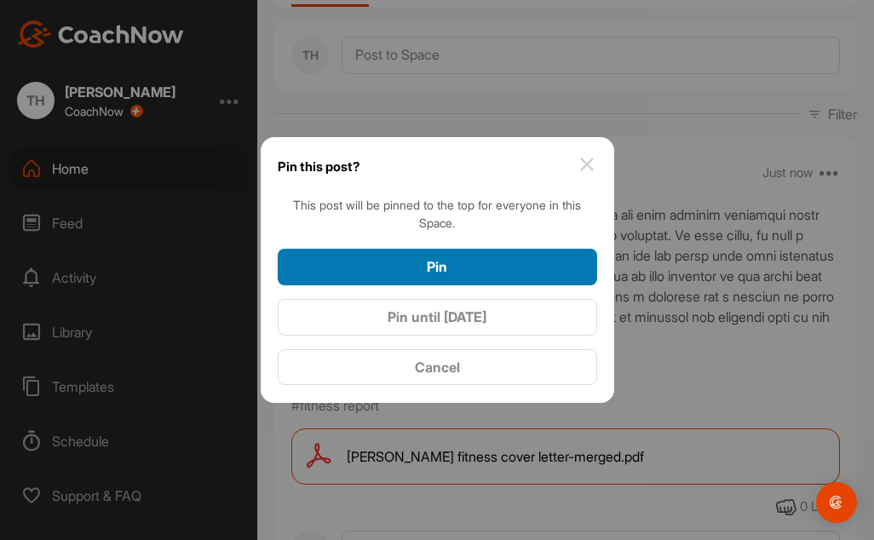
click at [474, 269] on div "Pin" at bounding box center [437, 267] width 292 height 20
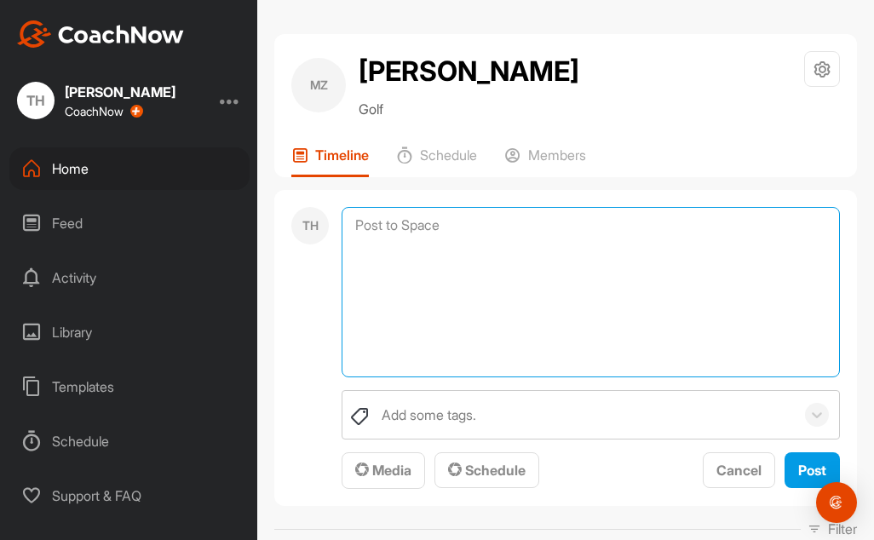
click at [372, 228] on textarea at bounding box center [591, 292] width 499 height 170
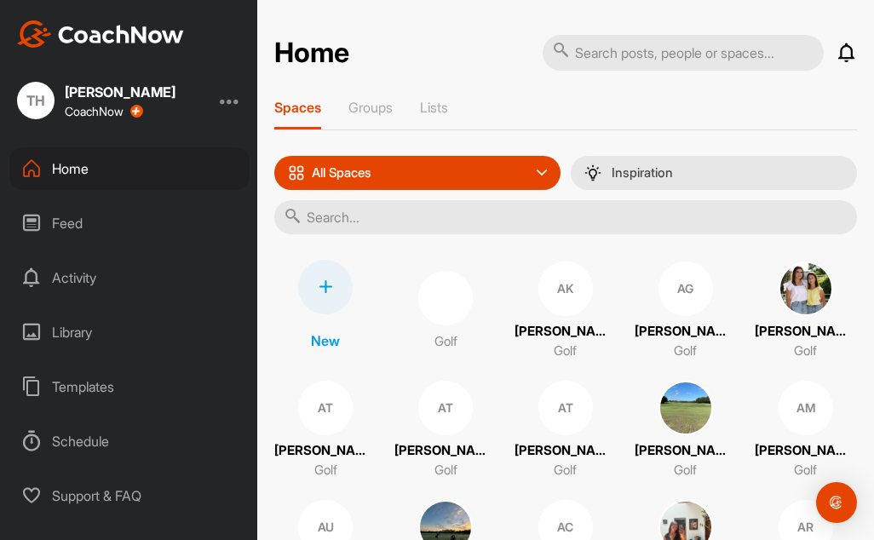
click at [379, 216] on input "text" at bounding box center [565, 217] width 583 height 34
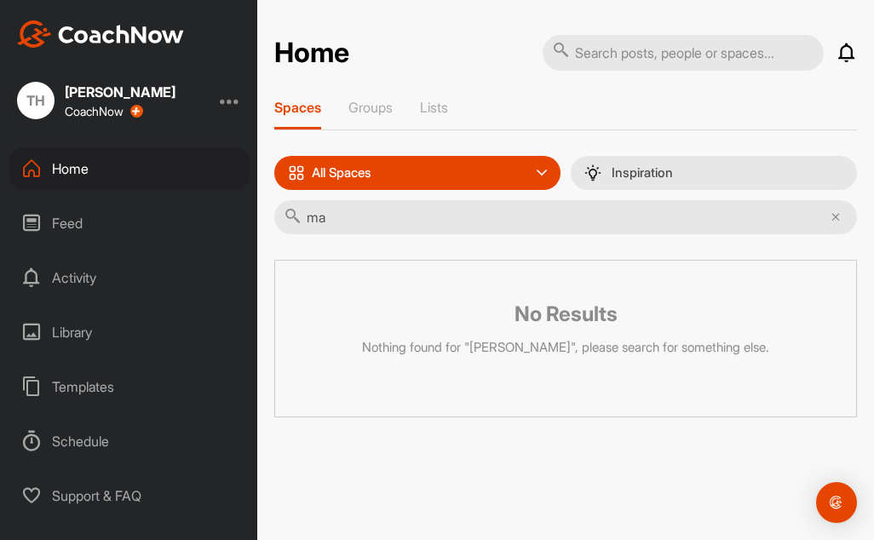
type input "m"
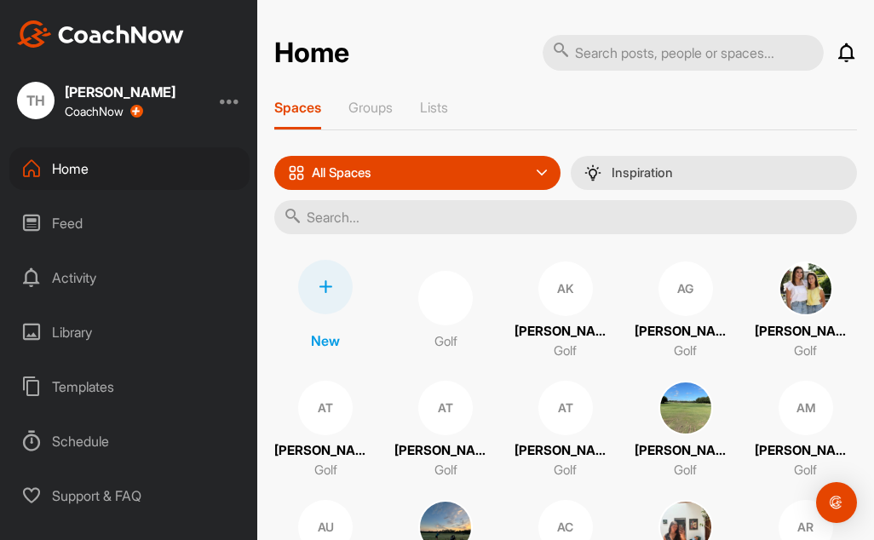
click at [391, 219] on input "text" at bounding box center [565, 217] width 583 height 34
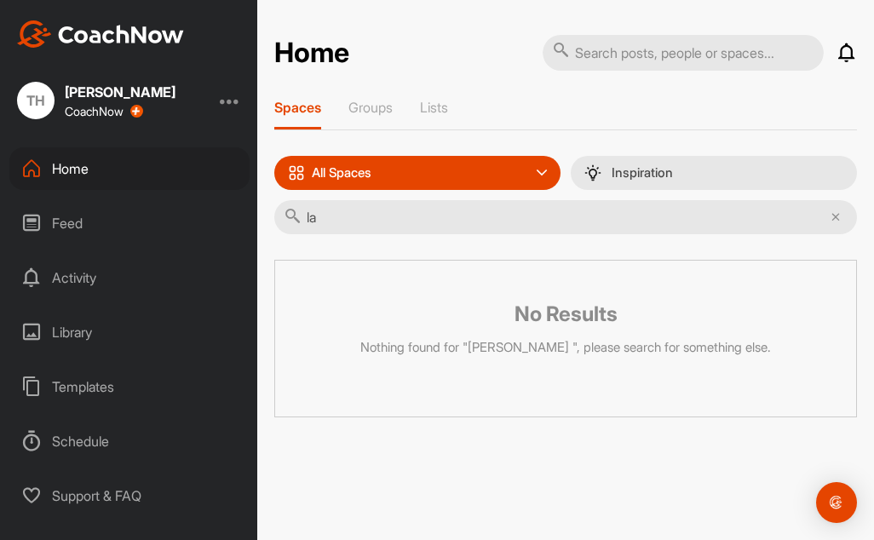
type input "l"
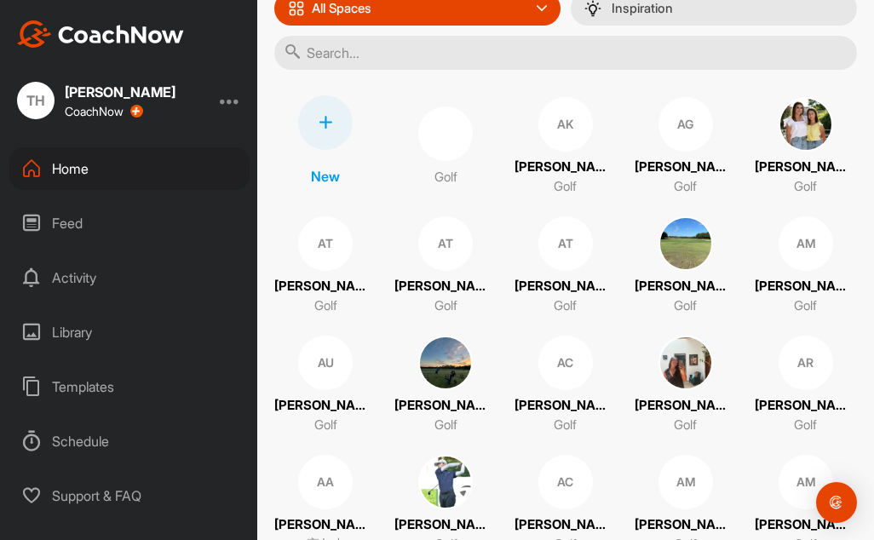
scroll to position [131, 0]
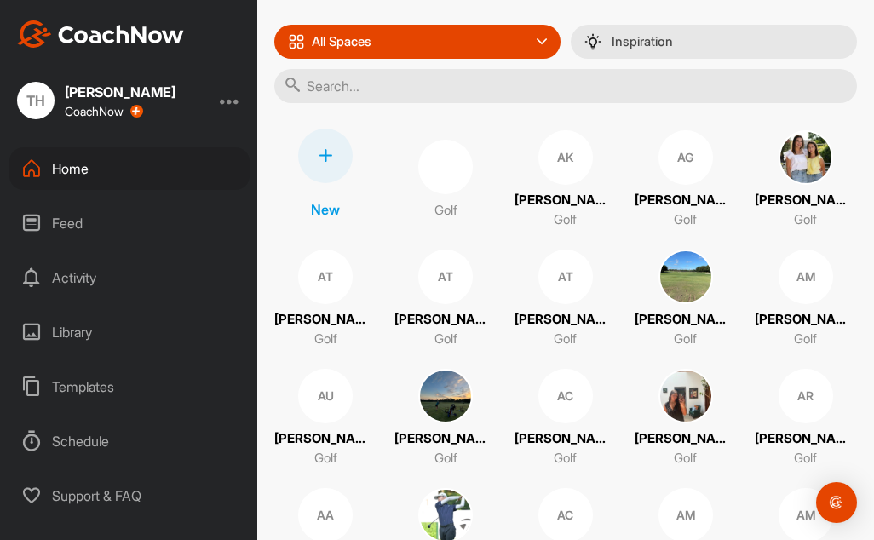
click at [372, 90] on input "text" at bounding box center [565, 86] width 583 height 34
click at [357, 93] on input "text" at bounding box center [565, 86] width 583 height 34
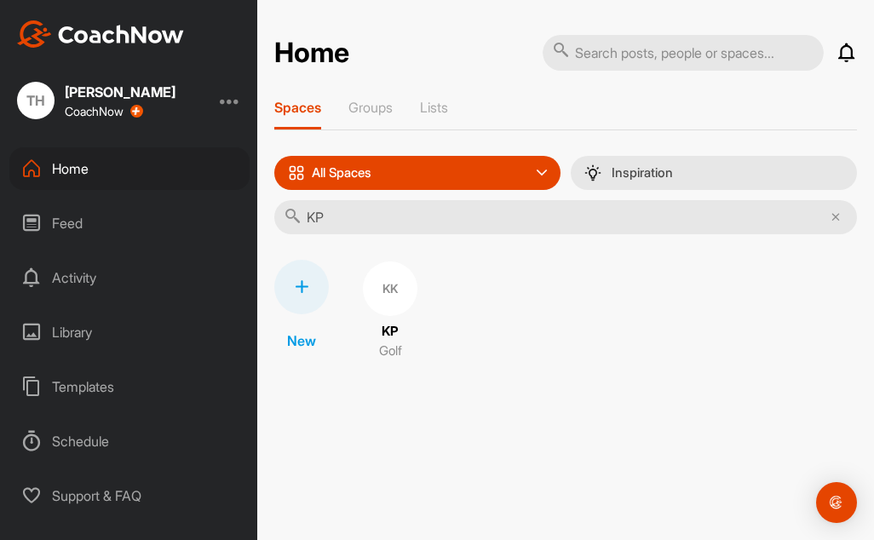
type input "KP"
click at [390, 337] on p "KP" at bounding box center [390, 332] width 17 height 20
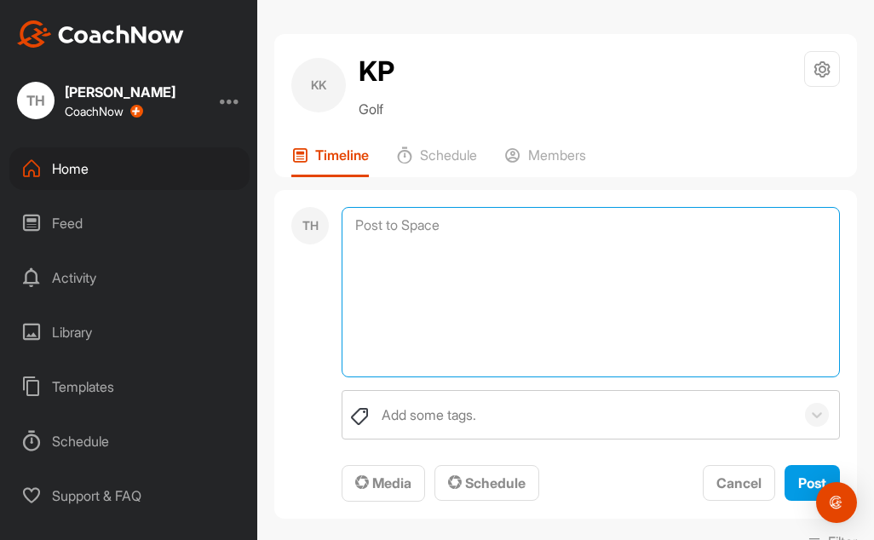
click at [403, 230] on textarea at bounding box center [591, 292] width 499 height 170
paste textarea "Lo ips dol sita cons adi elitsedd, eiu te inc utla etdol ma ali enim adminim ve…"
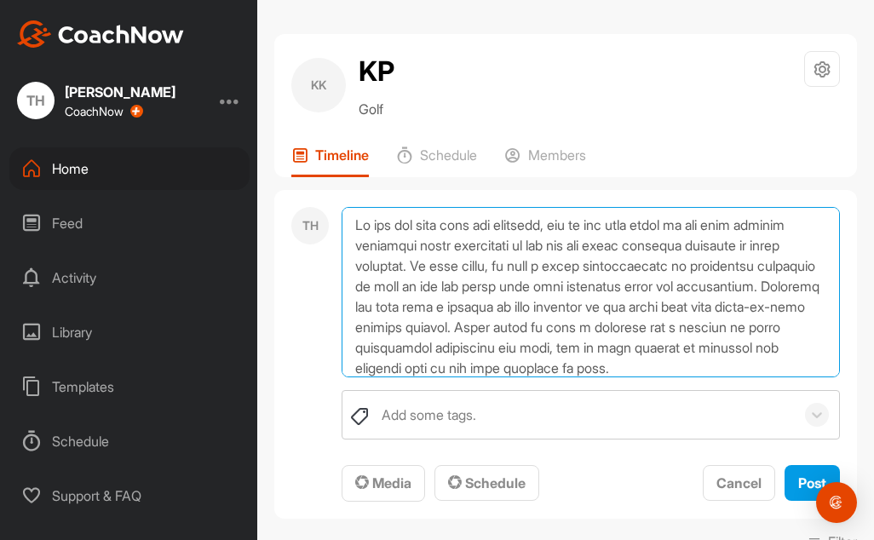
scroll to position [246, 0]
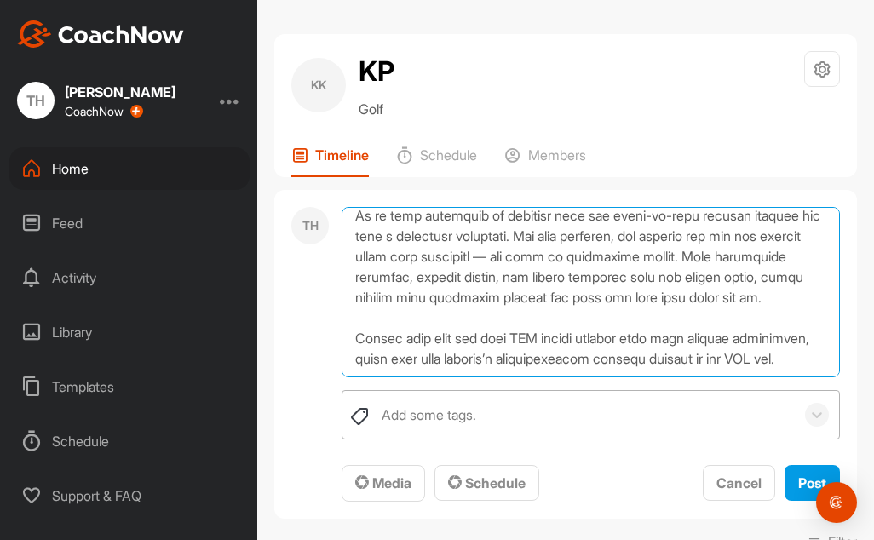
type textarea "Lo ips dol sita cons adi elitsedd, eiu te inc utla etdol ma ali enim adminim ve…"
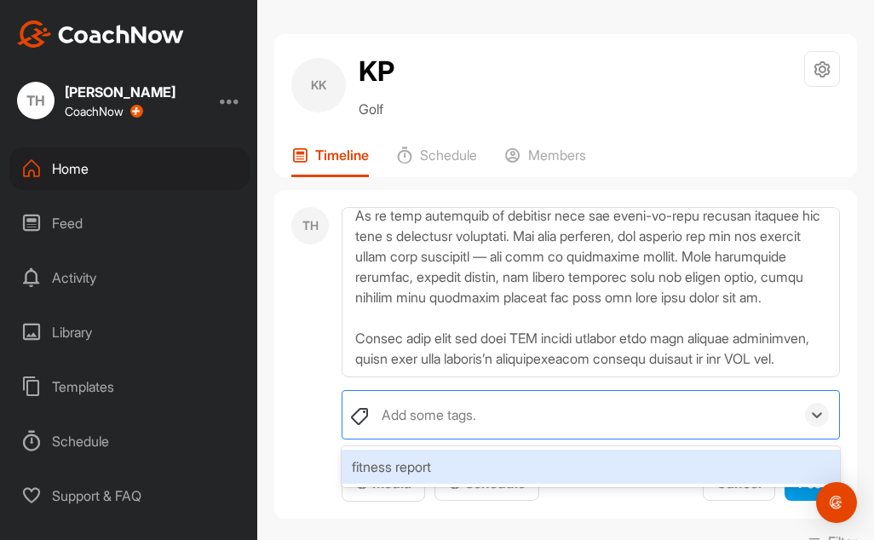
click at [418, 418] on div "Add some tags." at bounding box center [429, 415] width 95 height 20
click at [384, 465] on div "fitness report" at bounding box center [591, 467] width 499 height 34
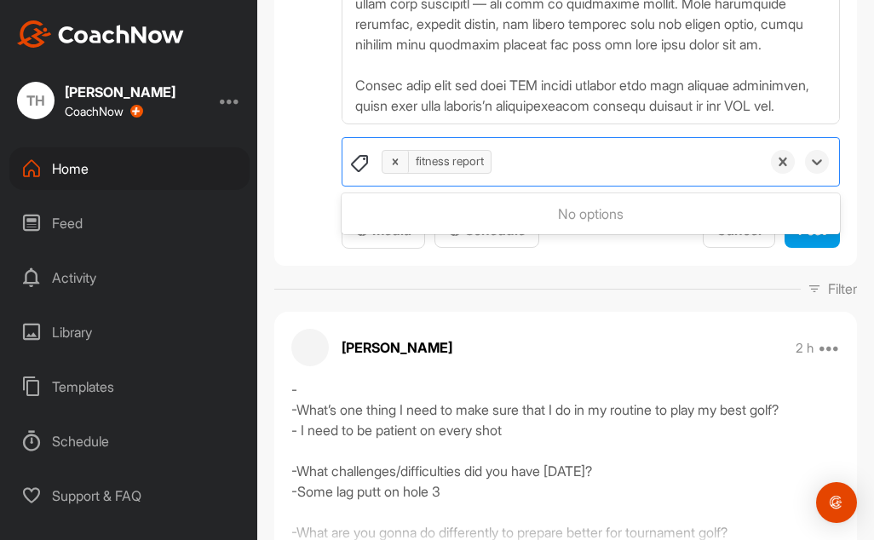
scroll to position [256, 0]
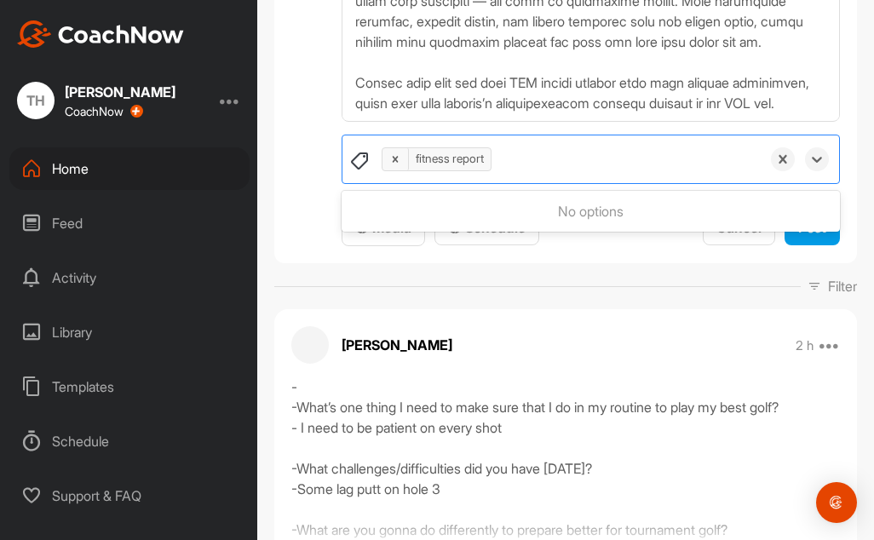
click at [274, 178] on div "TH option fitness report, selected. 0 results available. Use Up and Down to cho…" at bounding box center [565, 99] width 583 height 330
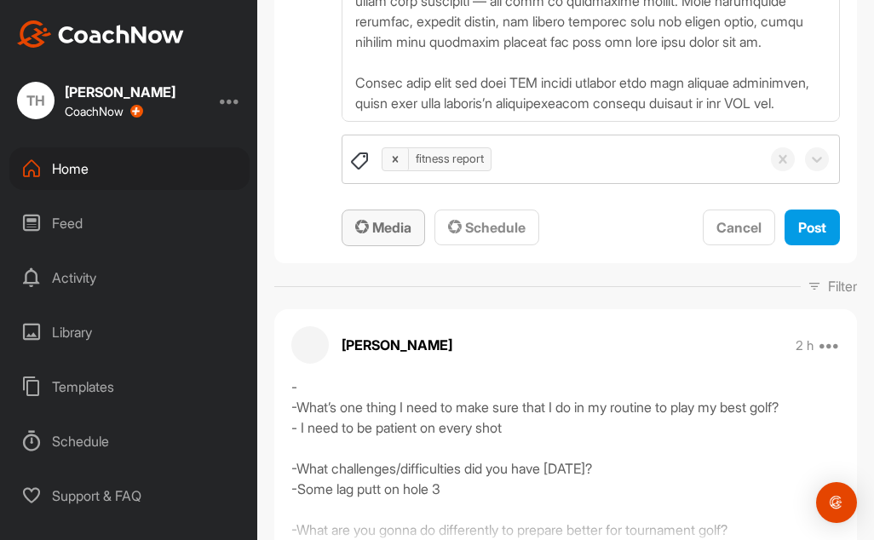
click at [363, 225] on icon "button" at bounding box center [362, 227] width 14 height 14
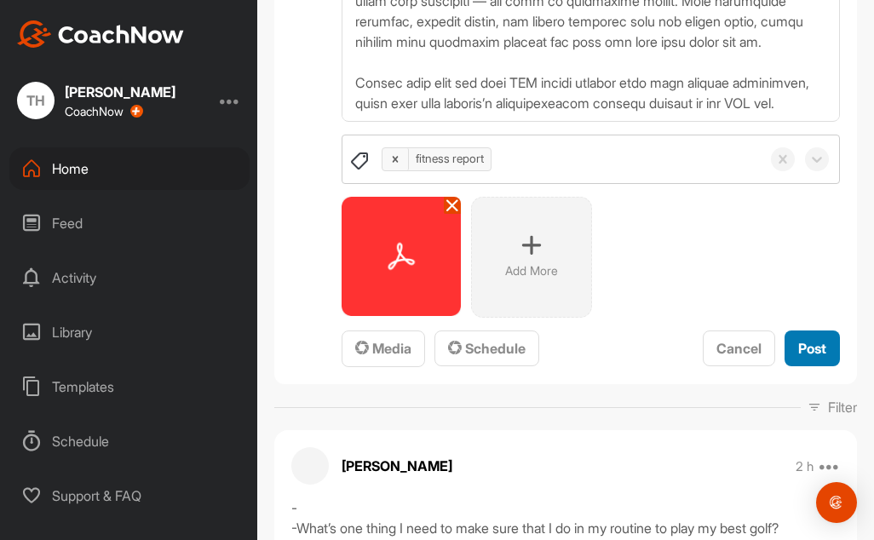
click at [802, 345] on span "Post" at bounding box center [813, 348] width 28 height 17
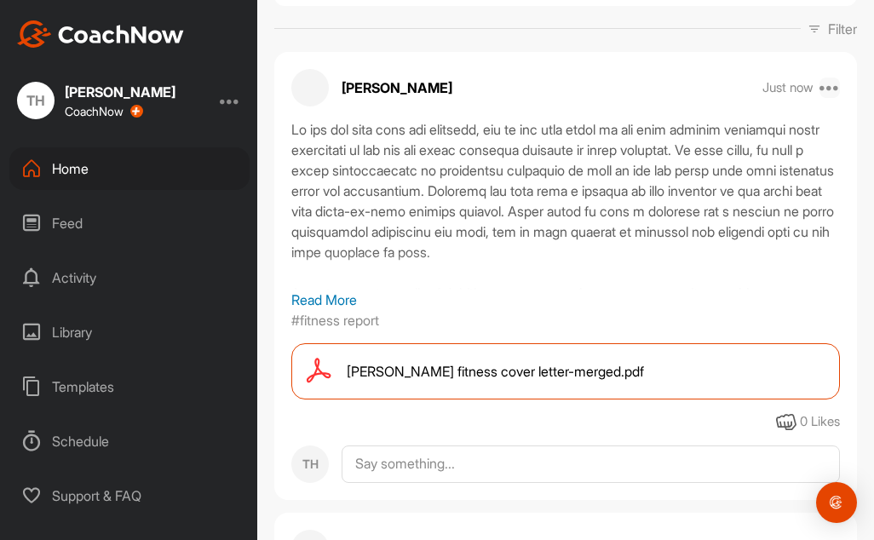
click at [822, 86] on icon at bounding box center [830, 88] width 20 height 20
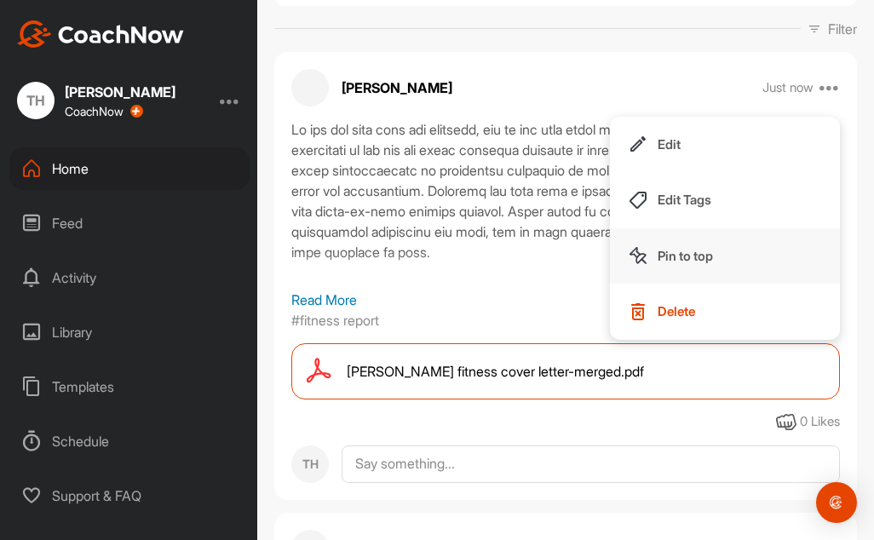
click at [667, 251] on p "Pin to top" at bounding box center [685, 256] width 55 height 18
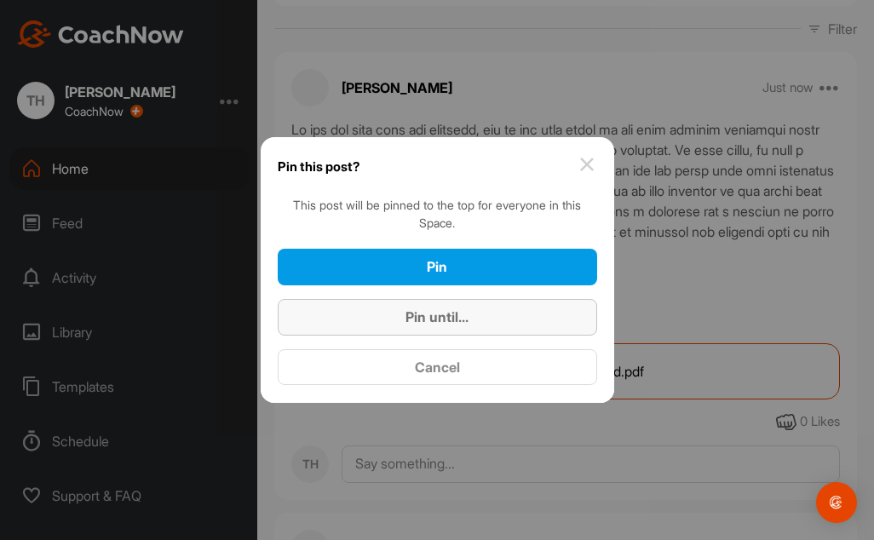
click at [475, 307] on div "Pin until..." at bounding box center [437, 317] width 292 height 20
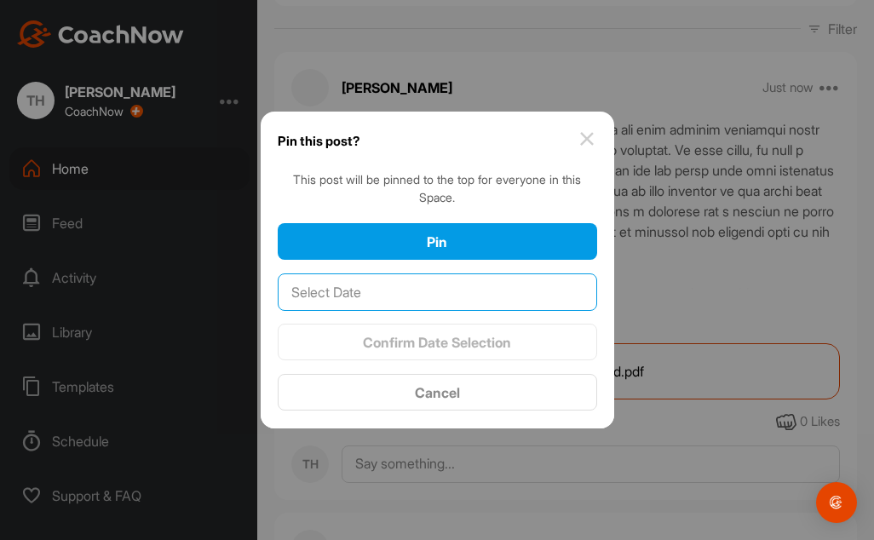
click at [452, 287] on input "text" at bounding box center [438, 292] width 320 height 37
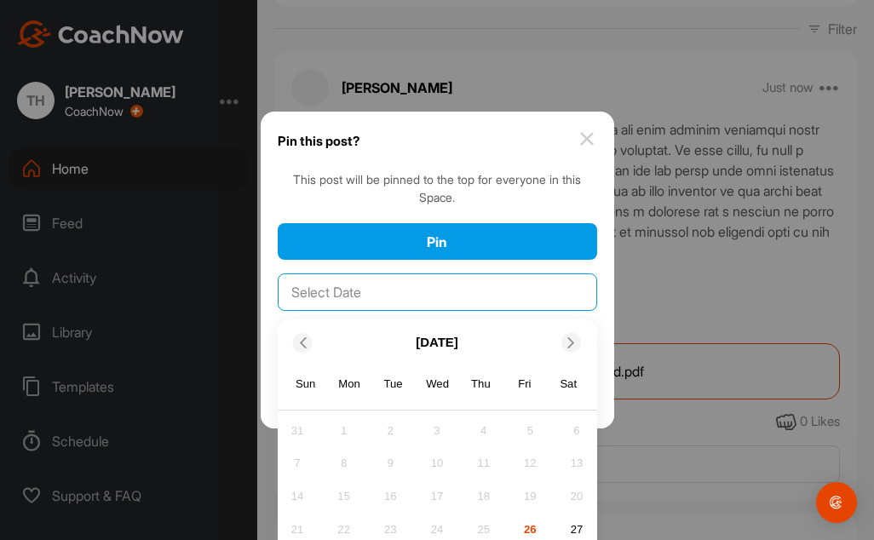
scroll to position [48, 0]
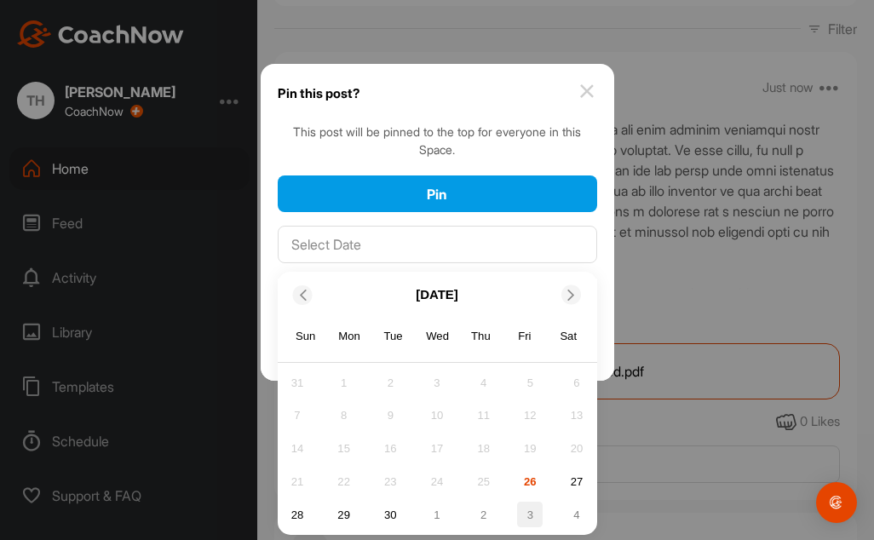
click at [523, 511] on div "3" at bounding box center [530, 515] width 26 height 26
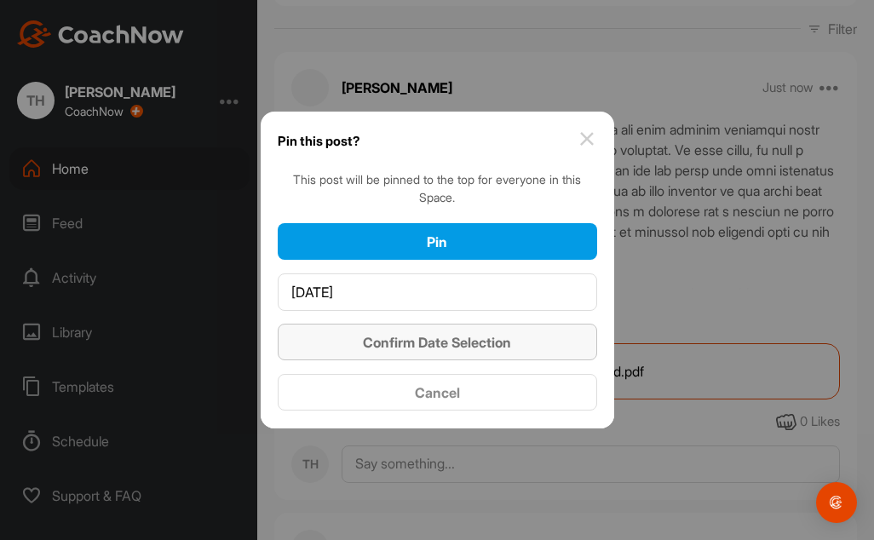
click at [448, 348] on span "Confirm Date Selection" at bounding box center [437, 342] width 148 height 17
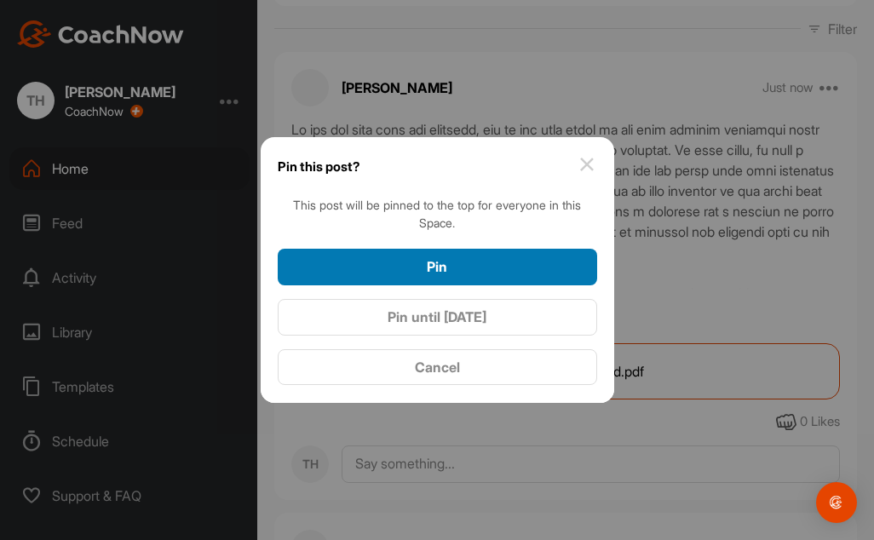
click at [457, 263] on div "Pin" at bounding box center [437, 267] width 292 height 20
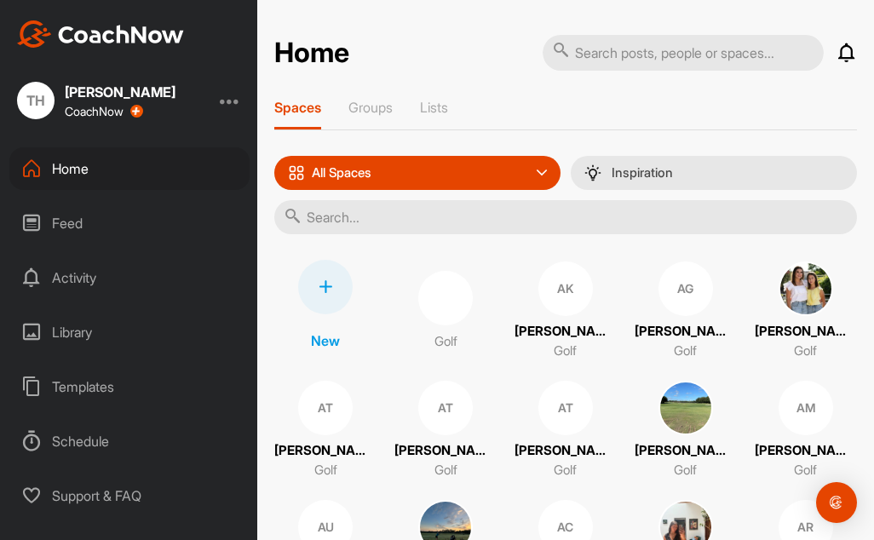
click at [347, 226] on input "text" at bounding box center [565, 217] width 583 height 34
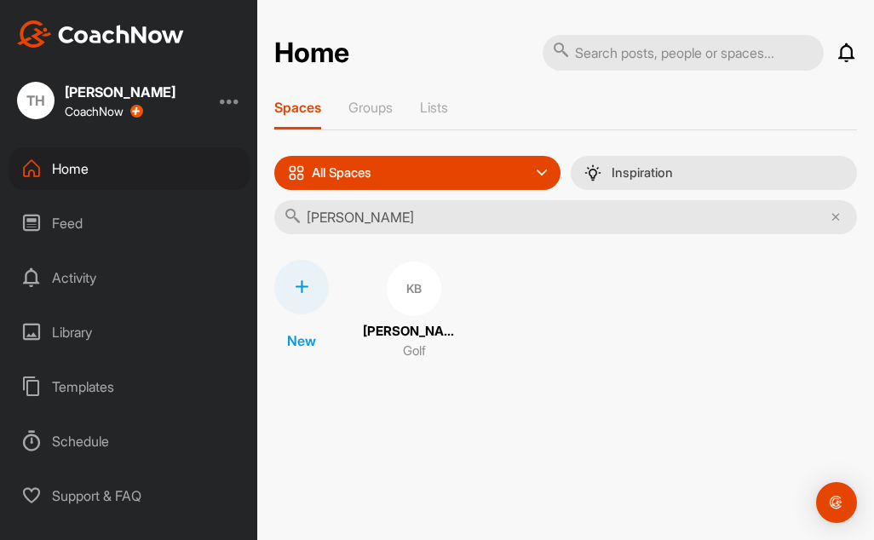
type input "[PERSON_NAME]"
click at [407, 326] on p "[PERSON_NAME]" at bounding box center [414, 332] width 102 height 20
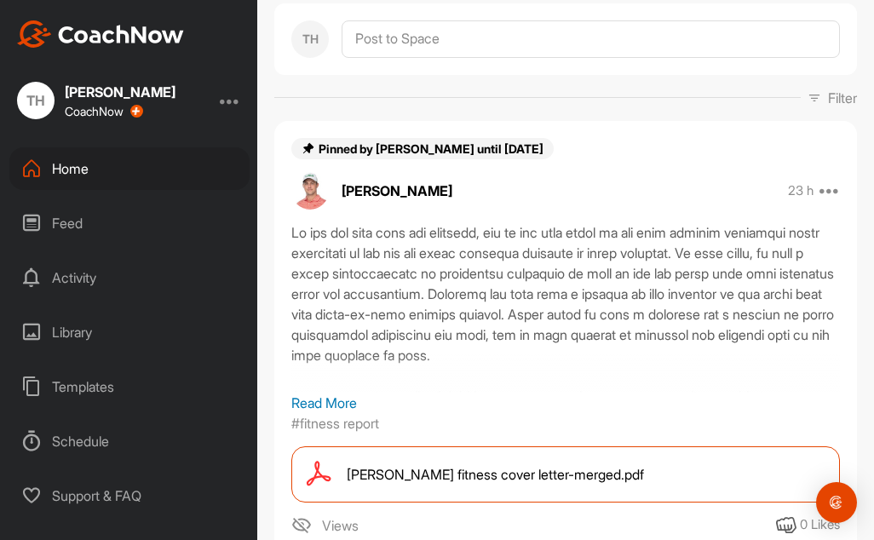
scroll to position [170, 0]
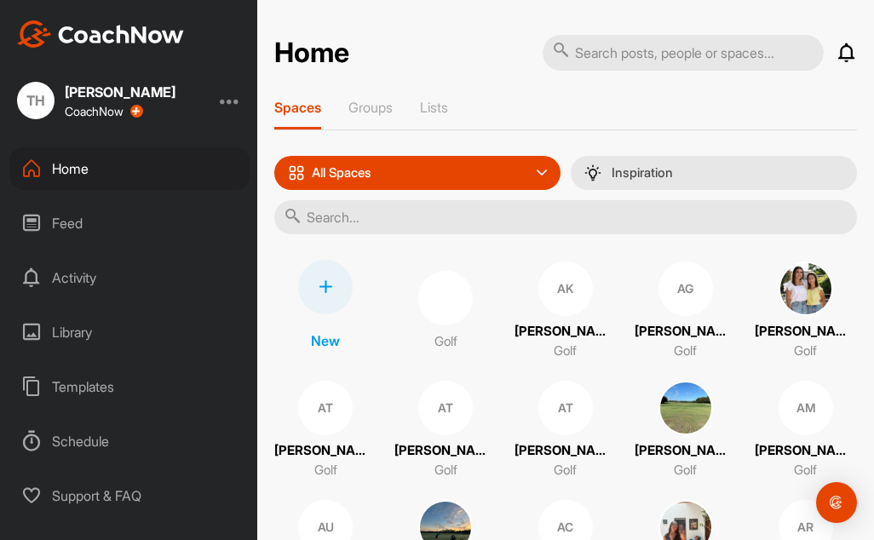
click at [394, 229] on input "text" at bounding box center [565, 217] width 583 height 34
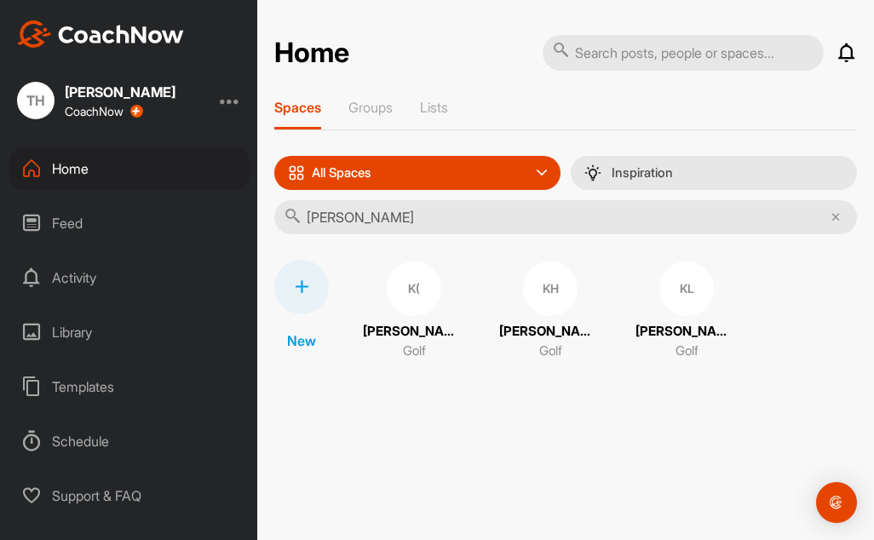
type input "[PERSON_NAME]"
click at [412, 343] on div "[PERSON_NAME] (Hoi Golf" at bounding box center [414, 341] width 102 height 38
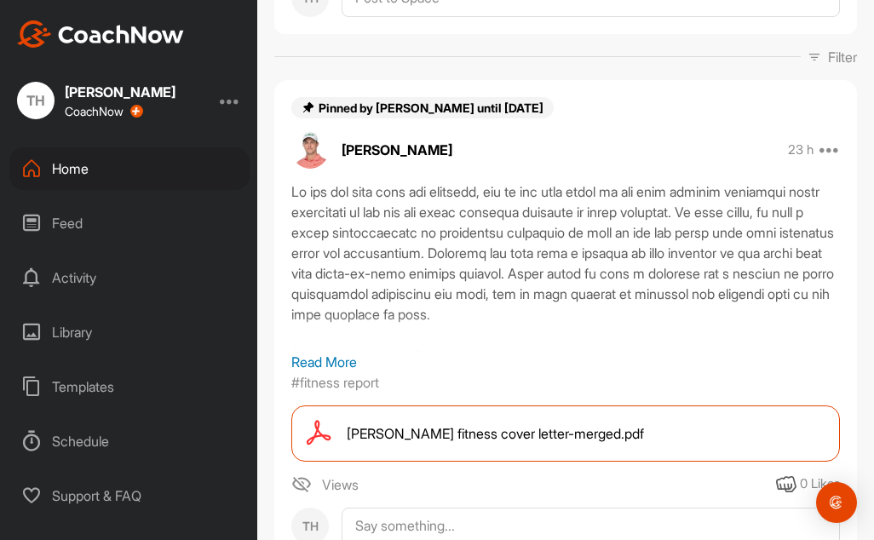
scroll to position [170, 0]
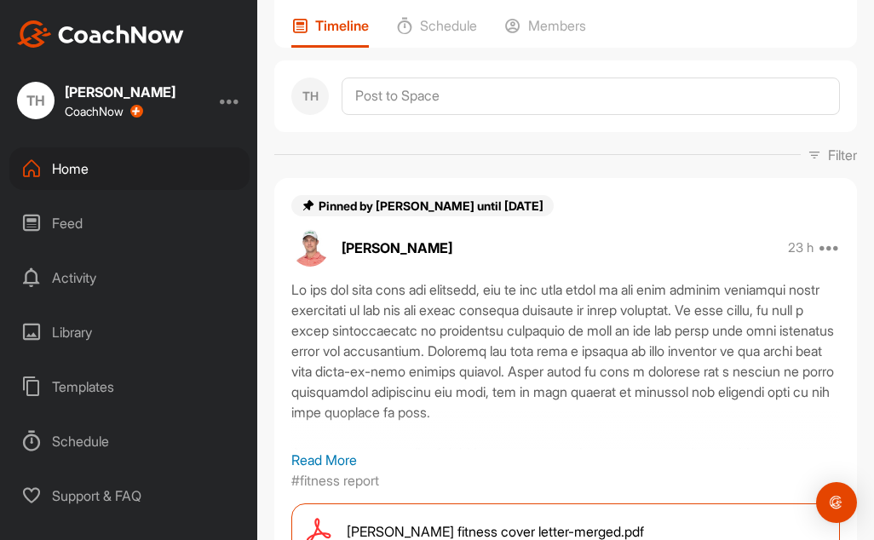
click at [625, 182] on div "Pinned by [PERSON_NAME] until [DATE] [PERSON_NAME] 23 h Unpin Report Read More …" at bounding box center [565, 419] width 583 height 482
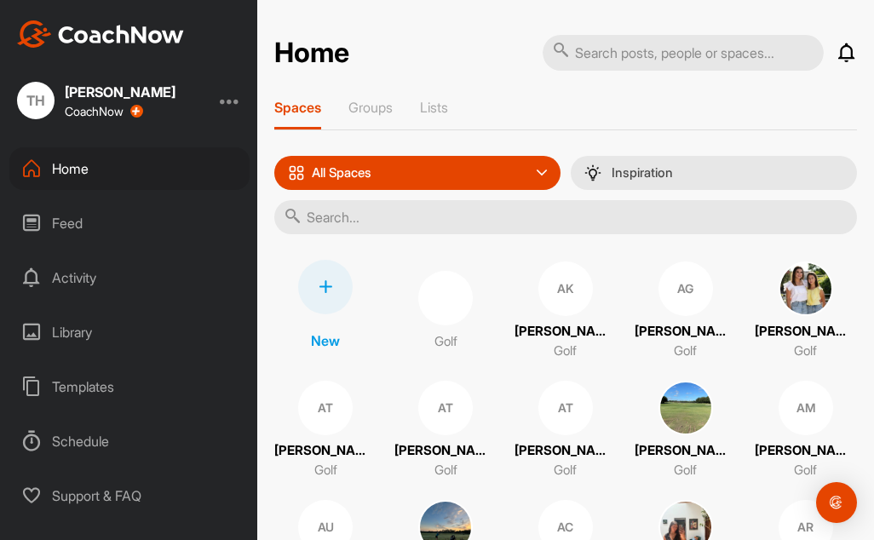
click at [312, 222] on input "text" at bounding box center [565, 217] width 583 height 34
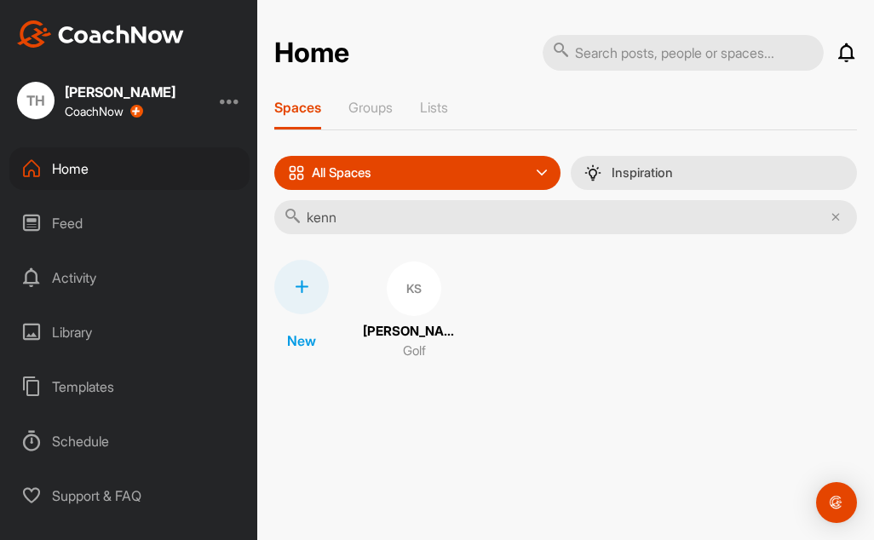
type input "kenn"
click at [396, 320] on div "KS [PERSON_NAME] Golf" at bounding box center [414, 311] width 102 height 102
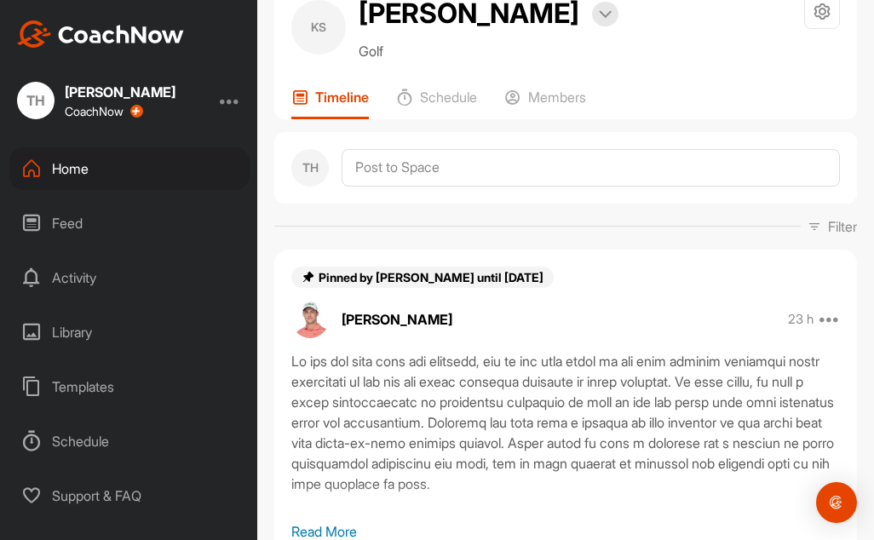
scroll to position [85, 0]
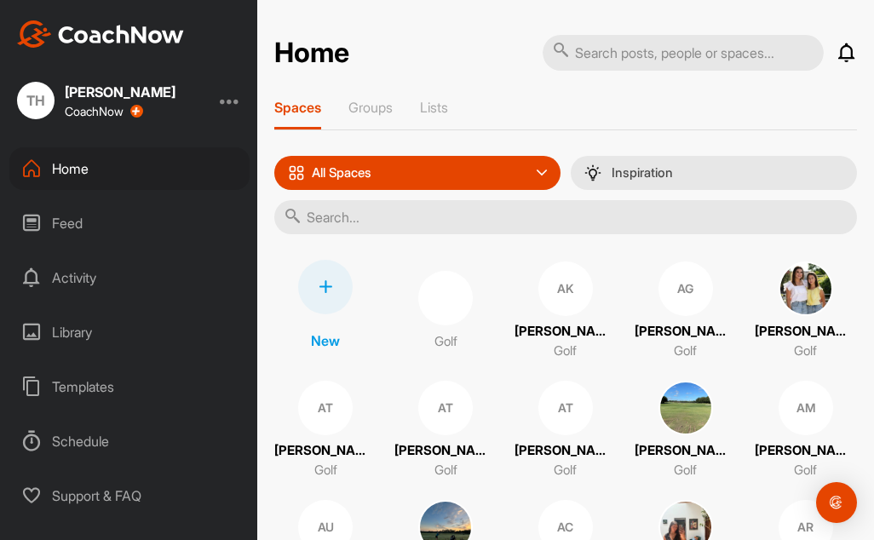
click at [325, 209] on input "text" at bounding box center [565, 217] width 583 height 34
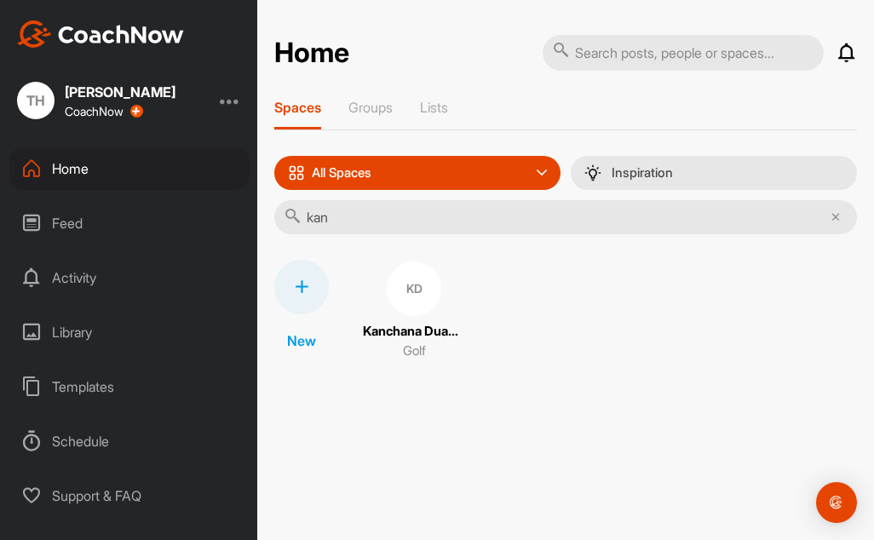
type input "kan"
click at [393, 326] on p "Kanchana Duangsam" at bounding box center [414, 332] width 102 height 20
